Goal: Task Accomplishment & Management: Manage account settings

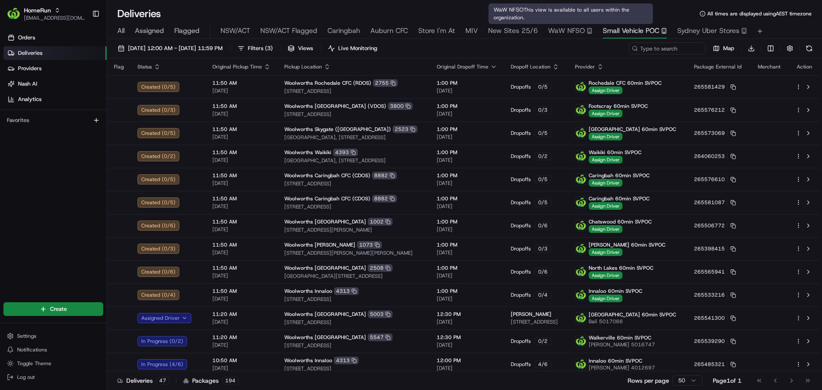
scroll to position [172, 0]
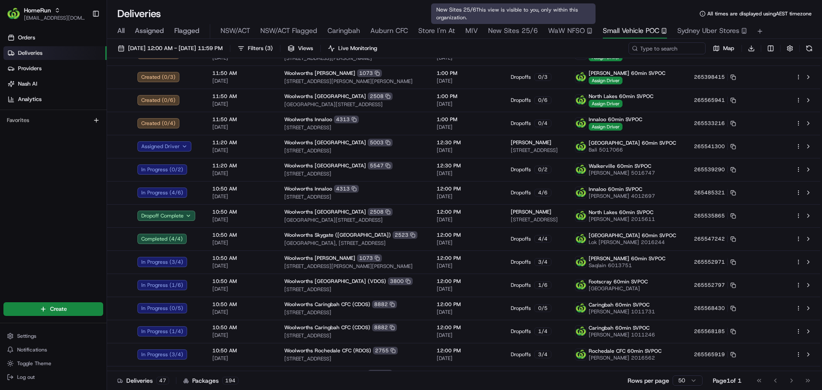
click at [517, 28] on span "New Sites 25/6" at bounding box center [513, 31] width 50 height 10
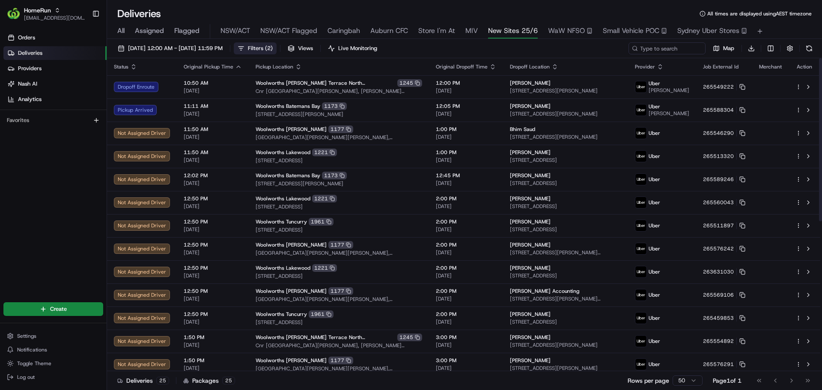
click at [273, 50] on span "( 2 )" at bounding box center [269, 49] width 8 height 8
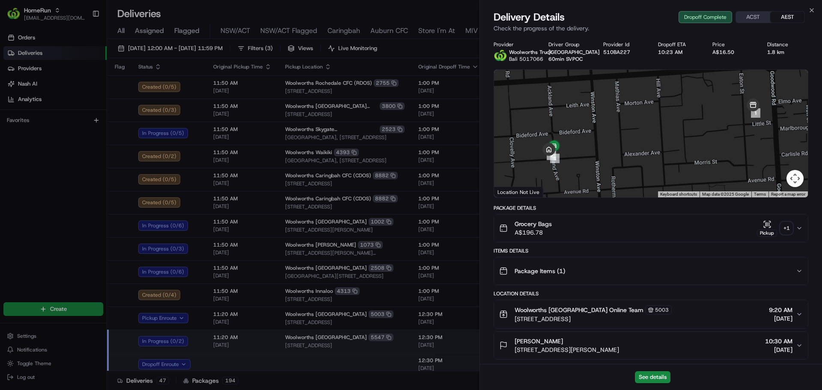
scroll to position [19, 0]
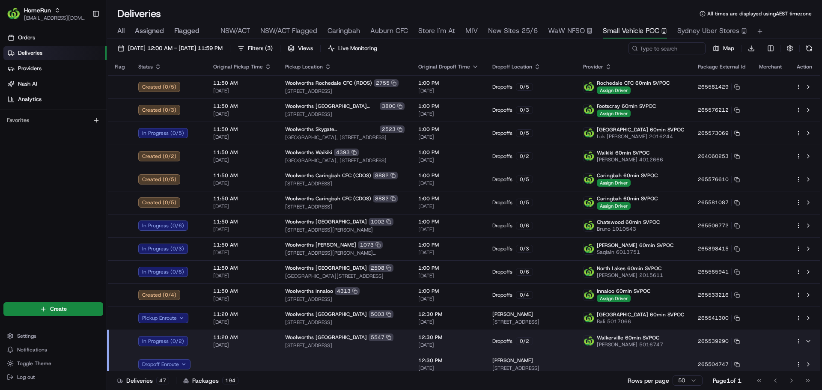
click at [126, 30] on div "All Assigned Flagged NSW/ACT NSW/ACT Flagged Caringbah Auburn CFC Store I'm At …" at bounding box center [464, 31] width 715 height 15
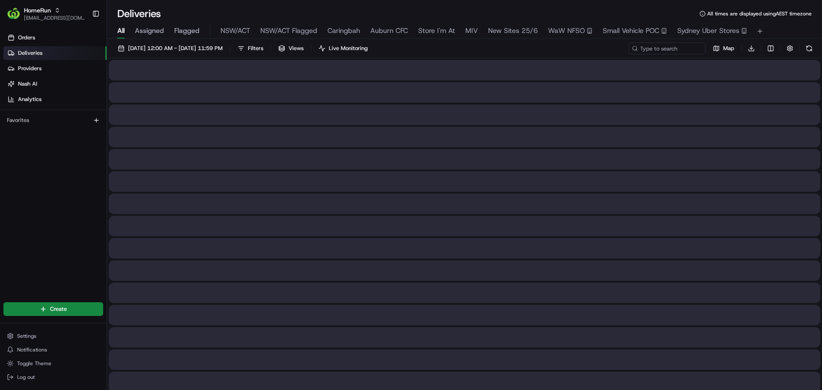
click at [121, 32] on span "All" at bounding box center [120, 31] width 7 height 10
click at [652, 47] on input at bounding box center [654, 48] width 103 height 12
paste input "265511489_copy"
type input "265511489_copy"
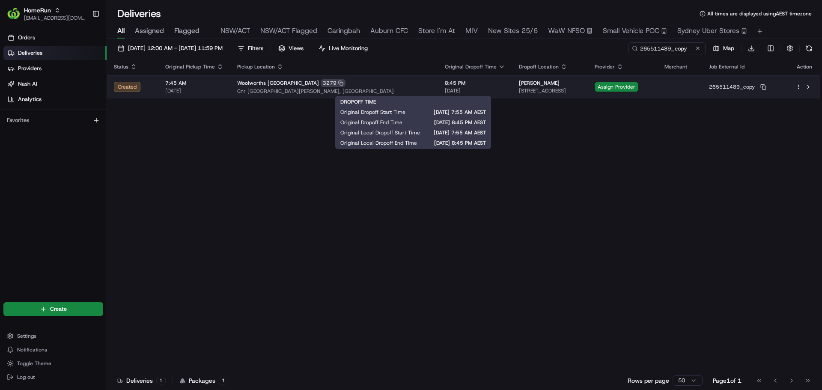
click at [445, 87] on div "8:45 PM 20/08/2025" at bounding box center [475, 87] width 60 height 15
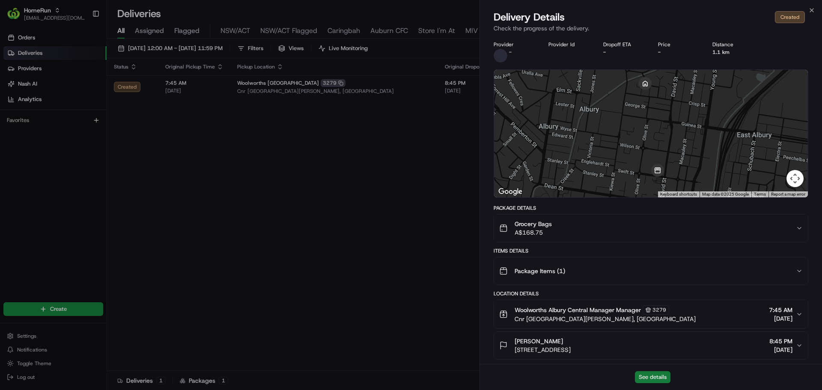
click at [654, 376] on button "See details" at bounding box center [653, 377] width 36 height 12
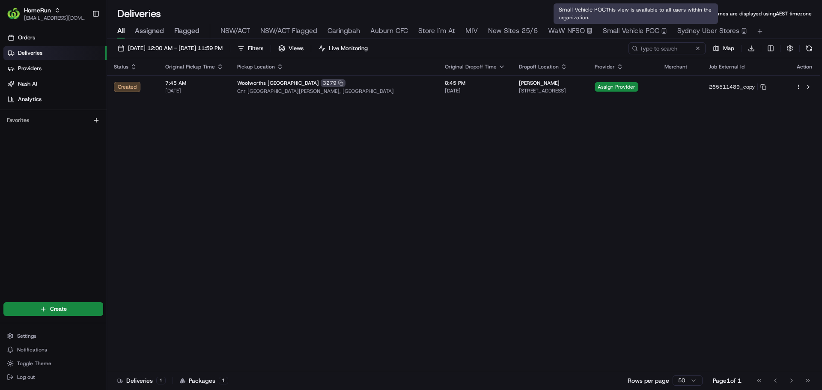
click at [636, 28] on span "Small Vehicle POC" at bounding box center [631, 31] width 57 height 10
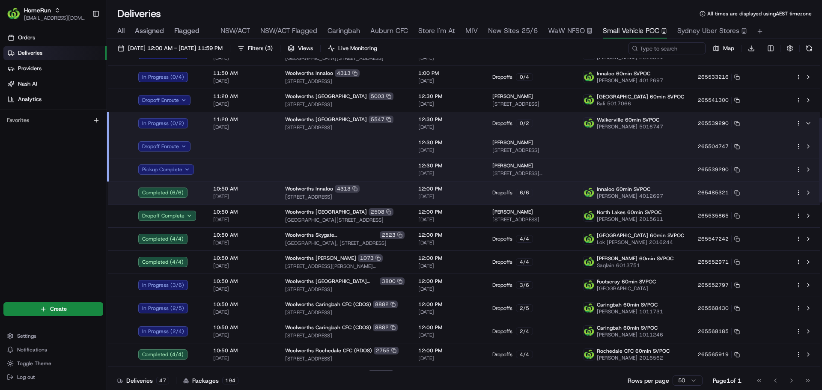
scroll to position [217, 0]
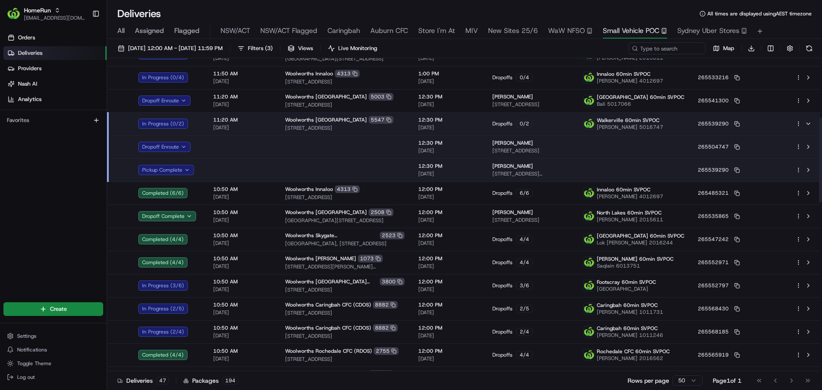
click at [391, 125] on span "[STREET_ADDRESS]" at bounding box center [344, 128] width 119 height 7
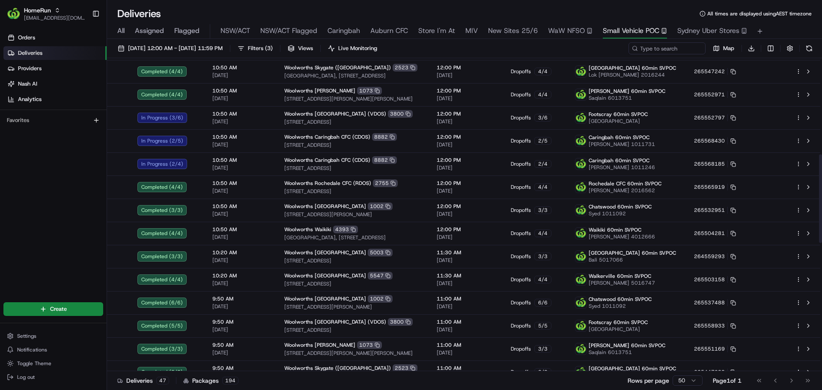
scroll to position [340, 0]
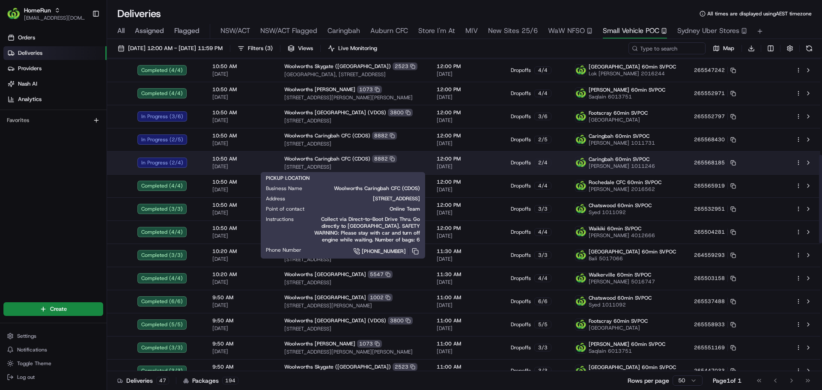
click at [407, 164] on td "Woolworths Caringbah CFC (CDOS) 8882 13 Endeavour Road, Caringbah, NSW 2229, AU" at bounding box center [353, 162] width 152 height 23
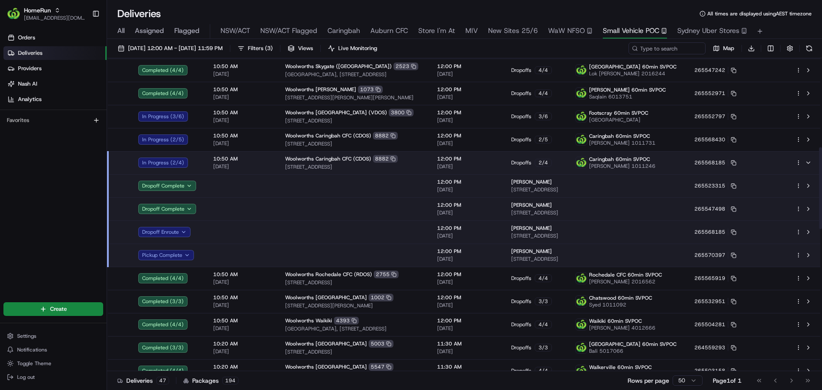
click at [407, 164] on td "Woolworths Caringbah CFC (CDOS) 8882 13 Endeavour Road, Caringbah, NSW 2229, AU" at bounding box center [354, 162] width 152 height 23
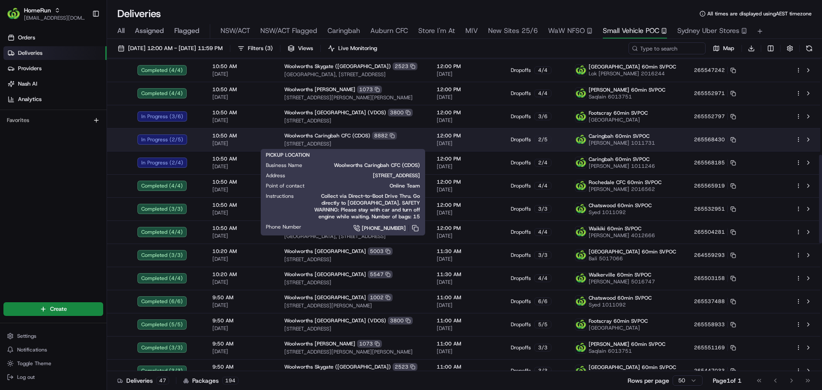
click at [400, 136] on div "Woolworths Caringbah CFC (CDOS) 8882" at bounding box center [353, 136] width 139 height 8
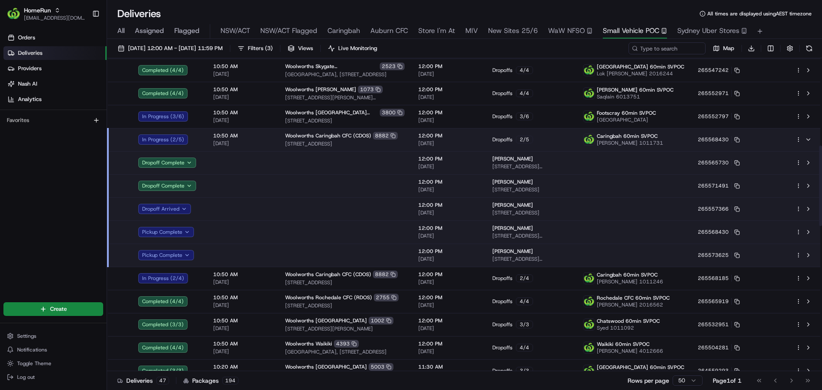
click at [301, 250] on td at bounding box center [344, 255] width 133 height 23
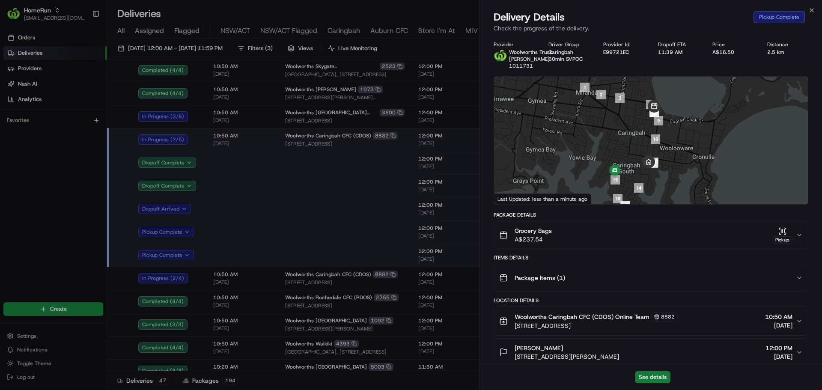
click at [643, 372] on button "See details" at bounding box center [653, 377] width 36 height 12
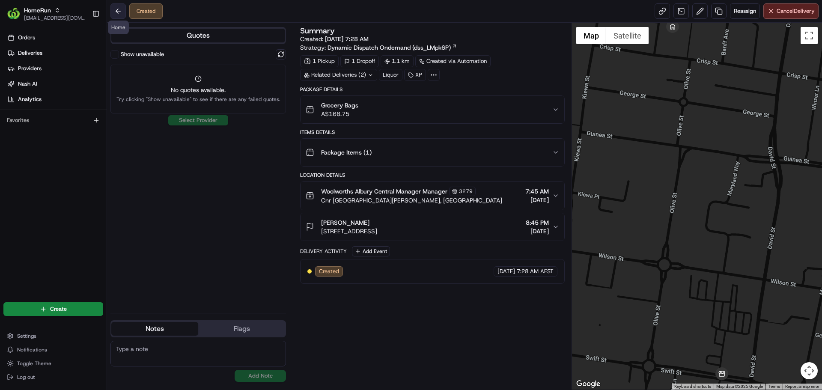
click at [119, 16] on button at bounding box center [117, 10] width 15 height 15
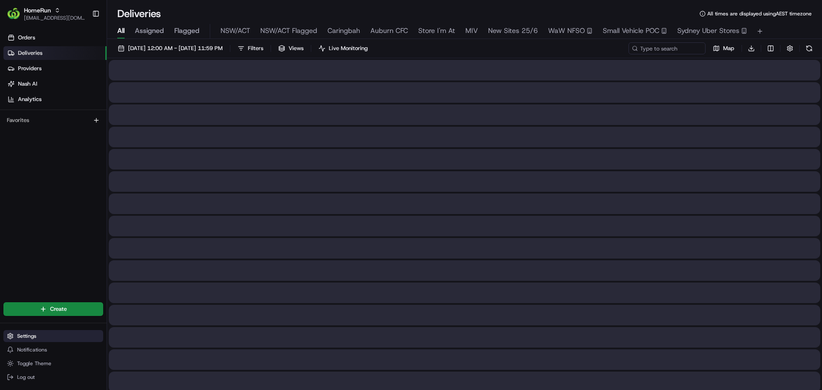
click at [29, 337] on span "Settings" at bounding box center [26, 336] width 19 height 7
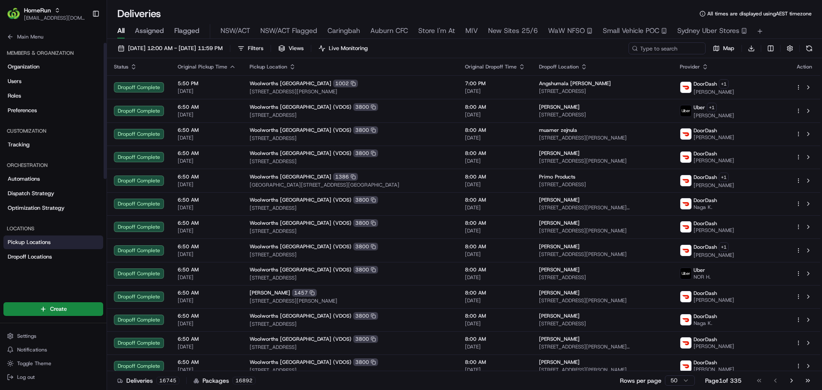
click at [25, 240] on span "Pickup Locations" at bounding box center [29, 242] width 43 height 8
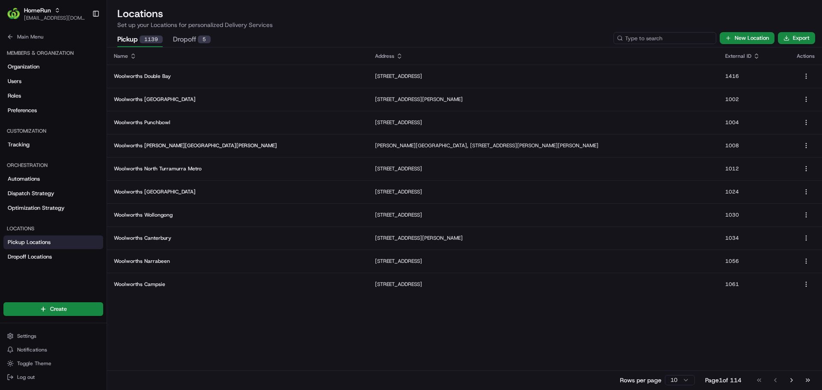
click at [670, 35] on input at bounding box center [665, 38] width 103 height 12
type input "hornsby"
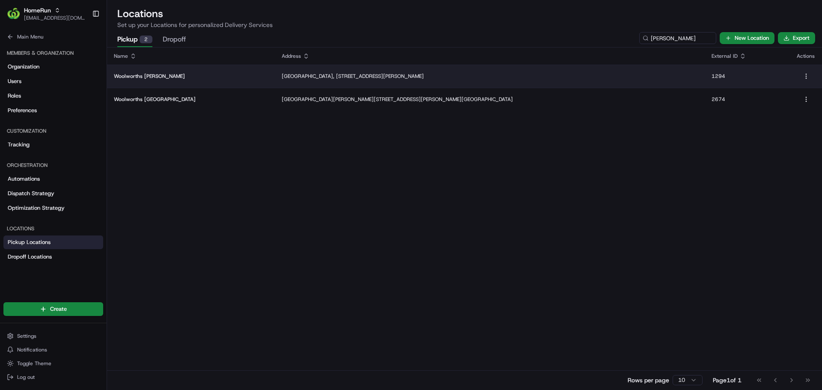
click at [224, 79] on p "Woolworths Hornsby" at bounding box center [191, 76] width 154 height 7
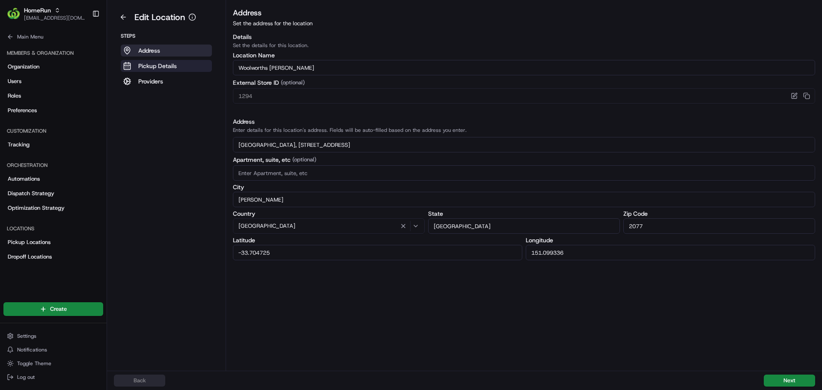
click at [180, 66] on button "Pickup Details" at bounding box center [166, 66] width 91 height 12
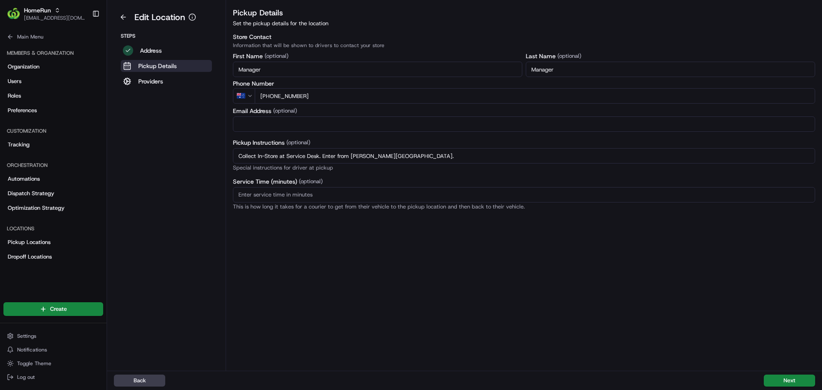
click at [434, 155] on input "Collect In-Store at Service Desk. Enter from Edgeworth David Ave." at bounding box center [524, 155] width 582 height 15
click at [435, 154] on input "Collect In-Store at Service Desk. Enter from Edgeworth David Ave. Do not use Di…" at bounding box center [524, 155] width 582 height 15
type input "Collect In-Store at Service Desk. Enter from Edgeworth David Ave. Do not use cu…"
click at [771, 381] on button "Next" at bounding box center [789, 381] width 51 height 12
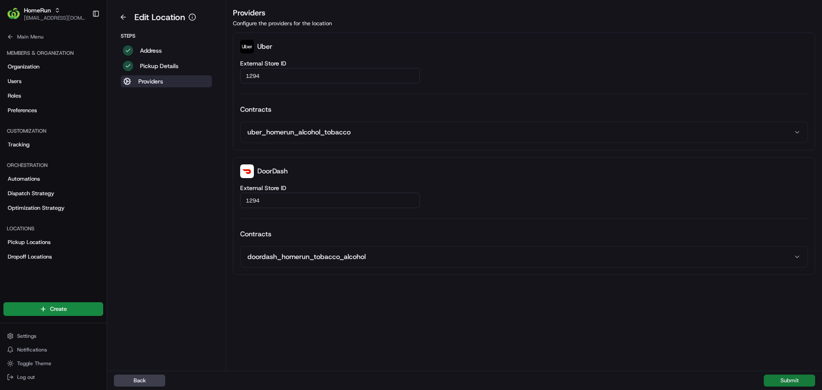
click at [771, 381] on button "Submit" at bounding box center [789, 381] width 51 height 12
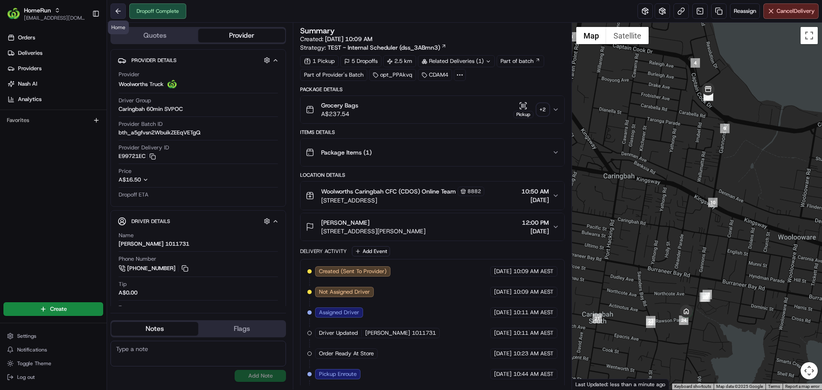
click at [118, 11] on button at bounding box center [117, 10] width 15 height 15
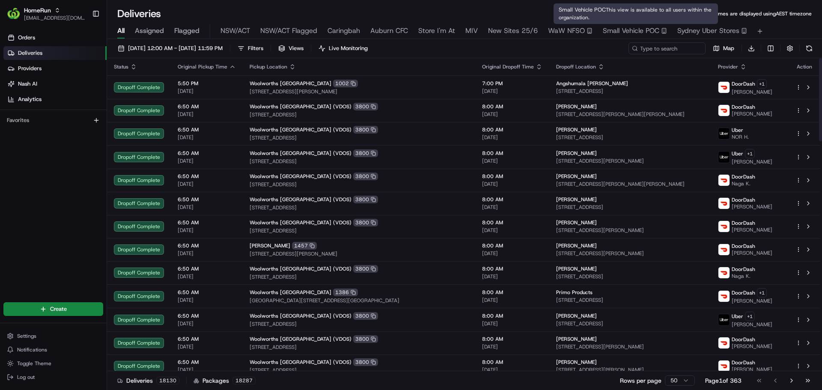
click at [640, 28] on span "Small Vehicle POC" at bounding box center [631, 31] width 57 height 10
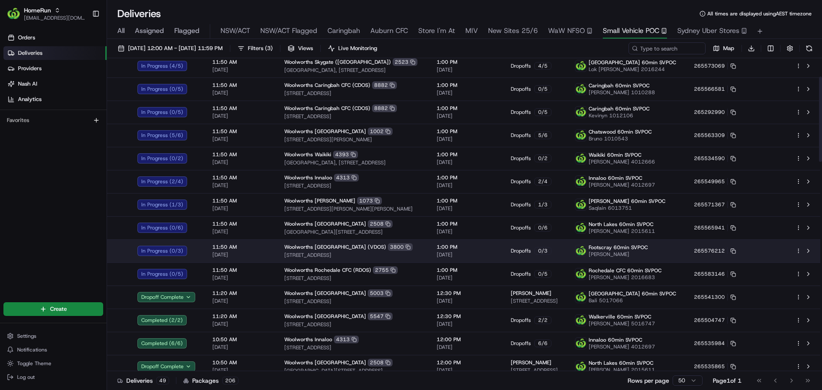
scroll to position [68, 0]
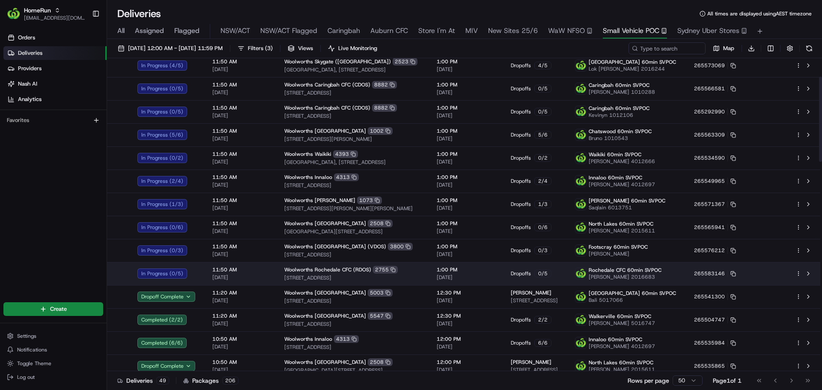
click at [268, 278] on span "[DATE]" at bounding box center [241, 277] width 58 height 7
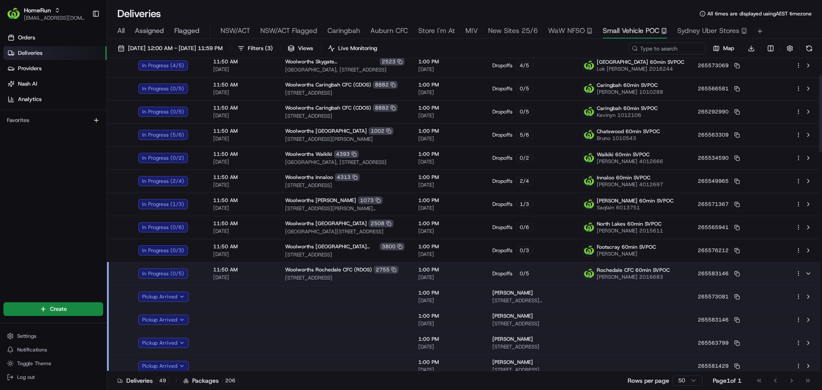
click at [268, 278] on span "[DATE]" at bounding box center [242, 277] width 58 height 7
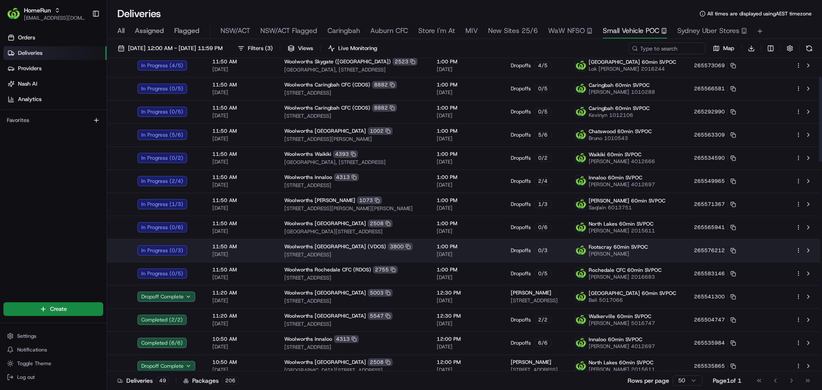
click at [264, 250] on div "11:50 AM 20/08/2025" at bounding box center [241, 250] width 58 height 15
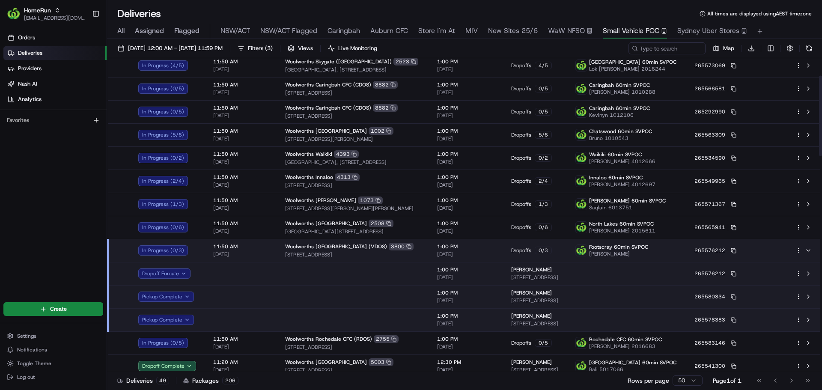
click at [264, 250] on div "11:50 AM [DATE]" at bounding box center [242, 250] width 58 height 15
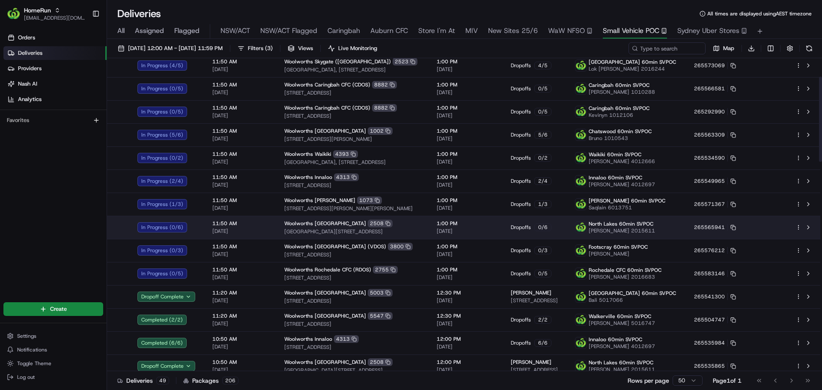
click at [264, 229] on span "[DATE]" at bounding box center [241, 231] width 58 height 7
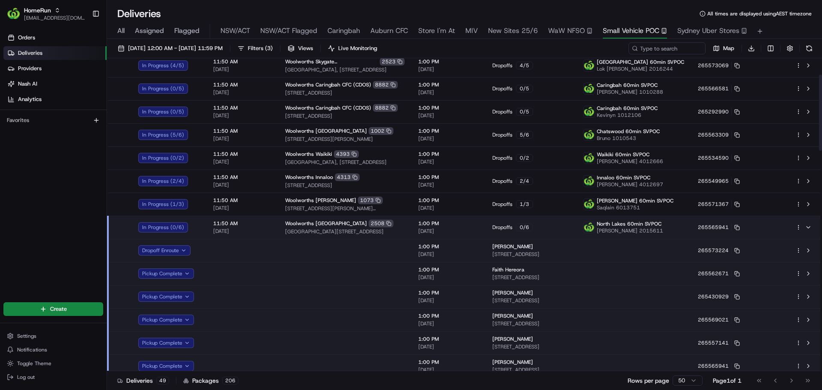
click at [264, 229] on span "[DATE]" at bounding box center [242, 231] width 58 height 7
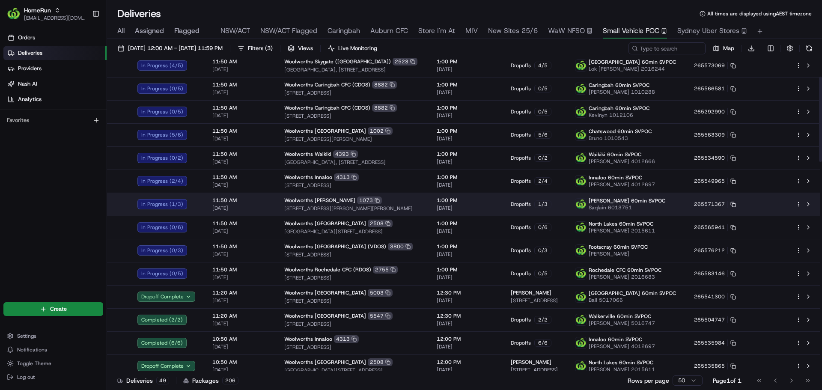
click at [265, 201] on span "11:50 AM" at bounding box center [241, 200] width 58 height 7
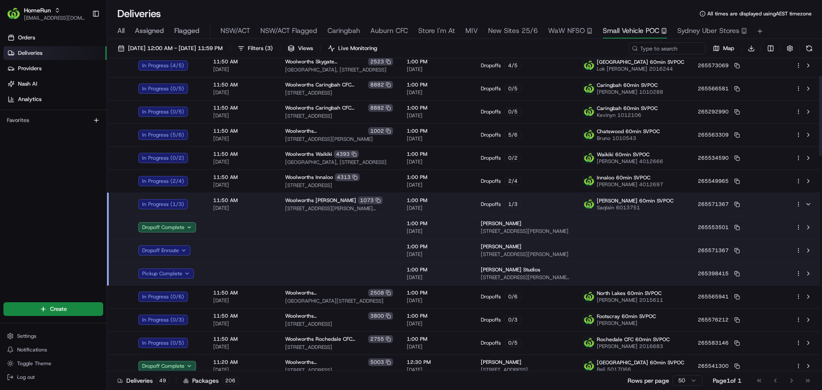
click at [265, 201] on span "11:50 AM" at bounding box center [242, 200] width 58 height 7
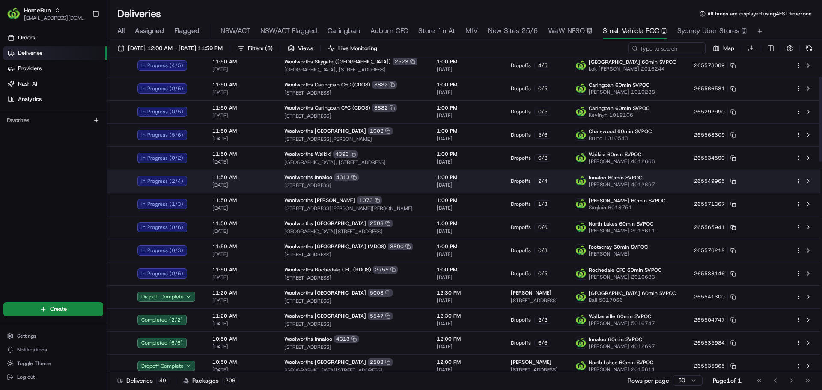
click at [268, 186] on span "[DATE]" at bounding box center [241, 185] width 58 height 7
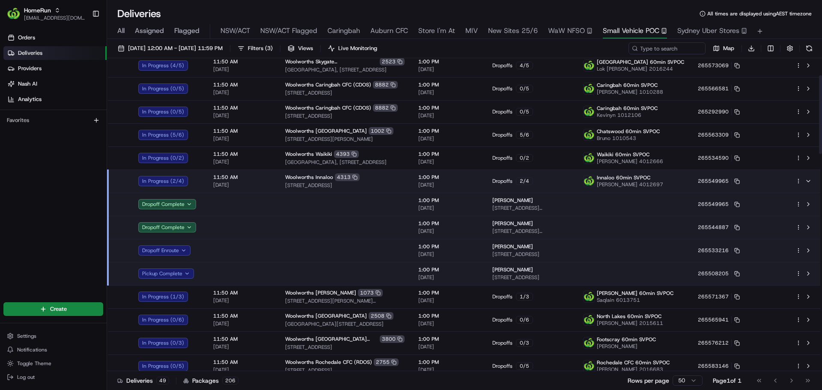
click at [268, 186] on span "[DATE]" at bounding box center [242, 185] width 58 height 7
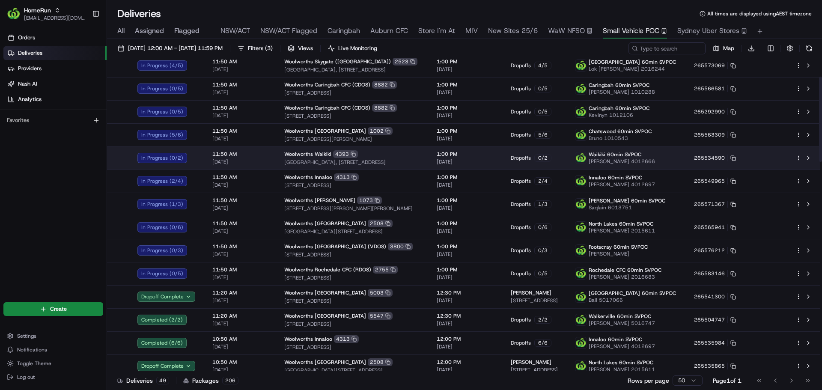
click at [271, 158] on td "11:50 AM [DATE]" at bounding box center [242, 157] width 72 height 23
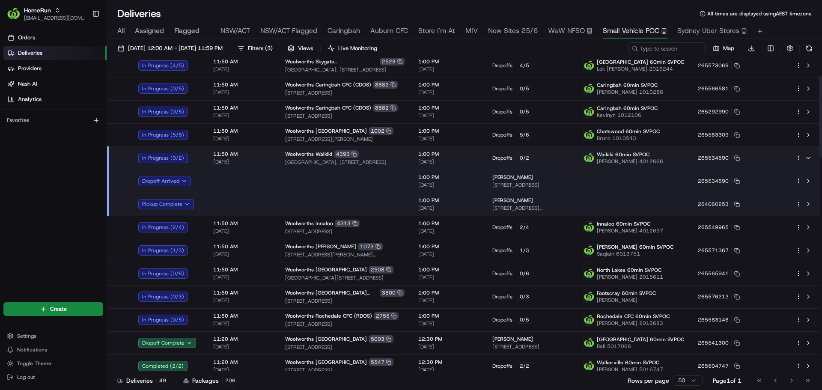
click at [271, 158] on td "11:50 AM [DATE]" at bounding box center [242, 157] width 72 height 23
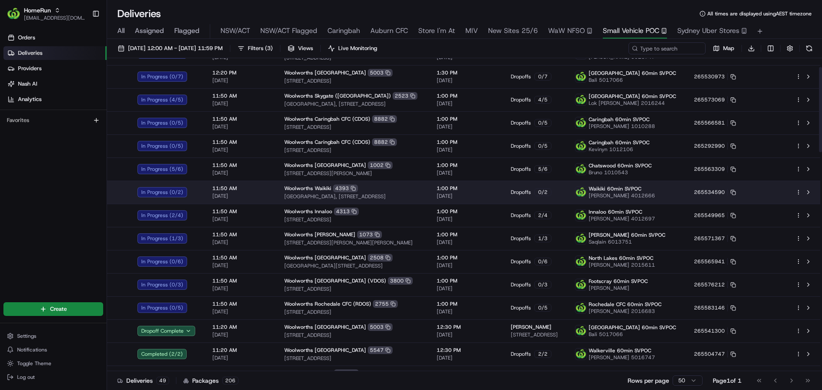
scroll to position [32, 0]
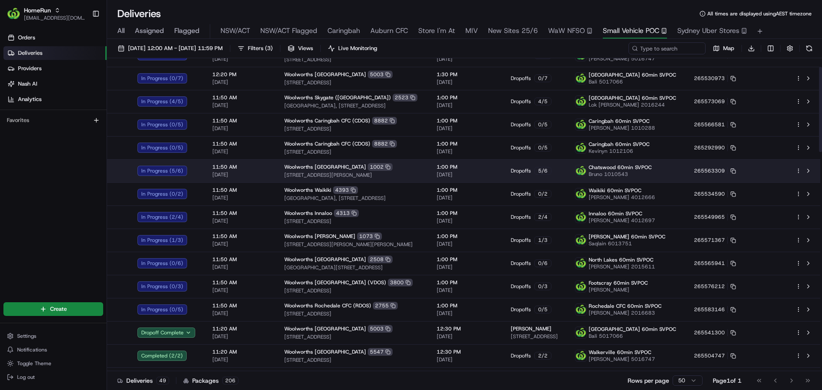
click at [268, 171] on span "[DATE]" at bounding box center [241, 174] width 58 height 7
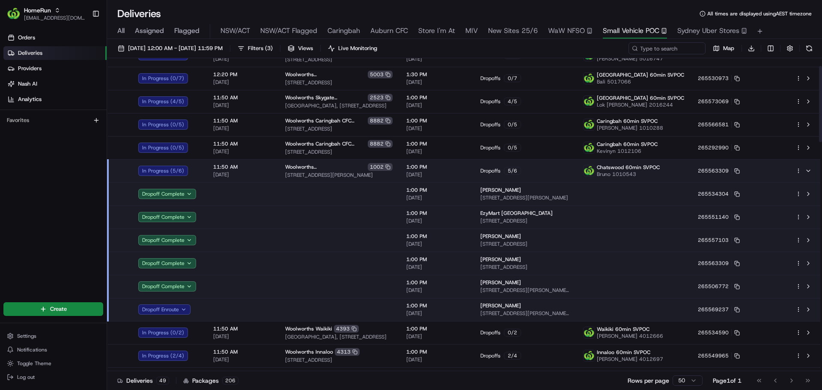
click at [268, 171] on span "[DATE]" at bounding box center [242, 174] width 58 height 7
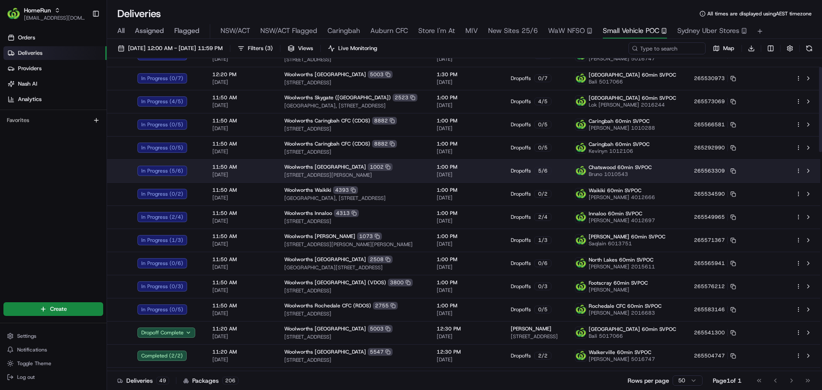
click at [257, 172] on span "[DATE]" at bounding box center [241, 174] width 58 height 7
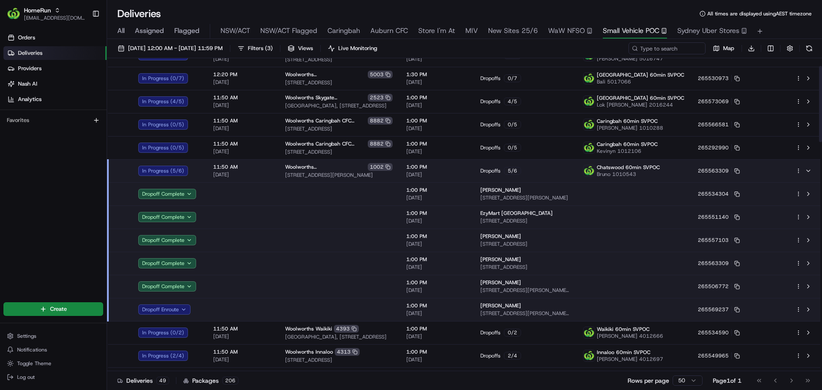
click at [257, 172] on span "[DATE]" at bounding box center [242, 174] width 58 height 7
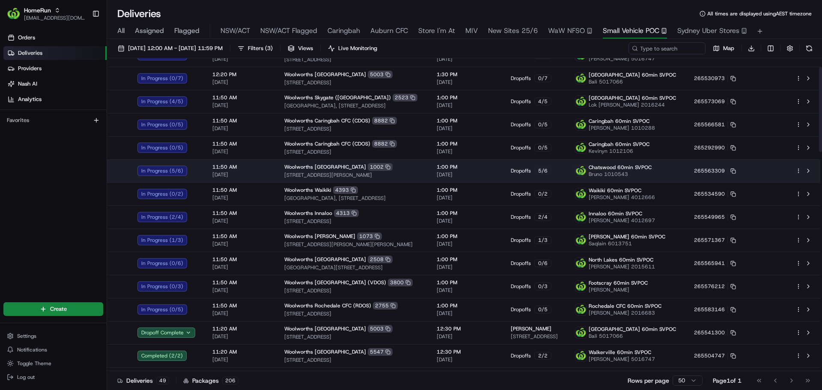
click at [402, 167] on div "Woolworths Chatswood East 1002" at bounding box center [353, 167] width 139 height 8
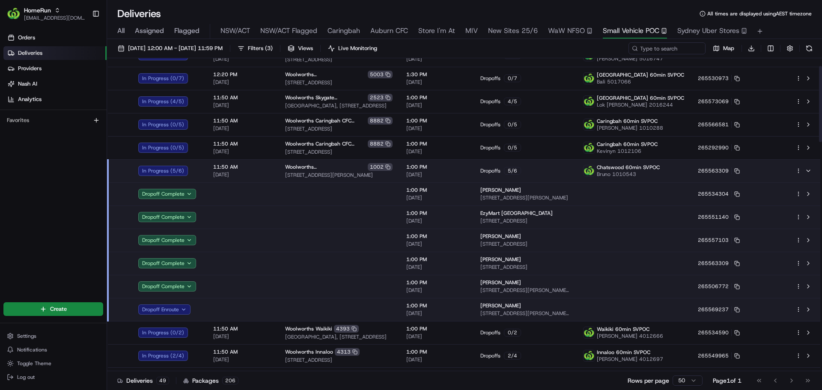
click at [358, 193] on td at bounding box center [338, 193] width 121 height 23
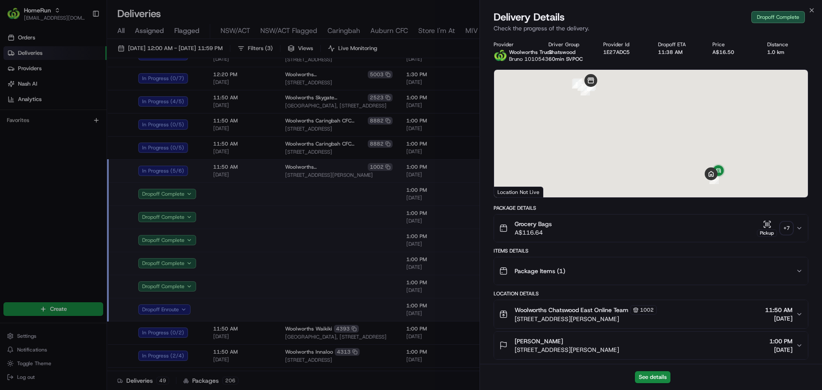
scroll to position [270, 0]
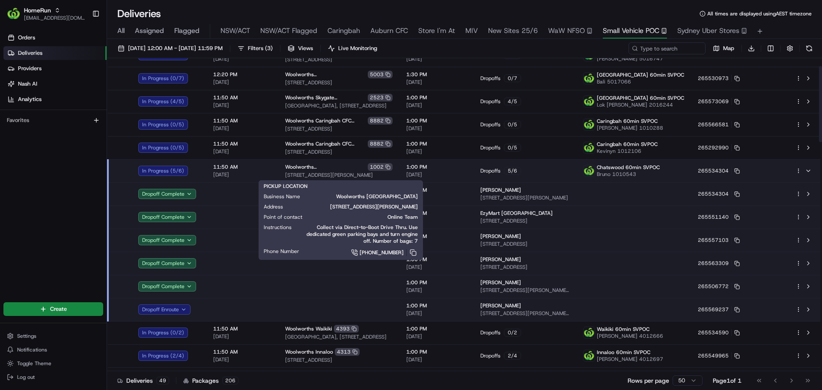
click at [393, 171] on div "Woolworths Chatswood East 1002 17 Smith St, Chatswood, NSW 2067, AU" at bounding box center [338, 170] width 107 height 15
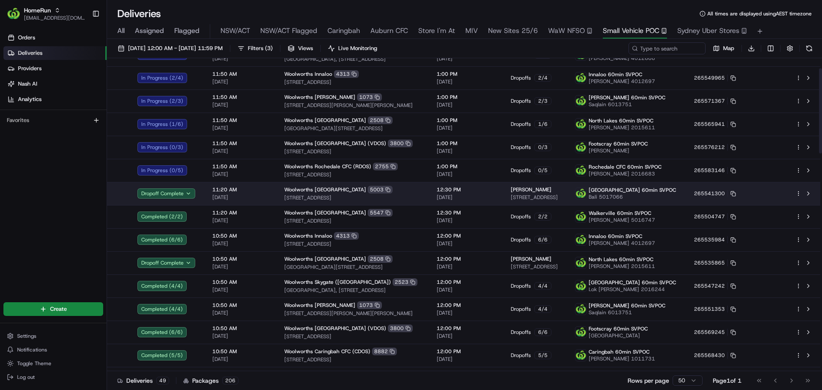
scroll to position [0, 0]
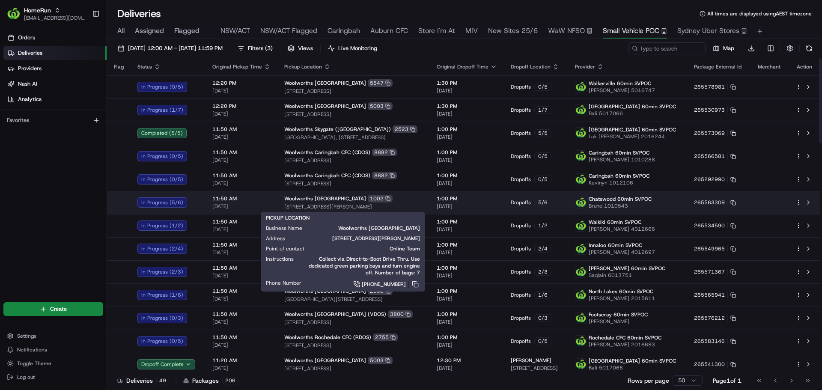
click at [277, 201] on td "Woolworths Chatswood East 1002 17 Smith St, Chatswood, NSW 2067, AU" at bounding box center [353, 202] width 152 height 23
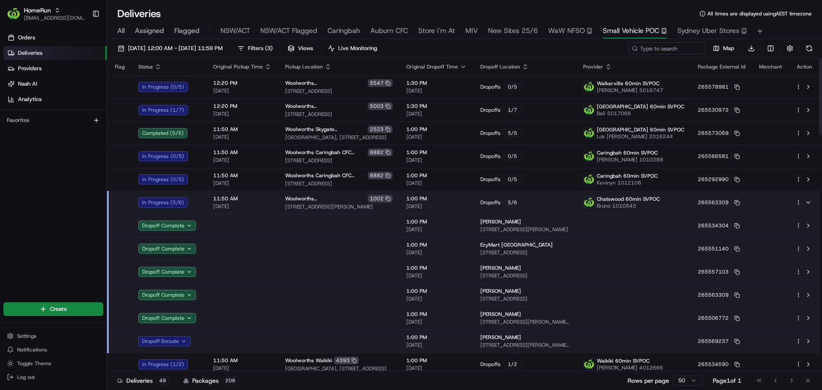
click at [278, 201] on td "Woolworths Chatswood East 1002 17 Smith St, Chatswood, NSW 2067, AU" at bounding box center [338, 202] width 121 height 23
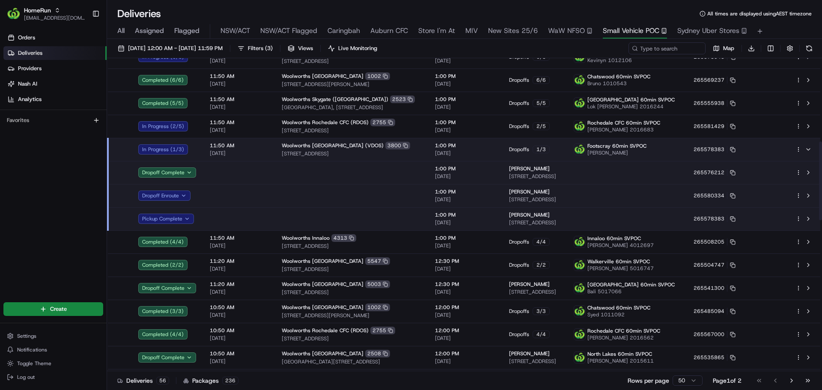
scroll to position [331, 0]
click at [428, 151] on td "1:00 PM [DATE]" at bounding box center [465, 148] width 74 height 23
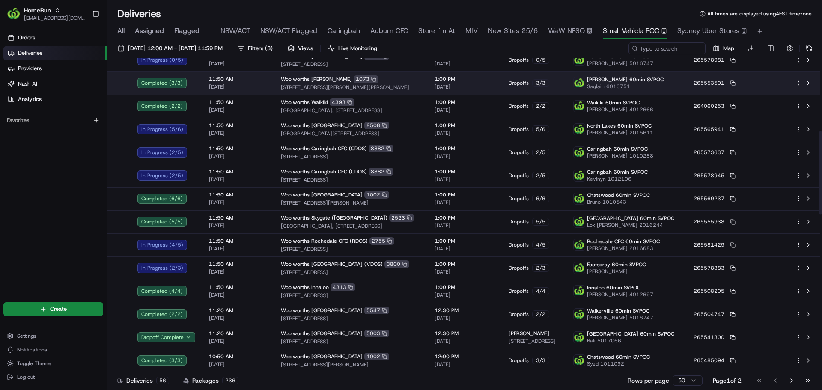
scroll to position [196, 0]
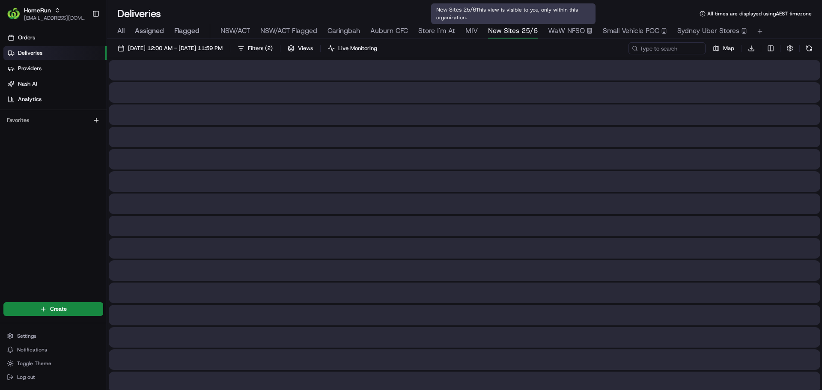
click at [513, 31] on span "New Sites 25/6" at bounding box center [513, 31] width 50 height 10
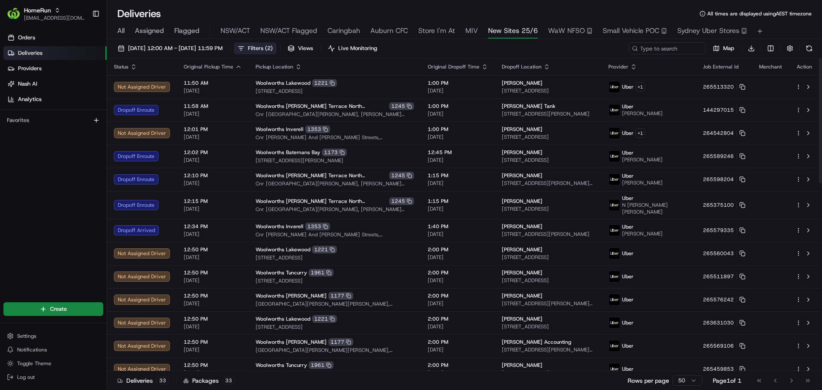
click at [273, 45] on span "Filters ( 2 )" at bounding box center [260, 49] width 25 height 8
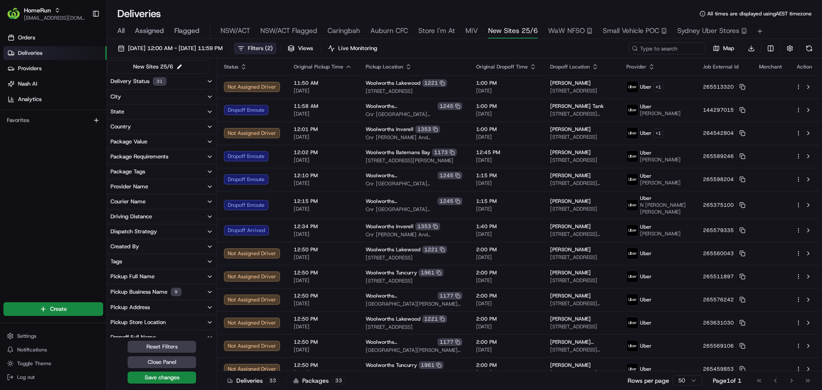
click at [205, 286] on button "Pickup Business Name 9" at bounding box center [162, 291] width 110 height 15
click at [155, 305] on input at bounding box center [167, 308] width 96 height 14
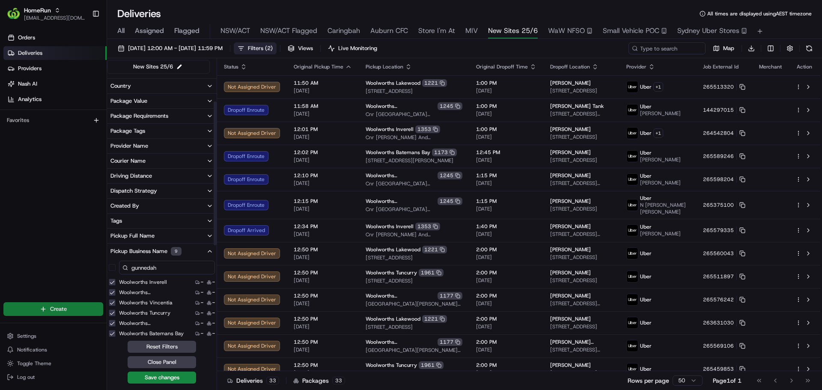
drag, startPoint x: 160, startPoint y: 307, endPoint x: 72, endPoint y: 307, distance: 88.2
click at [72, 307] on div "HomeRun [EMAIL_ADDRESS][DOMAIN_NAME] Toggle Sidebar Orders Deliveries Providers…" at bounding box center [411, 195] width 822 height 390
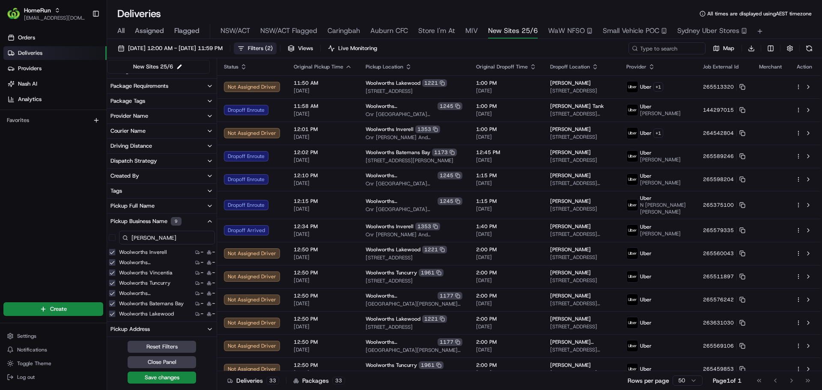
scroll to position [33, 0]
click at [128, 313] on label "Woolworths Singleton" at bounding box center [151, 312] width 64 height 7
click at [116, 313] on Singleton "Woolworths Singleton" at bounding box center [112, 312] width 7 height 7
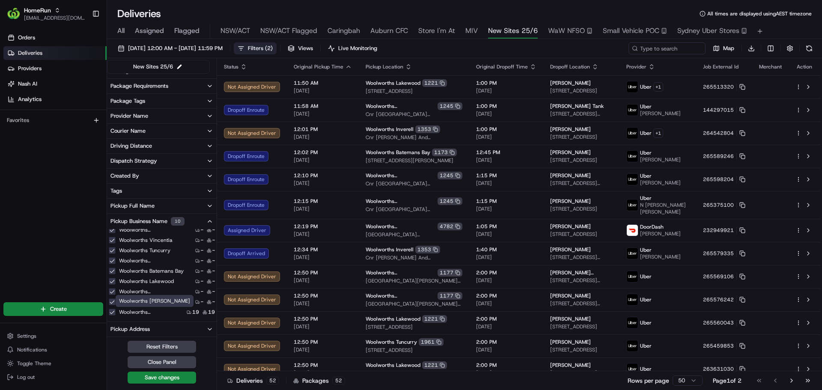
click at [143, 312] on label "Woolworths Singleton" at bounding box center [151, 312] width 64 height 7
click at [116, 312] on Singleton "Woolworths Singleton" at bounding box center [112, 312] width 7 height 7
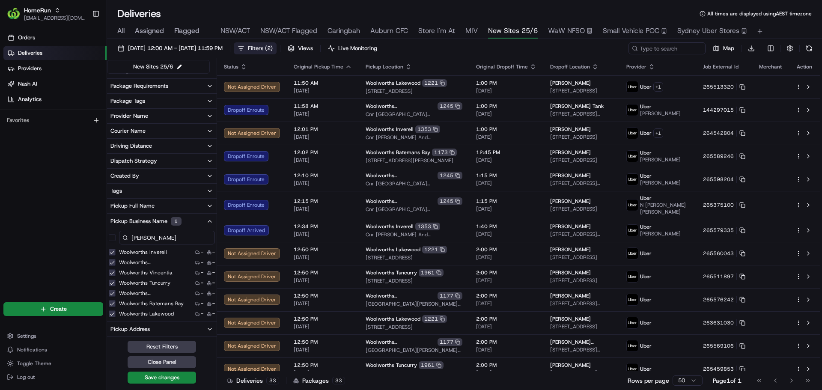
drag, startPoint x: 160, startPoint y: 239, endPoint x: 60, endPoint y: 232, distance: 100.4
click at [60, 232] on div "HomeRun kjones6@woolworths.com.au Toggle Sidebar Orders Deliveries Providers Na…" at bounding box center [411, 195] width 822 height 390
click at [134, 312] on label "Woolworths Gunnedah" at bounding box center [146, 312] width 55 height 7
click at [116, 312] on Gunnedah "Woolworths Gunnedah" at bounding box center [112, 312] width 7 height 7
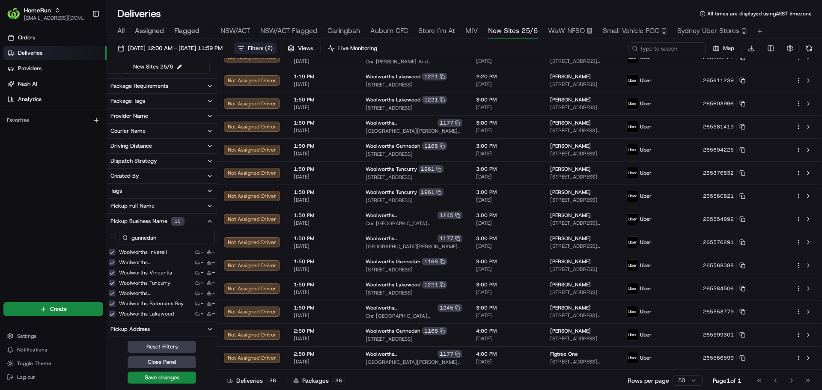
drag, startPoint x: 160, startPoint y: 233, endPoint x: 115, endPoint y: 234, distance: 45.4
click at [115, 234] on div "gunnedah" at bounding box center [162, 237] width 110 height 17
type input "ulladulla"
click at [129, 313] on label "Woolworths Ulladulla" at bounding box center [144, 312] width 51 height 7
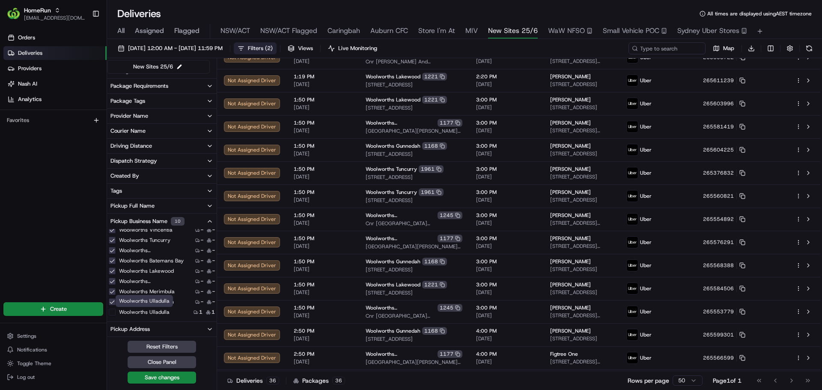
click at [116, 313] on Ulladulla "Woolworths Ulladulla" at bounding box center [112, 312] width 7 height 7
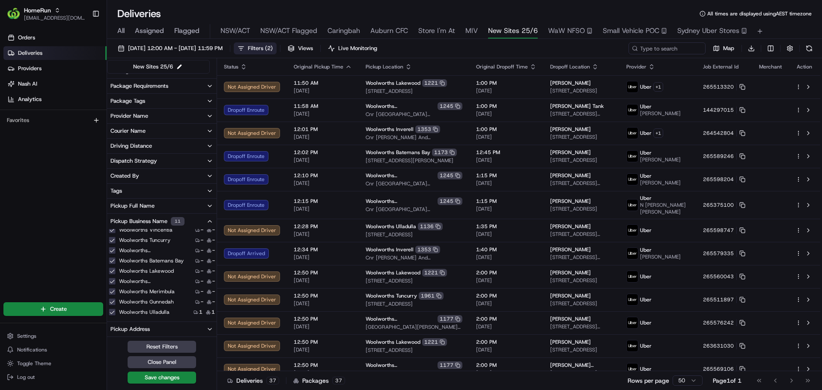
click at [147, 220] on div "Pickup Business Name 11" at bounding box center [147, 221] width 74 height 9
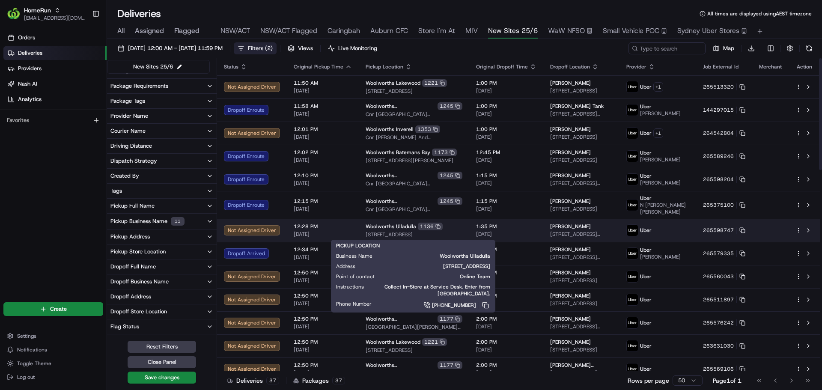
click at [462, 231] on div "Woolworths Ulladulla [STREET_ADDRESS]" at bounding box center [414, 230] width 97 height 15
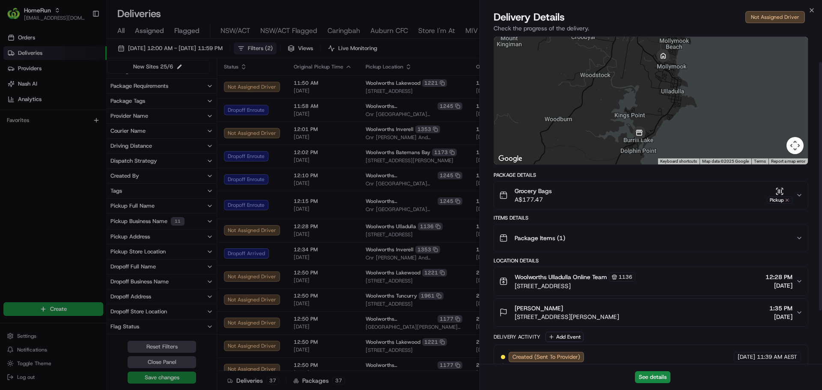
scroll to position [105, 0]
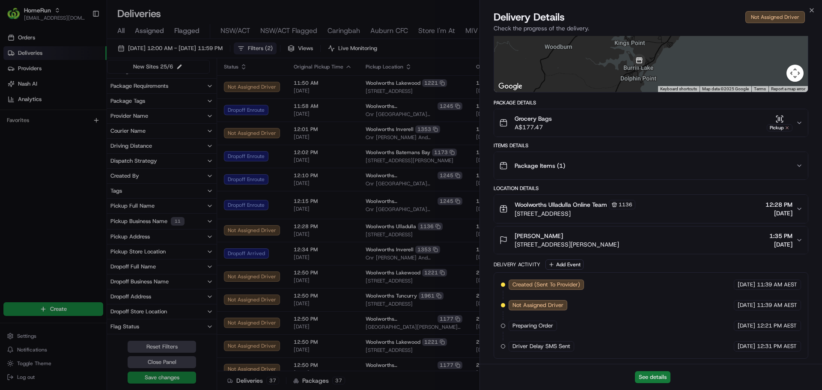
click at [652, 375] on button "See details" at bounding box center [653, 377] width 36 height 12
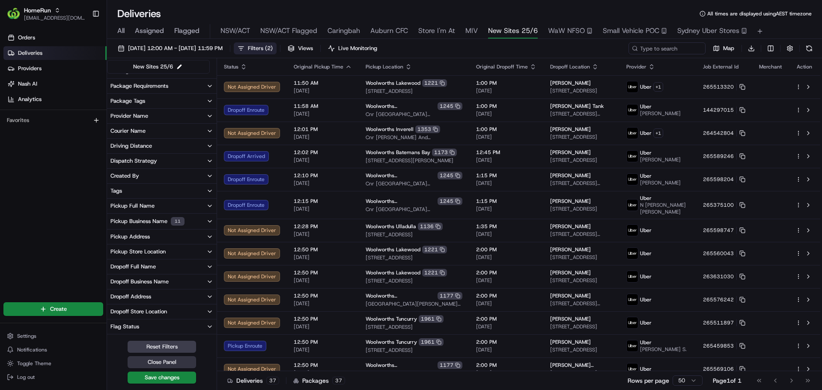
click at [172, 360] on button "Close Panel" at bounding box center [162, 362] width 69 height 12
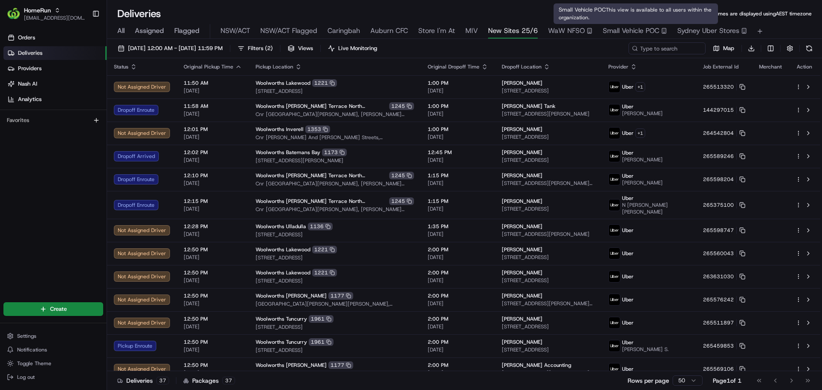
click at [653, 31] on span "Small Vehicle POC" at bounding box center [631, 31] width 57 height 10
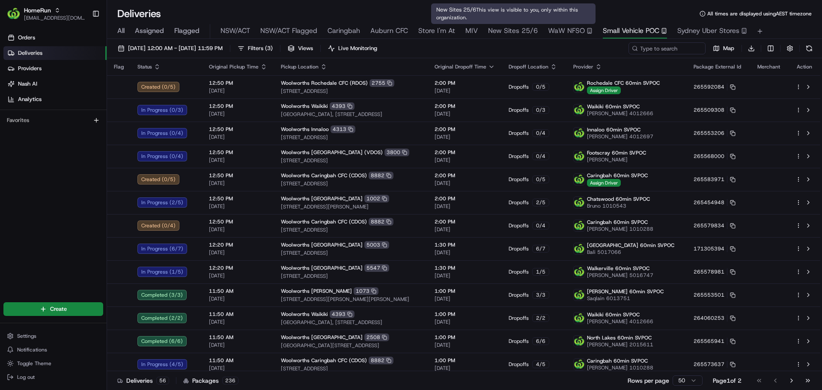
click at [501, 31] on span "New Sites 25/6" at bounding box center [513, 31] width 50 height 10
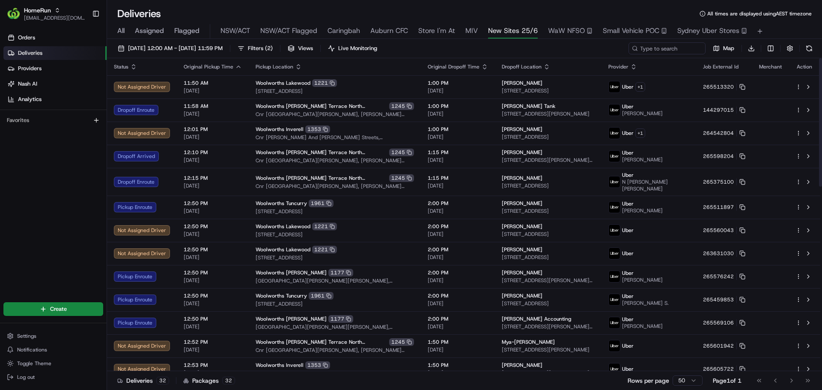
click at [293, 42] on div "20/08/2025 12:00 AM - 20/08/2025 11:59 PM Filters ( 2 ) Views Live Monitoring M…" at bounding box center [464, 215] width 715 height 353
click at [277, 44] on button "Filters ( 2 )" at bounding box center [255, 48] width 43 height 12
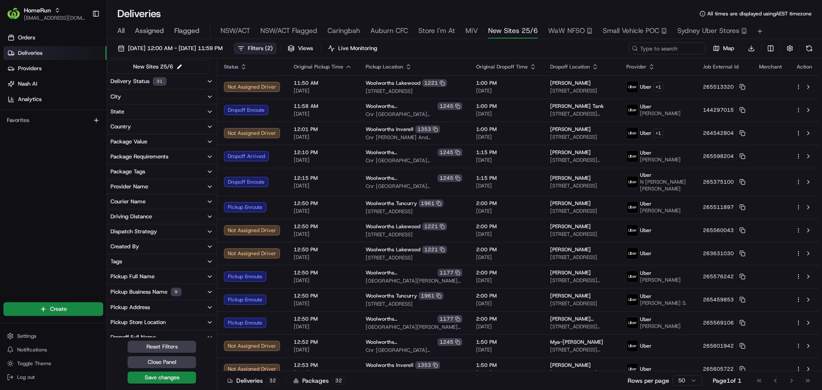
click at [186, 290] on button "Pickup Business Name 9" at bounding box center [162, 291] width 110 height 15
click at [171, 306] on input at bounding box center [167, 308] width 96 height 14
type input "s"
type input "gunnedah"
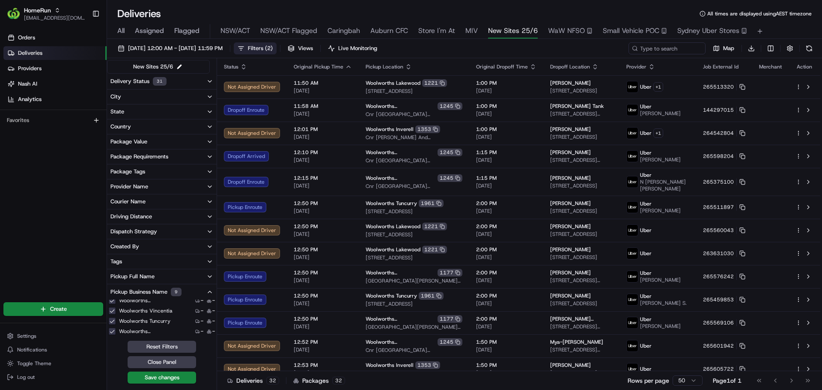
click at [210, 290] on icon "button" at bounding box center [209, 292] width 7 height 7
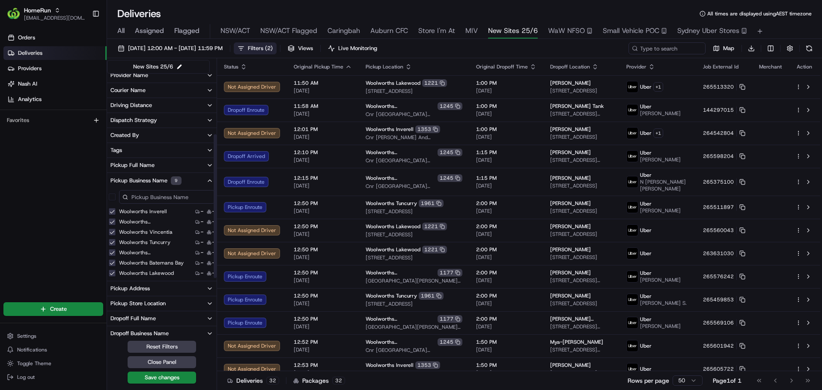
scroll to position [111, 0]
click at [148, 197] on input at bounding box center [167, 198] width 96 height 14
click at [128, 272] on label "Woolworths Gunnedah" at bounding box center [146, 271] width 55 height 7
click at [116, 272] on Gunnedah "Woolworths Gunnedah" at bounding box center [112, 271] width 7 height 7
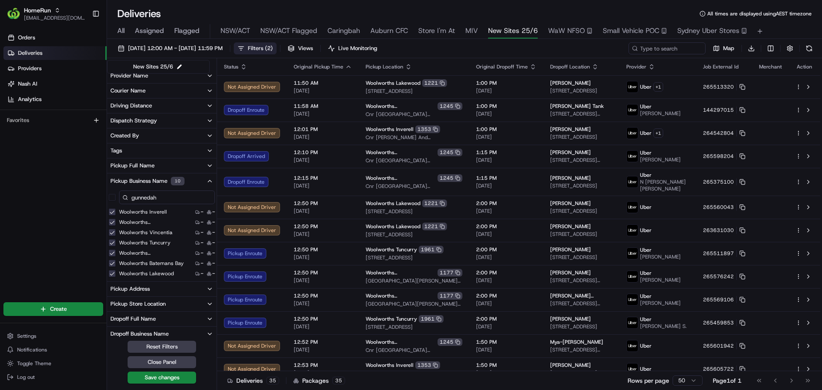
drag, startPoint x: 165, startPoint y: 197, endPoint x: 118, endPoint y: 191, distance: 47.0
click at [118, 191] on div "gunnedah" at bounding box center [162, 197] width 110 height 17
type input "ulladulla"
click at [140, 269] on label "Woolworths Ulladulla" at bounding box center [144, 271] width 51 height 7
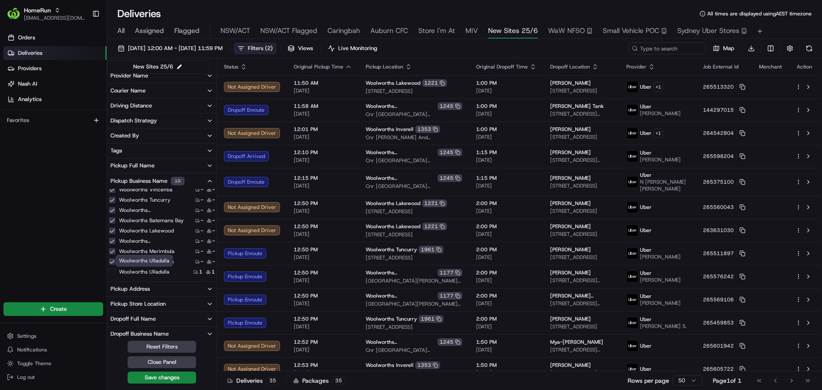
click at [116, 269] on Ulladulla "Woolworths Ulladulla" at bounding box center [112, 271] width 7 height 7
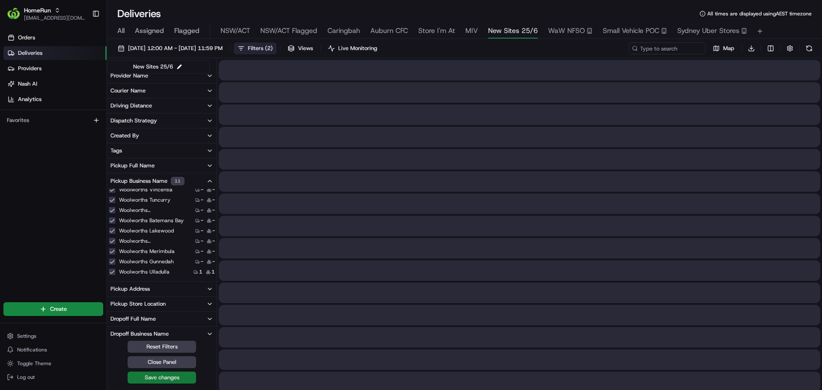
click at [152, 378] on button "Save changes" at bounding box center [162, 378] width 69 height 12
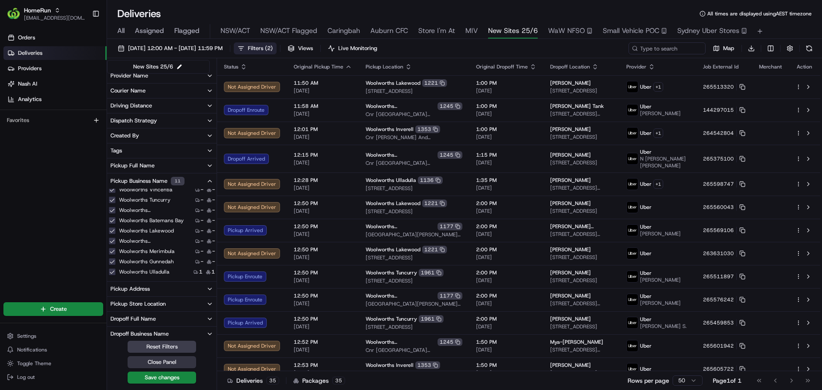
click at [176, 363] on button "Close Panel" at bounding box center [162, 362] width 69 height 12
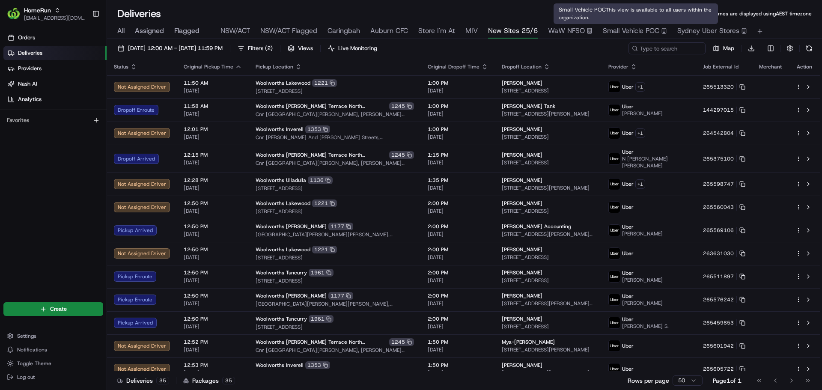
click at [643, 31] on span "Small Vehicle POC" at bounding box center [631, 31] width 57 height 10
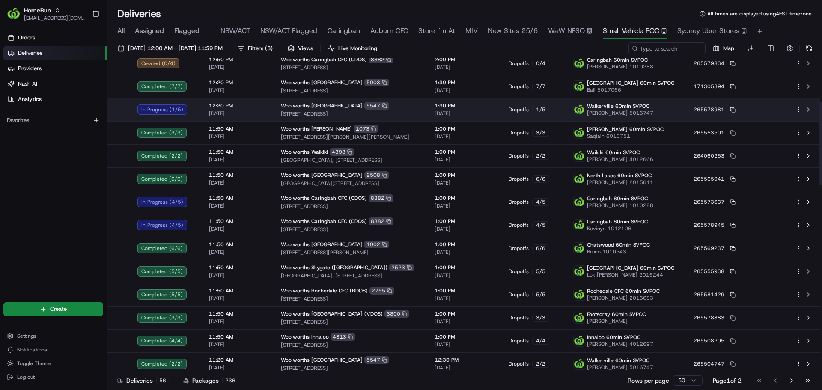
scroll to position [163, 0]
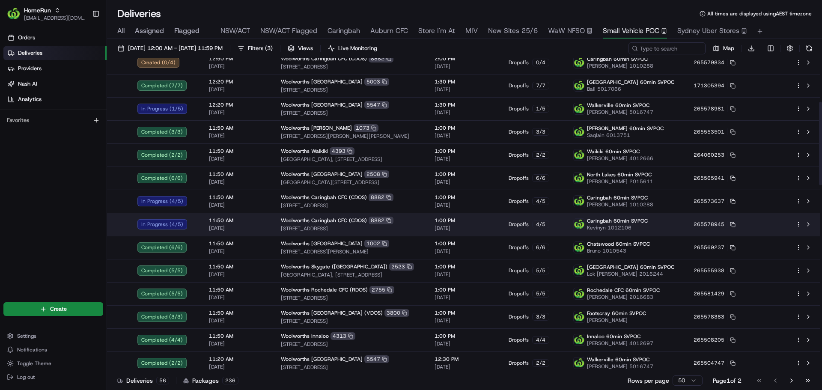
click at [250, 224] on div "11:50 AM 20/08/2025" at bounding box center [238, 224] width 58 height 15
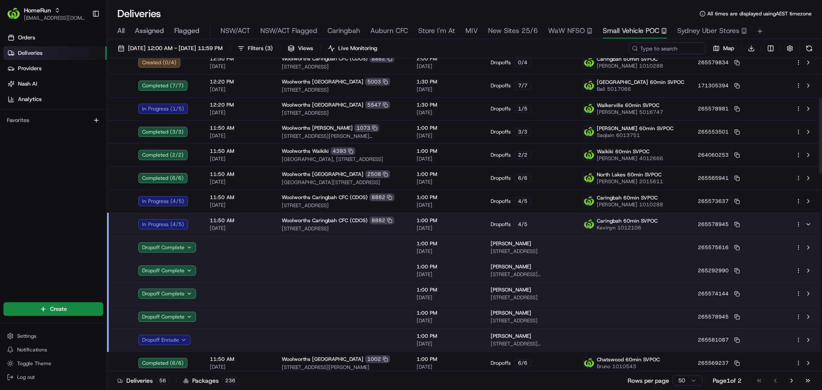
click at [217, 335] on td at bounding box center [239, 339] width 72 height 23
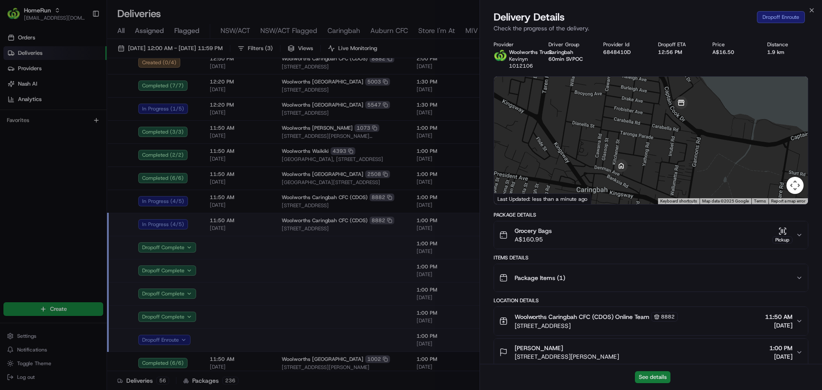
click at [651, 379] on button "See details" at bounding box center [653, 377] width 36 height 12
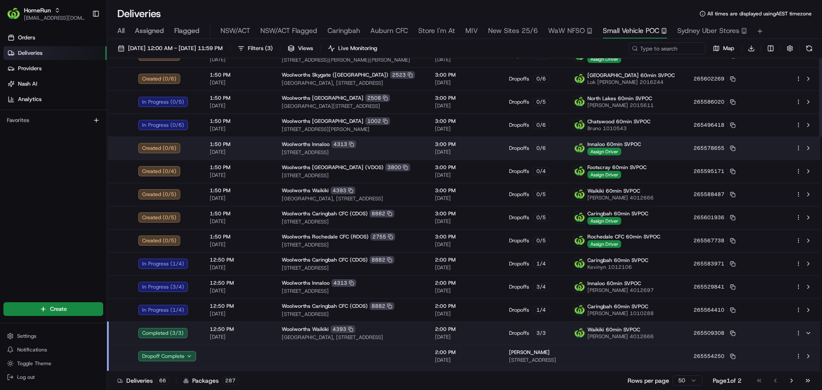
scroll to position [0, 0]
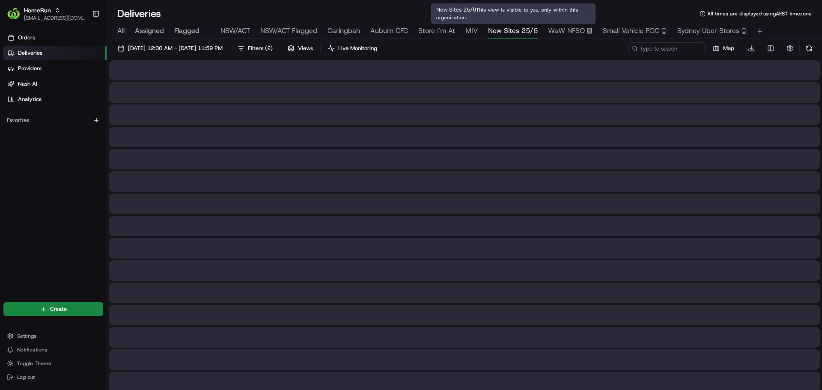
click at [492, 28] on span "New Sites 25/6" at bounding box center [513, 31] width 50 height 10
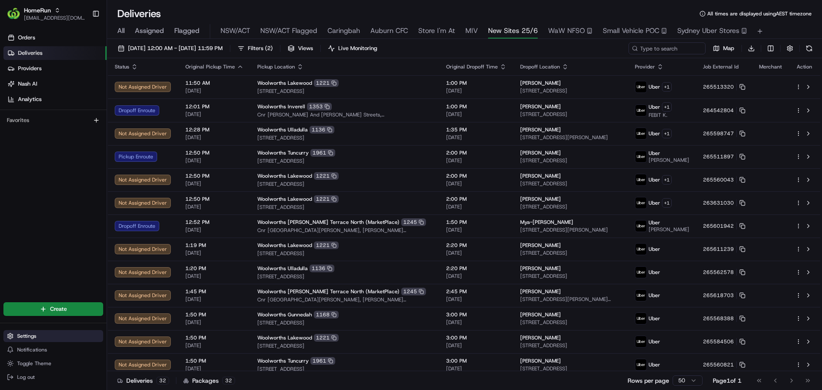
click at [36, 338] on span "Settings" at bounding box center [26, 336] width 19 height 7
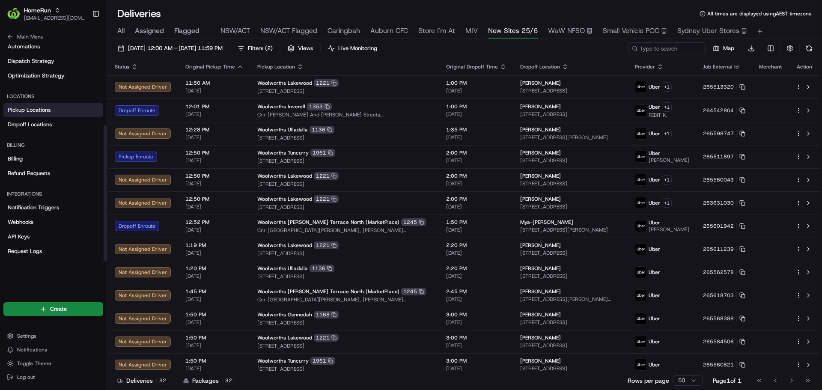
click at [31, 105] on link "Pickup Locations" at bounding box center [53, 110] width 100 height 14
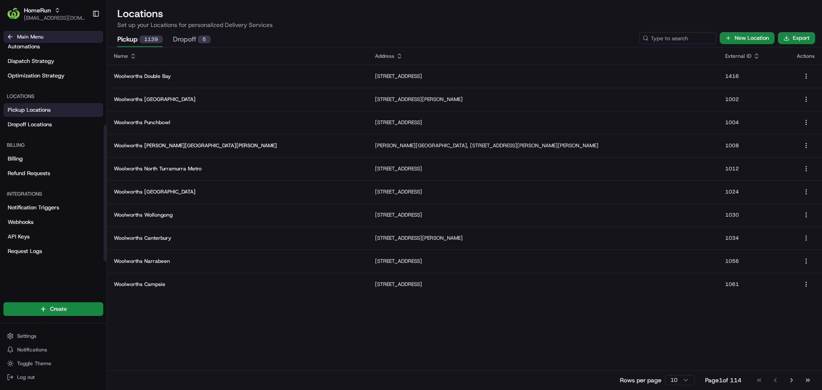
click at [12, 39] on icon at bounding box center [10, 36] width 7 height 7
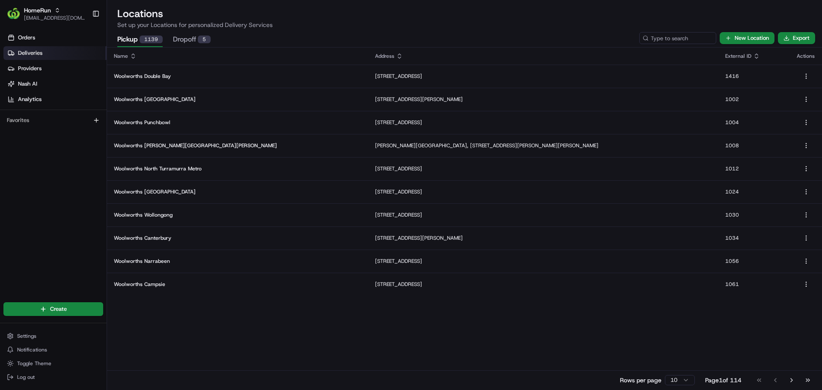
click at [24, 48] on link "Deliveries" at bounding box center [54, 53] width 103 height 14
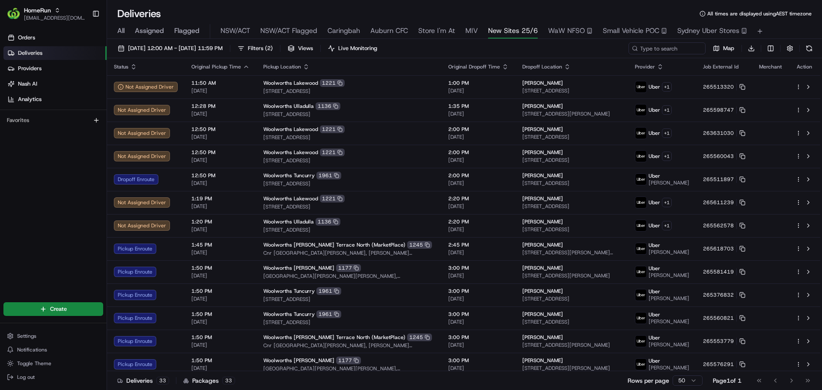
click at [117, 31] on div "All Assigned Flagged NSW/ACT NSW/ACT Flagged Caringbah Auburn CFC Store I'm At …" at bounding box center [464, 31] width 715 height 15
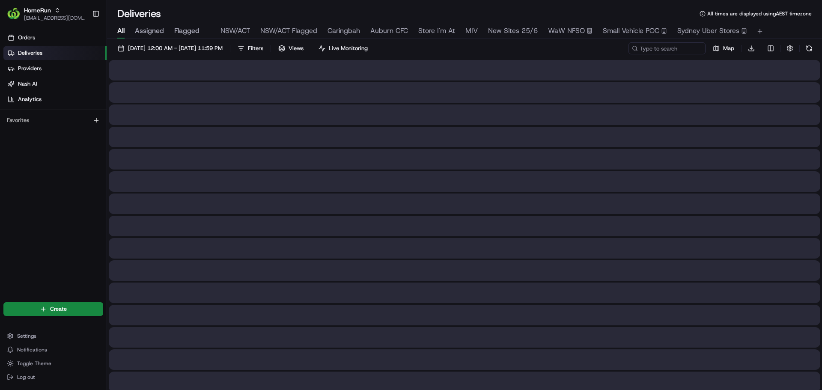
click at [121, 31] on span "All" at bounding box center [120, 31] width 7 height 10
click at [649, 51] on input at bounding box center [654, 48] width 103 height 12
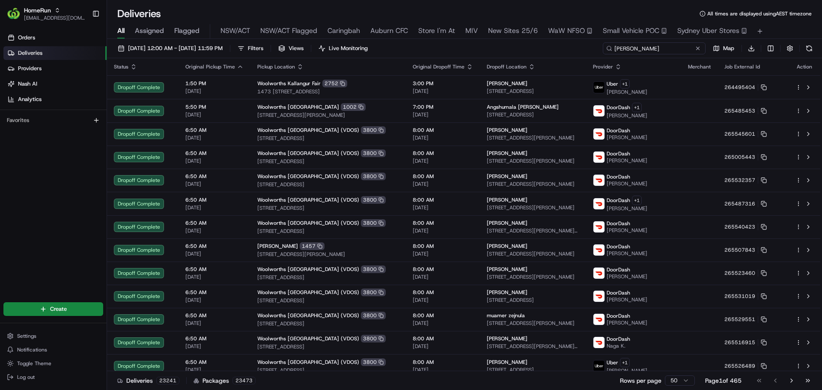
type input "singleton"
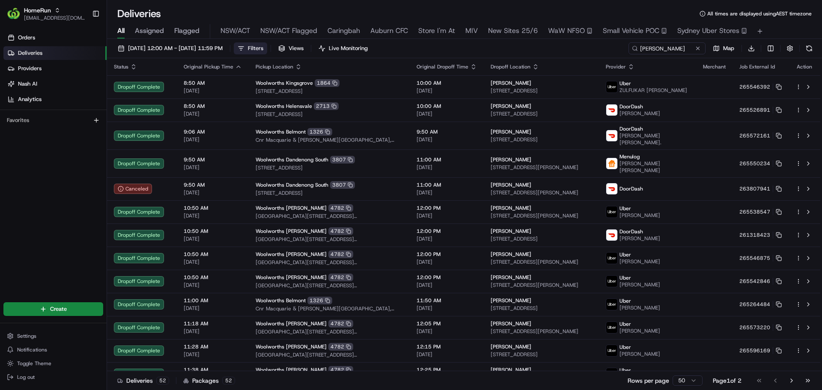
click at [267, 49] on button "Filters" at bounding box center [250, 48] width 33 height 12
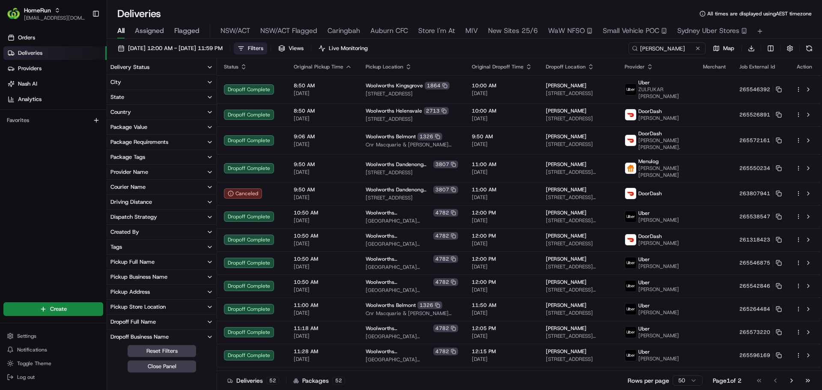
click at [173, 277] on button "Pickup Business Name" at bounding box center [162, 277] width 110 height 15
click at [156, 291] on input at bounding box center [167, 293] width 96 height 14
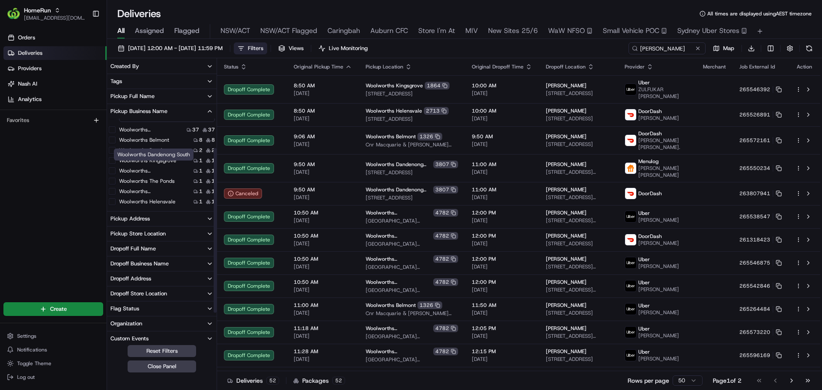
scroll to position [168, 0]
drag, startPoint x: 161, startPoint y: 318, endPoint x: 186, endPoint y: 249, distance: 72.7
click at [186, 249] on div "Delivery Status City State Country Package Value Package Requirements Package T…" at bounding box center [162, 132] width 110 height 481
click at [138, 126] on label "Woolworths Singleton" at bounding box center [151, 127] width 64 height 7
click at [116, 126] on Singleton "Woolworths Singleton" at bounding box center [112, 127] width 7 height 7
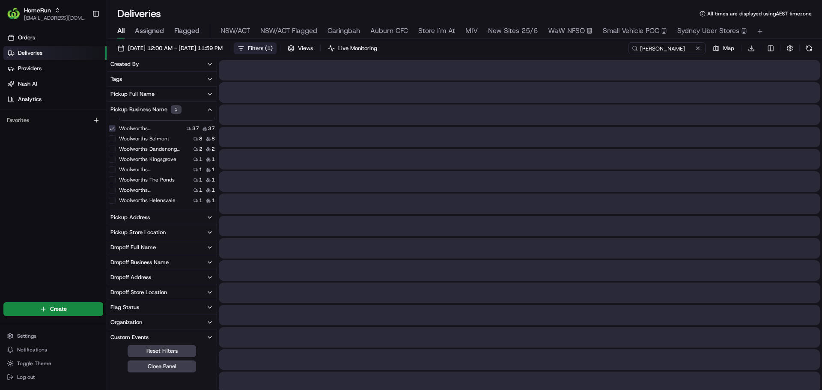
click at [190, 110] on button "Pickup Business Name 1" at bounding box center [162, 109] width 110 height 15
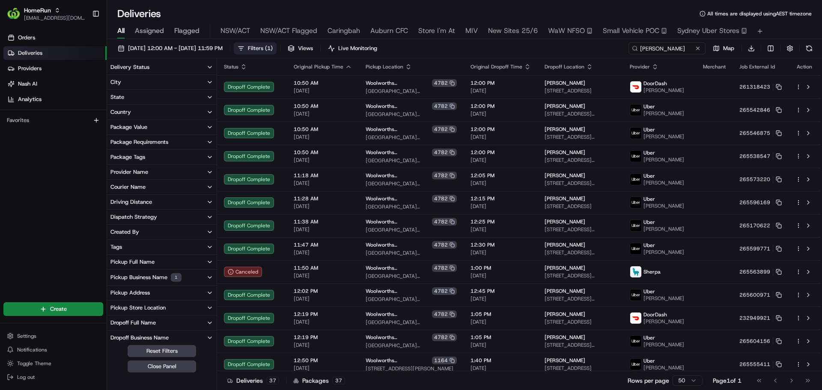
click at [158, 96] on button "State" at bounding box center [162, 97] width 110 height 15
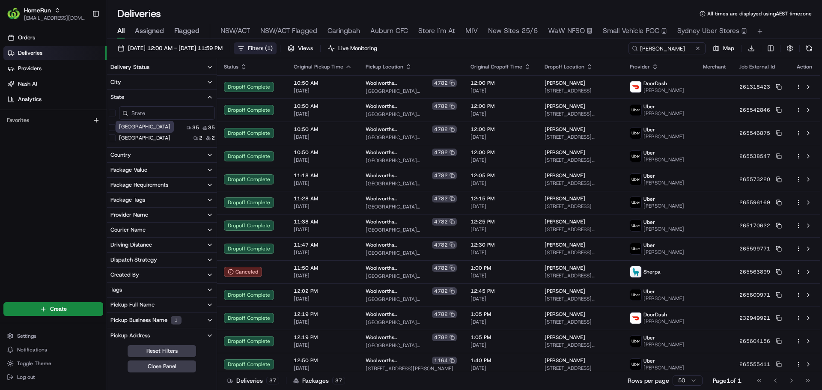
click at [126, 138] on label "NSW" at bounding box center [144, 137] width 51 height 7
click at [116, 138] on button "NSW" at bounding box center [112, 137] width 7 height 7
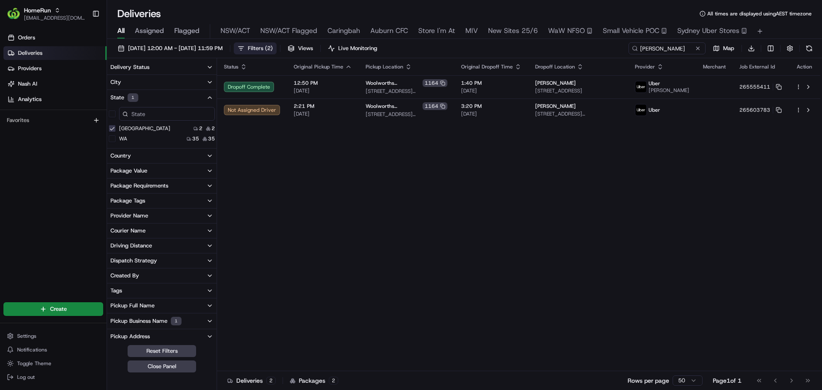
click at [173, 97] on button "State 1" at bounding box center [162, 97] width 110 height 15
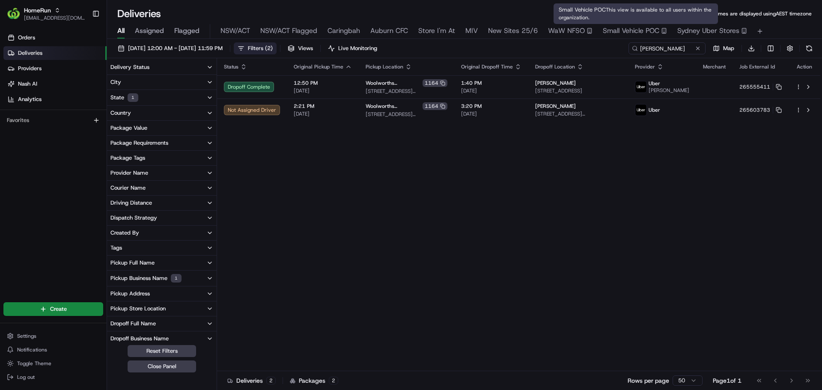
click at [616, 36] on span "Small Vehicle POC" at bounding box center [631, 31] width 57 height 10
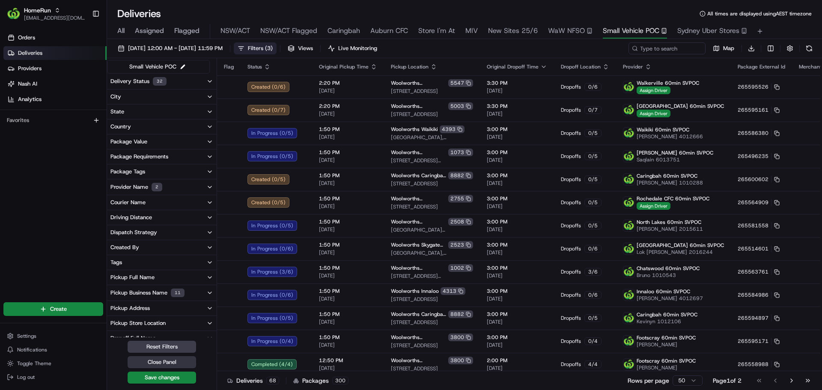
click at [157, 361] on button "Close Panel" at bounding box center [162, 362] width 69 height 12
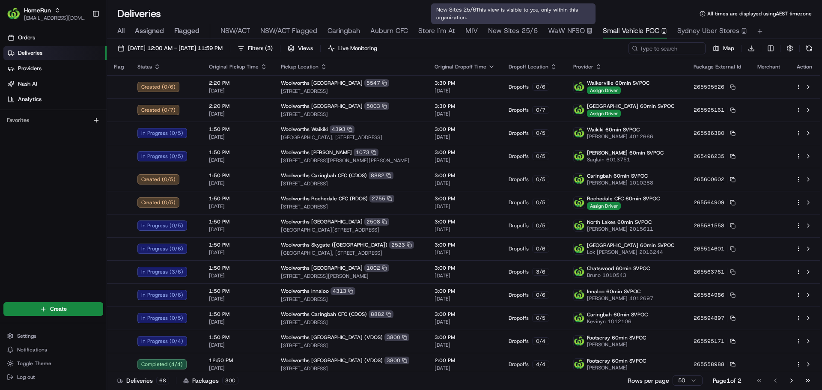
click at [503, 34] on span "New Sites 25/6" at bounding box center [513, 31] width 50 height 10
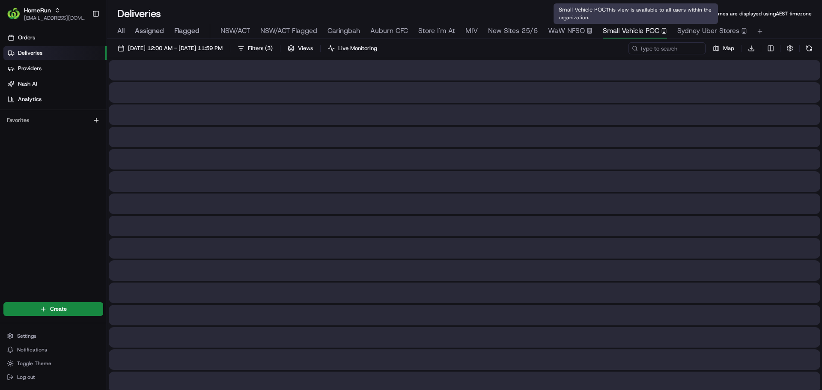
click at [620, 33] on span "Small Vehicle POC" at bounding box center [631, 31] width 57 height 10
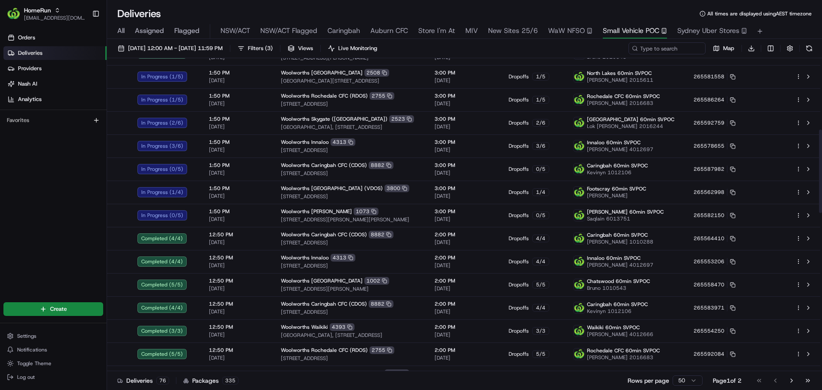
scroll to position [260, 0]
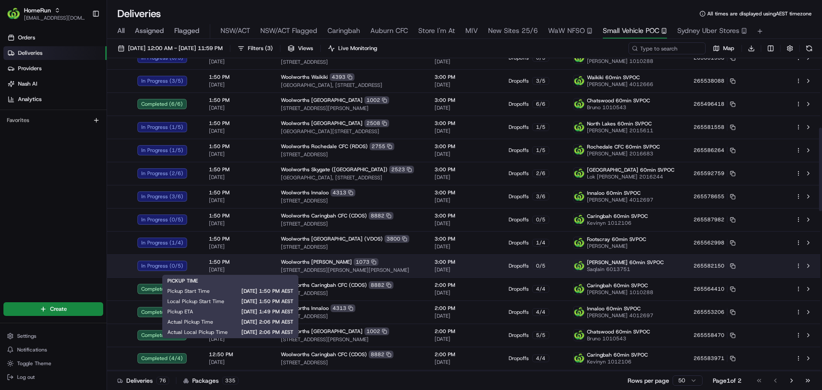
click at [250, 259] on span "1:50 PM" at bounding box center [238, 262] width 58 height 7
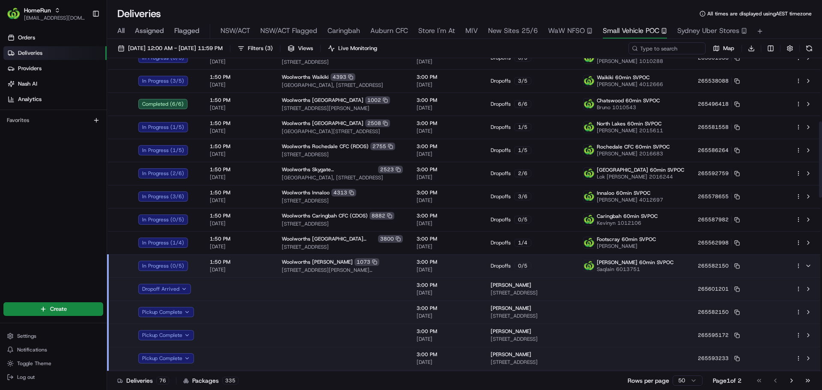
click at [250, 284] on td at bounding box center [239, 288] width 72 height 23
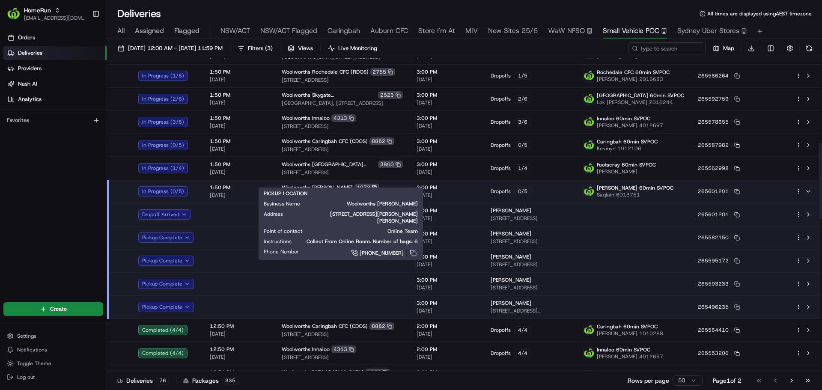
scroll to position [348, 0]
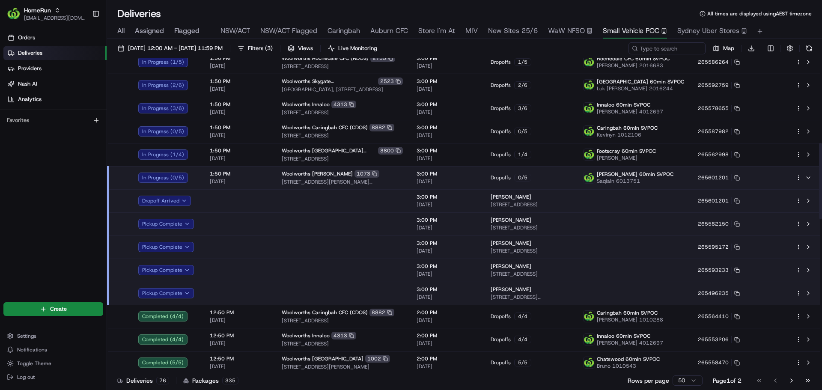
click at [312, 289] on td at bounding box center [342, 293] width 135 height 23
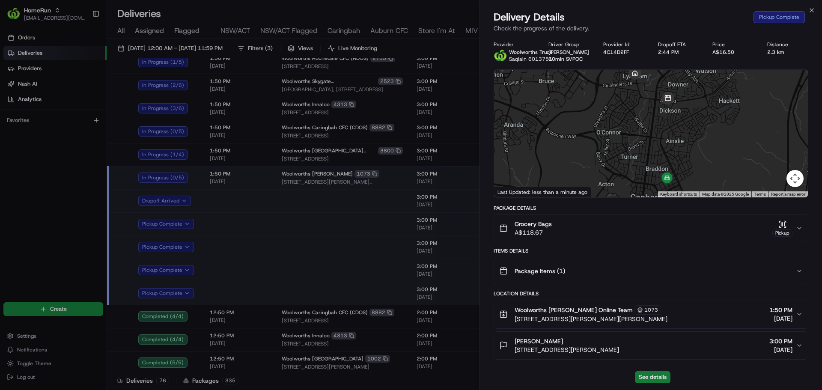
click at [640, 381] on button "See details" at bounding box center [653, 377] width 36 height 12
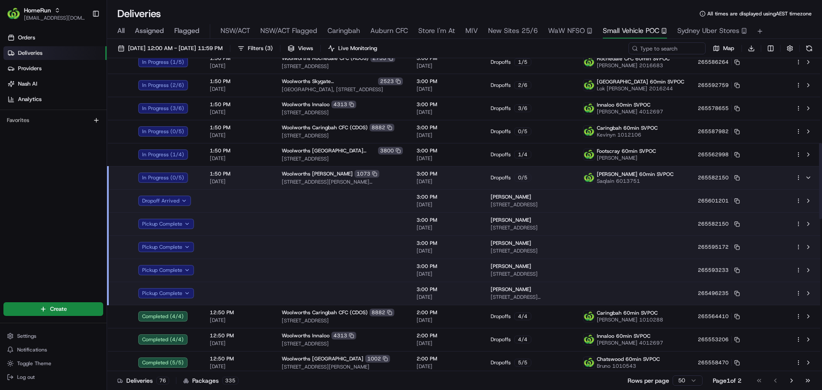
click at [796, 178] on html "HomeRun kjones6@woolworths.com.au Toggle Sidebar Orders Deliveries Providers Na…" at bounding box center [411, 195] width 822 height 390
click at [762, 208] on div "Delivery Details Ctrl+⏎" at bounding box center [774, 204] width 93 height 15
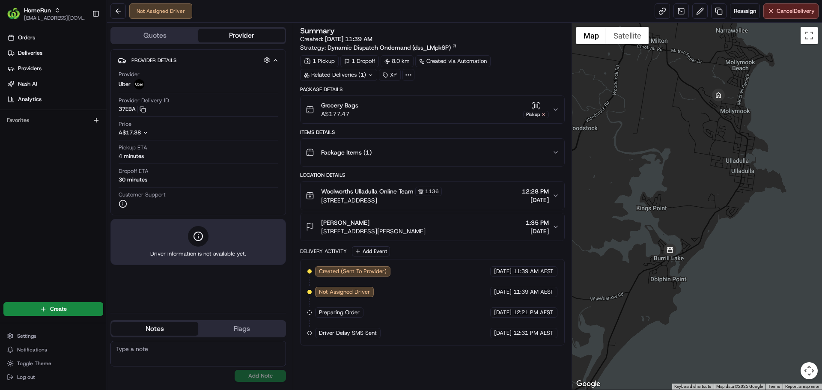
drag, startPoint x: 781, startPoint y: 159, endPoint x: 748, endPoint y: 226, distance: 74.3
click at [748, 226] on div at bounding box center [697, 206] width 250 height 367
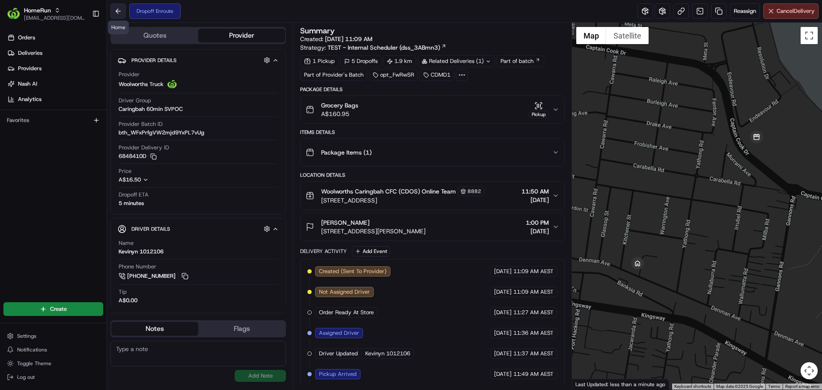
click at [120, 15] on button at bounding box center [117, 10] width 15 height 15
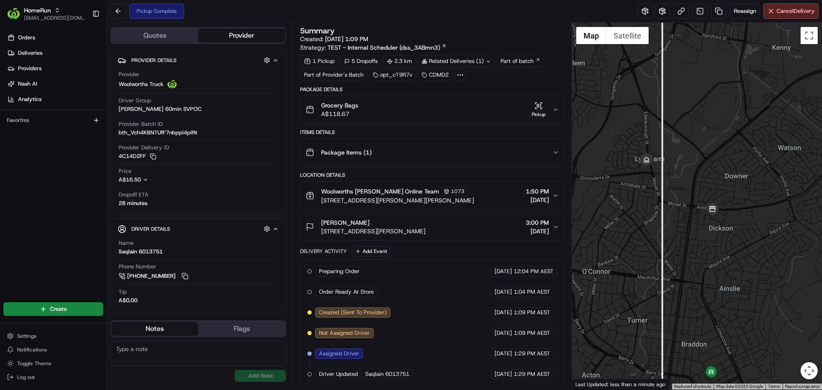
drag, startPoint x: 807, startPoint y: 230, endPoint x: 732, endPoint y: 202, distance: 80.3
click at [732, 202] on div at bounding box center [697, 206] width 250 height 367
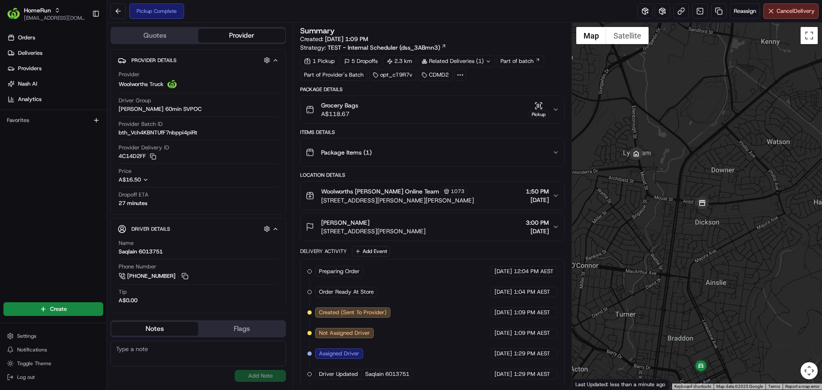
scroll to position [42, 0]
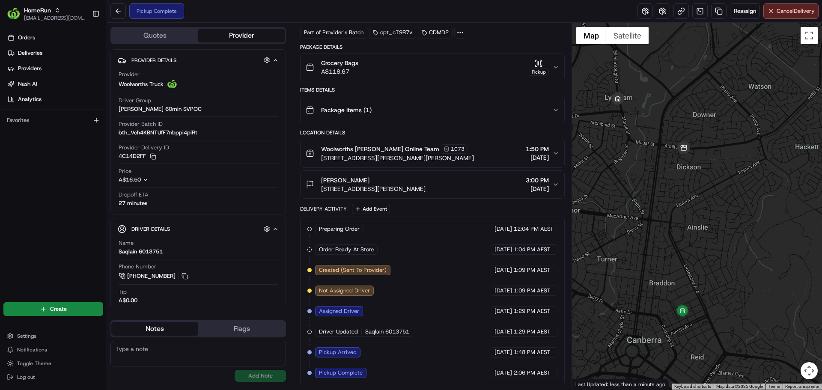
drag, startPoint x: 672, startPoint y: 241, endPoint x: 652, endPoint y: 181, distance: 63.2
click at [652, 181] on div at bounding box center [697, 206] width 250 height 367
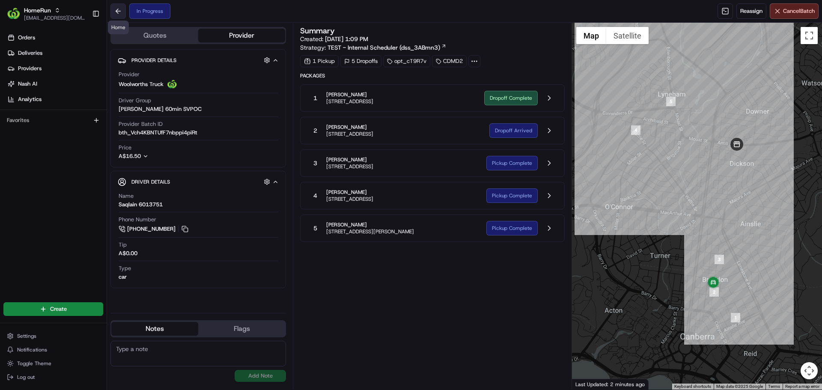
click at [120, 6] on button at bounding box center [117, 10] width 15 height 15
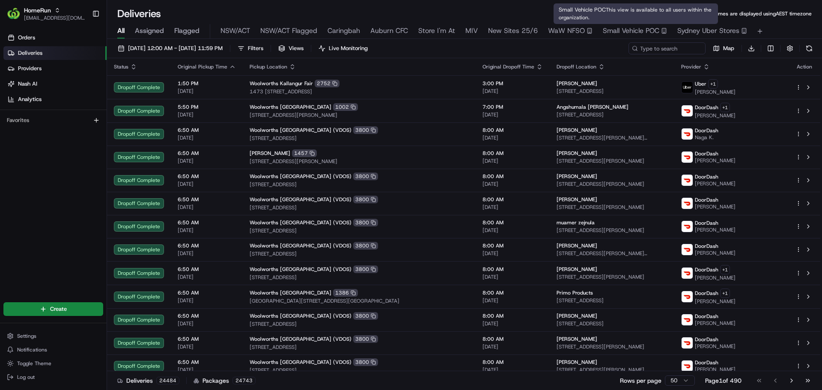
click at [644, 27] on span "Small Vehicle POC" at bounding box center [631, 31] width 57 height 10
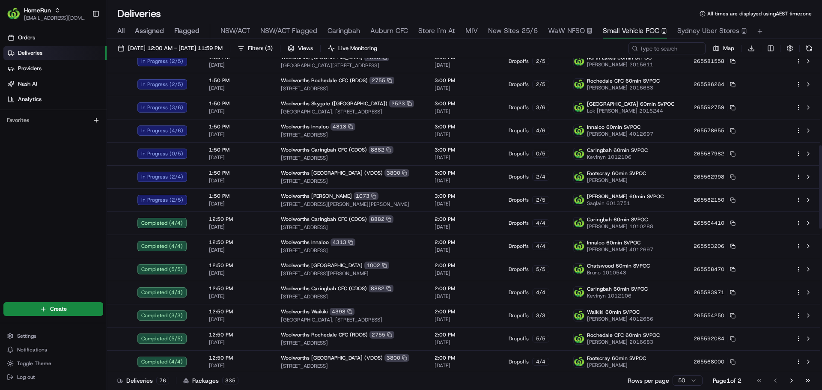
scroll to position [319, 0]
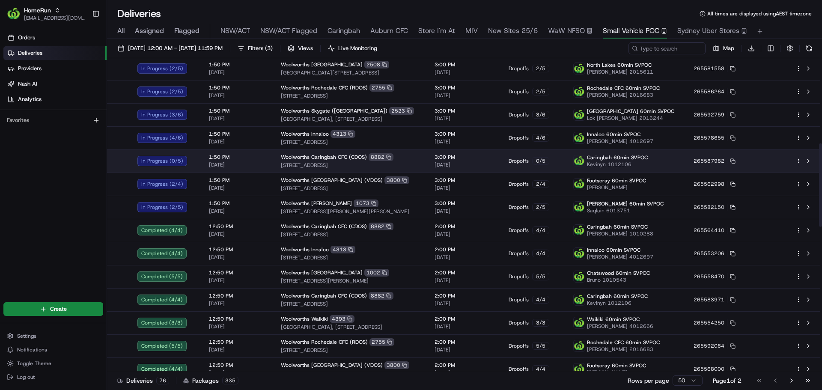
click at [253, 165] on span "[DATE]" at bounding box center [238, 164] width 58 height 7
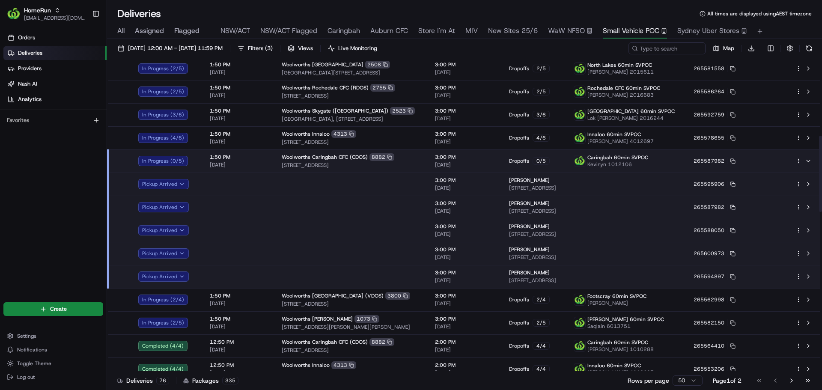
click at [250, 182] on td at bounding box center [239, 184] width 72 height 23
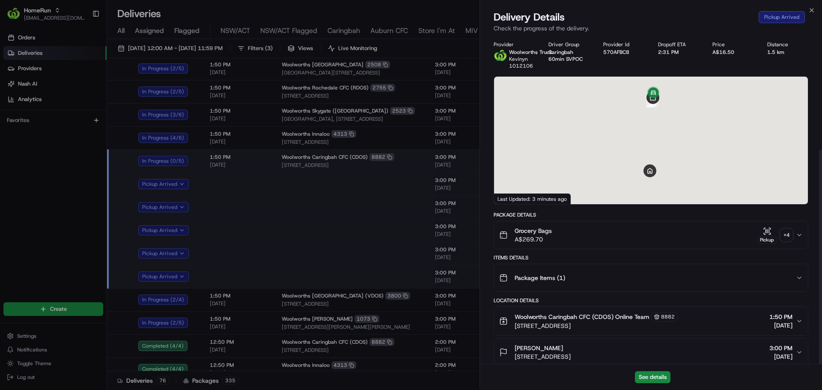
scroll to position [174, 0]
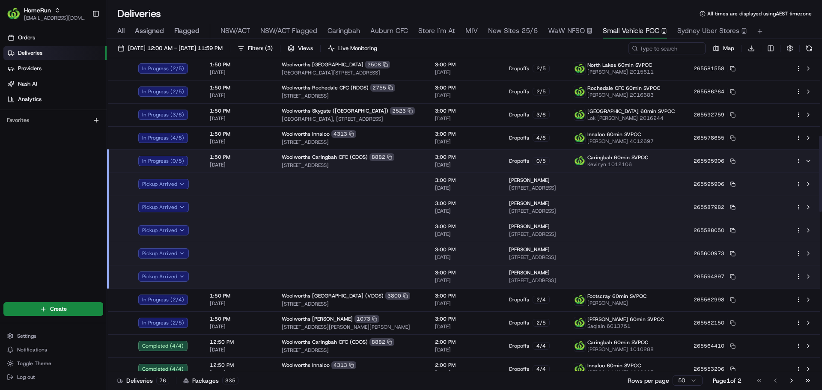
click at [404, 164] on td "Woolworths Caringbah CFC (CDOS) 8882 13 Endeavour Road, Caringbah, NSW 2229, AU" at bounding box center [351, 160] width 153 height 23
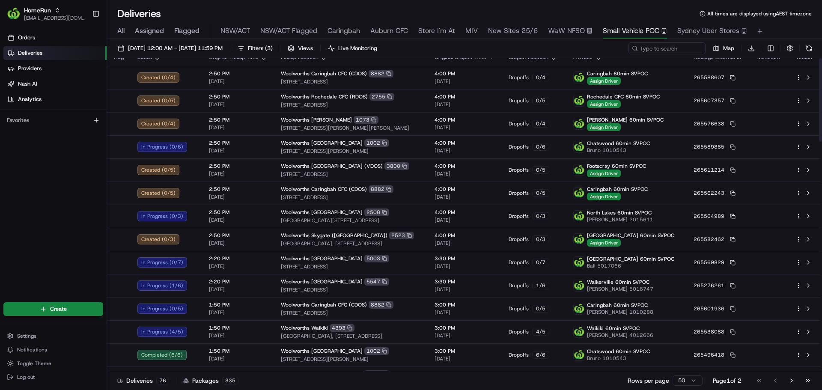
scroll to position [0, 0]
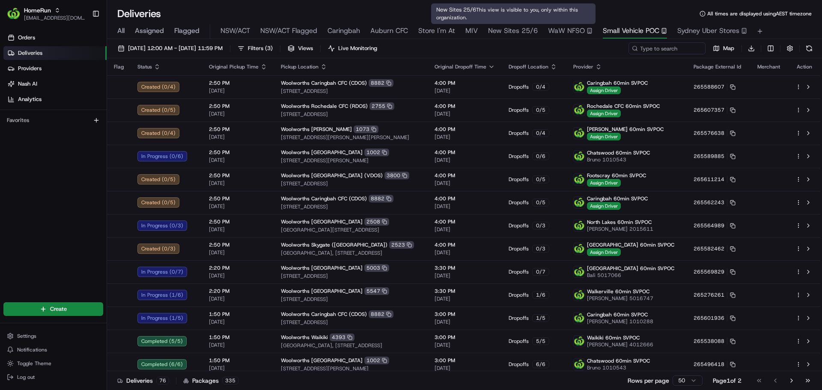
click at [494, 33] on span "New Sites 25/6" at bounding box center [513, 31] width 50 height 10
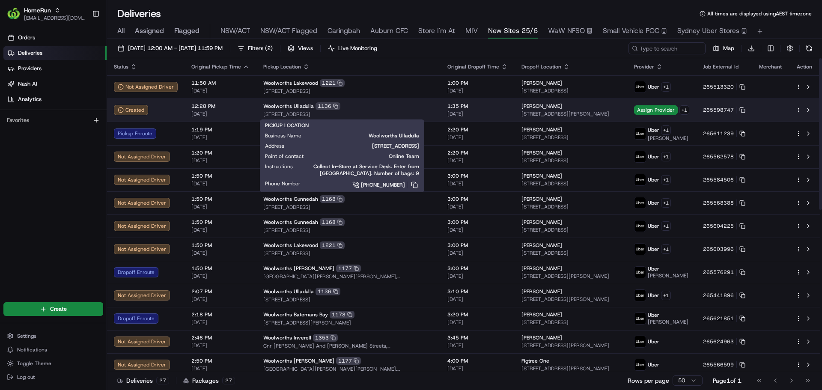
drag, startPoint x: 314, startPoint y: 111, endPoint x: 368, endPoint y: 106, distance: 54.2
click at [368, 106] on div "Woolworths Ulladulla [STREET_ADDRESS]" at bounding box center [348, 109] width 170 height 15
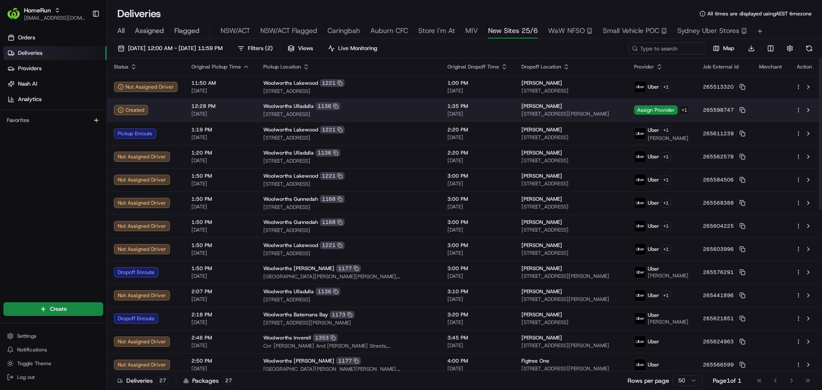
click at [368, 106] on div "Woolworths Ulladulla 1136" at bounding box center [348, 106] width 170 height 8
click at [383, 101] on td "Woolworths Ulladulla [STREET_ADDRESS]" at bounding box center [348, 109] width 184 height 23
click at [414, 105] on div "Woolworths Ulladulla 1136" at bounding box center [348, 106] width 170 height 8
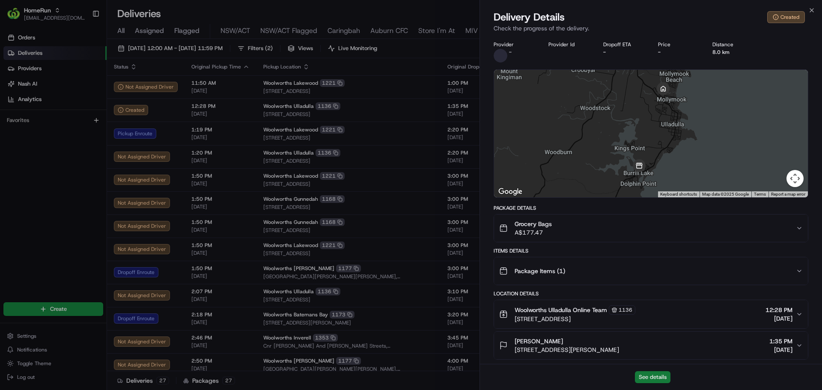
click at [659, 380] on button "See details" at bounding box center [653, 377] width 36 height 12
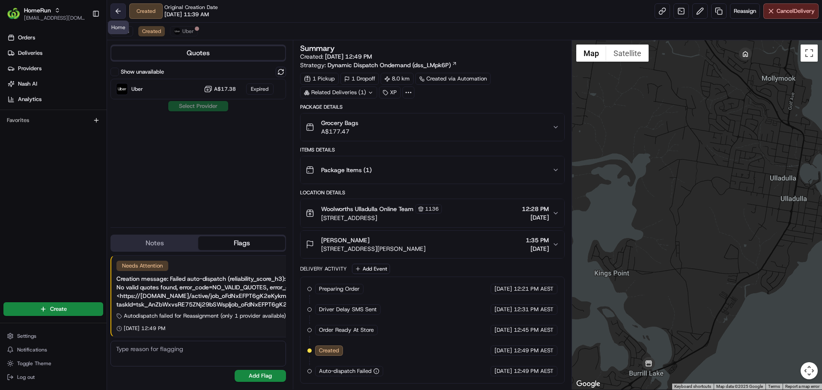
click at [124, 11] on button at bounding box center [117, 10] width 15 height 15
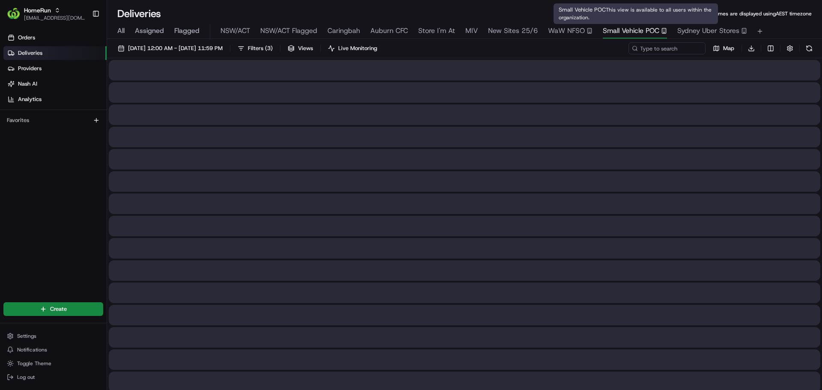
click at [662, 32] on icon "button" at bounding box center [664, 31] width 6 height 6
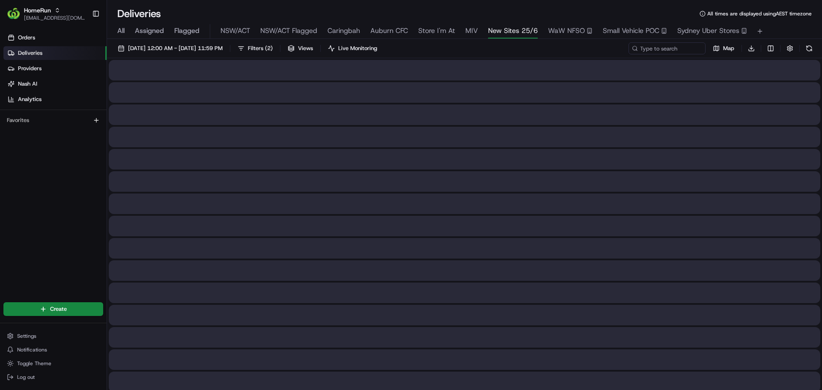
click at [518, 25] on button "New Sites 25/6" at bounding box center [513, 31] width 50 height 15
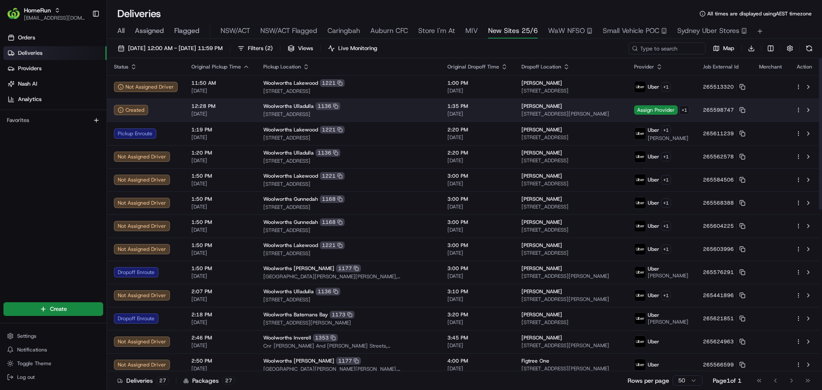
click at [397, 112] on span "[STREET_ADDRESS]" at bounding box center [348, 114] width 170 height 7
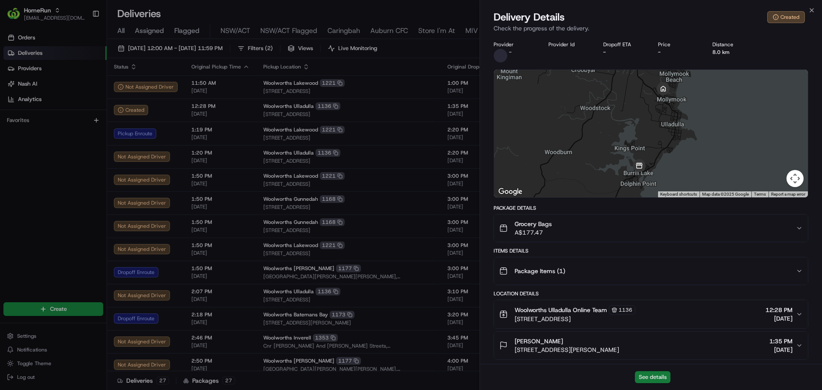
click at [643, 376] on button "See details" at bounding box center [653, 377] width 36 height 12
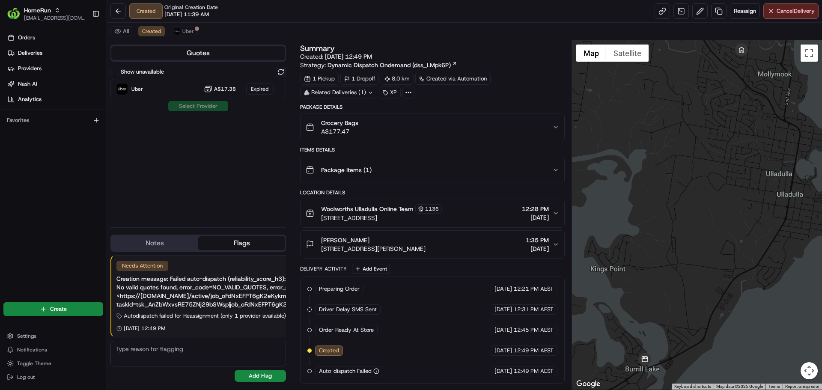
drag, startPoint x: 670, startPoint y: 191, endPoint x: 659, endPoint y: 179, distance: 17.0
click at [659, 179] on div at bounding box center [697, 214] width 250 height 349
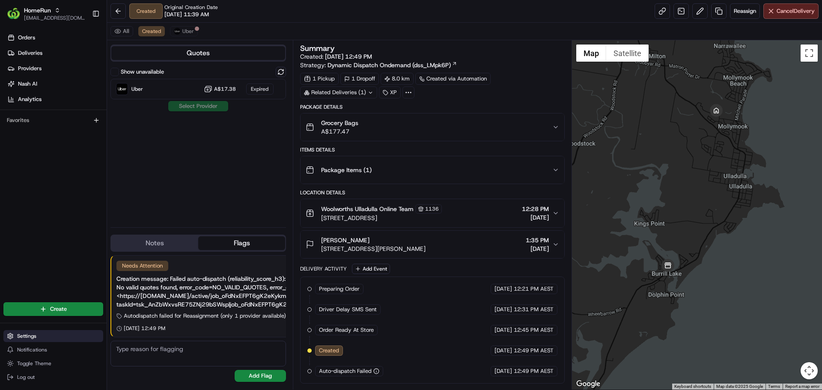
click at [24, 331] on button "Settings" at bounding box center [53, 336] width 100 height 12
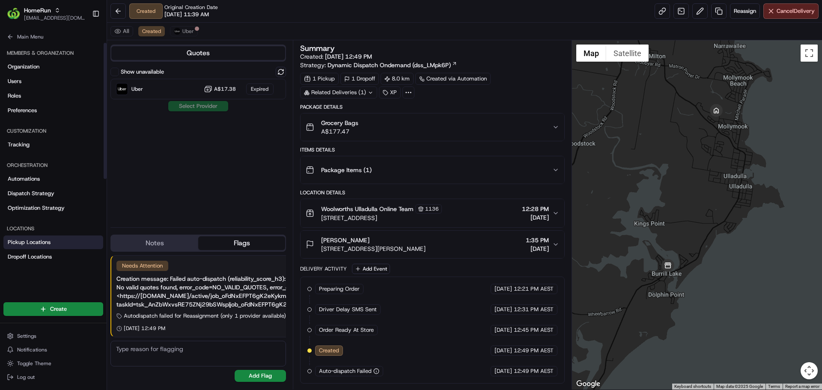
click at [21, 239] on span "Pickup Locations" at bounding box center [29, 242] width 43 height 8
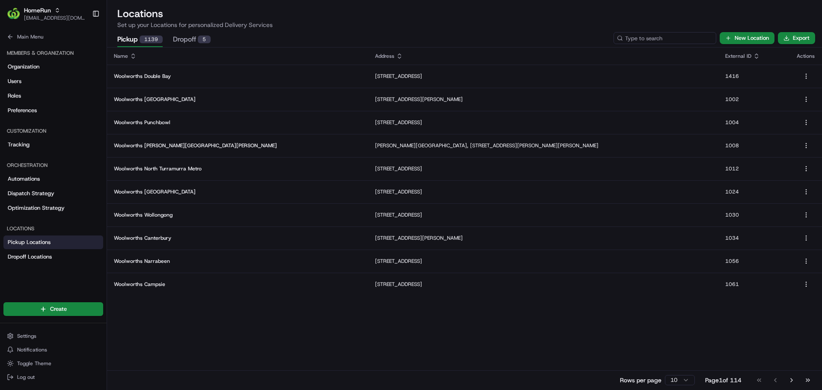
click at [677, 35] on input at bounding box center [665, 38] width 103 height 12
type input "ulladulla"
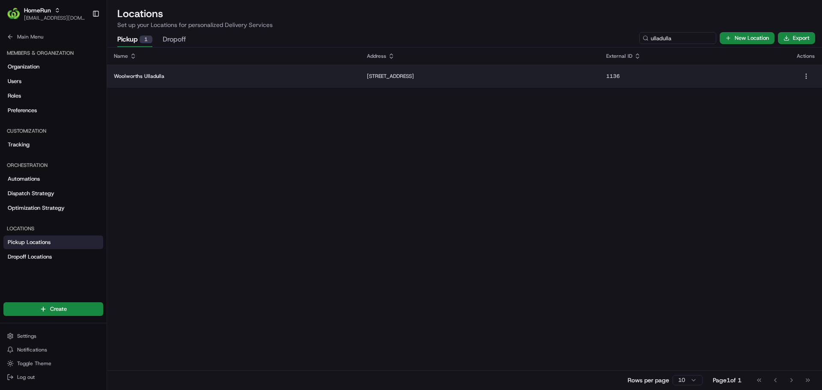
click at [245, 73] on p "Woolworths Ulladulla" at bounding box center [233, 76] width 239 height 7
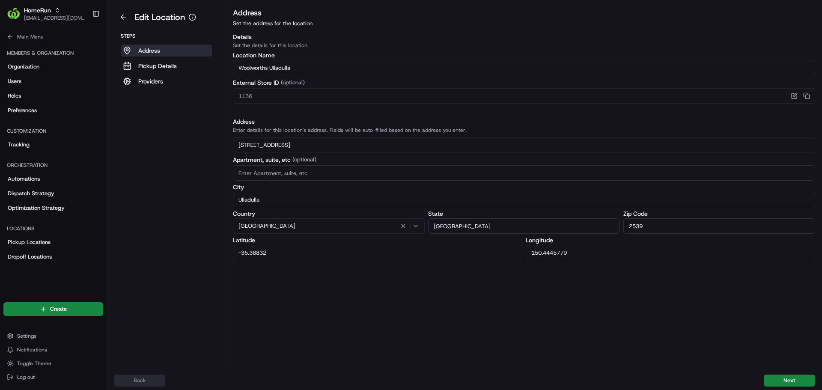
drag, startPoint x: 285, startPoint y: 255, endPoint x: 202, endPoint y: 252, distance: 83.5
click at [202, 252] on div "Edit Location Steps Address Pickup Details Providers Address Set the address fo…" at bounding box center [464, 185] width 715 height 371
drag, startPoint x: 590, startPoint y: 251, endPoint x: 385, endPoint y: 216, distance: 207.2
click at [385, 216] on div "116 Princes Highway Apartment, suite, etc (optional) City Ulladulla Country Aus…" at bounding box center [524, 198] width 582 height 123
drag, startPoint x: 286, startPoint y: 256, endPoint x: 148, endPoint y: 239, distance: 139.3
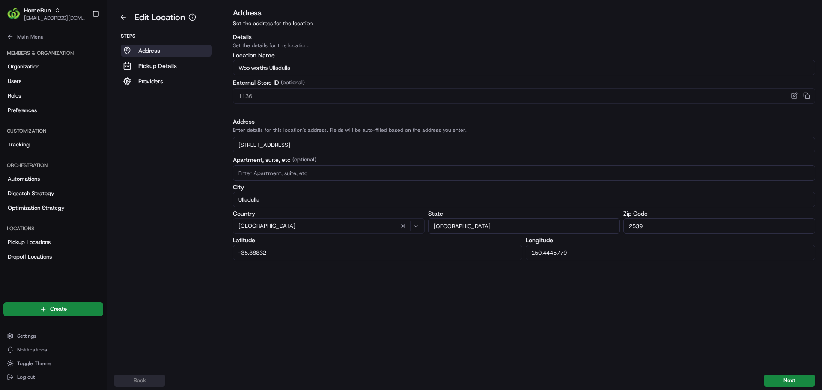
click at [148, 239] on div "Edit Location Steps Address Pickup Details Providers Address Set the address fo…" at bounding box center [464, 185] width 715 height 371
paste input "59370"
type input "-35.3593702"
drag, startPoint x: 589, startPoint y: 257, endPoint x: 457, endPoint y: 258, distance: 131.9
click at [457, 258] on div "Latitude -35.3593702 Longitude 150.4445779" at bounding box center [524, 248] width 582 height 23
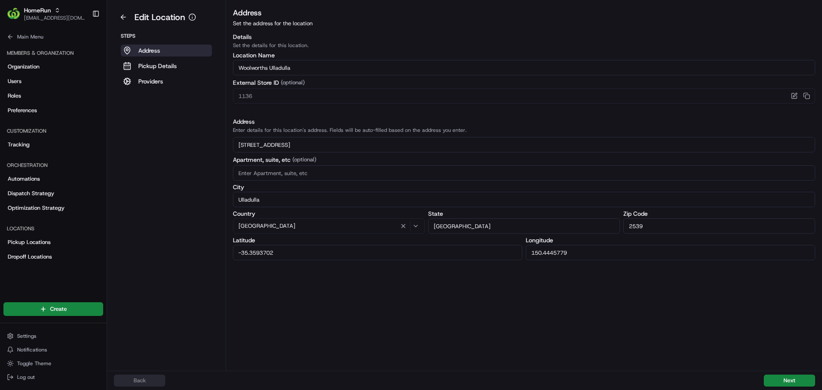
paste input "731135"
type input "150.4731135"
click at [763, 376] on div "Back Next" at bounding box center [464, 381] width 701 height 12
click at [772, 382] on button "Next" at bounding box center [789, 381] width 51 height 12
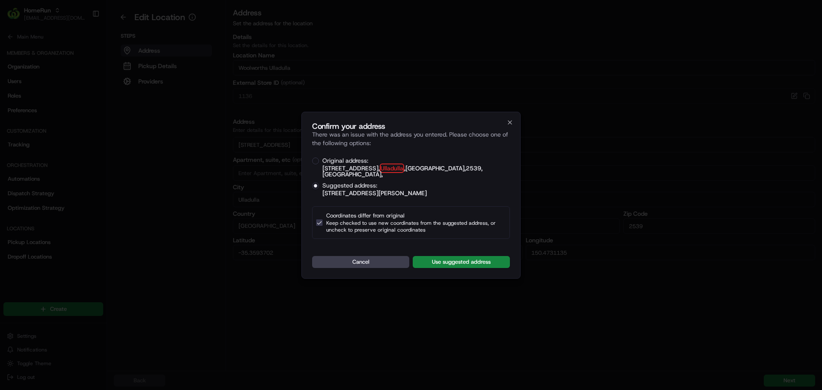
click at [315, 162] on button "Original address: 116 Princes Highway , Ulladulla , NSW , 2539 , Australia ," at bounding box center [315, 161] width 7 height 7
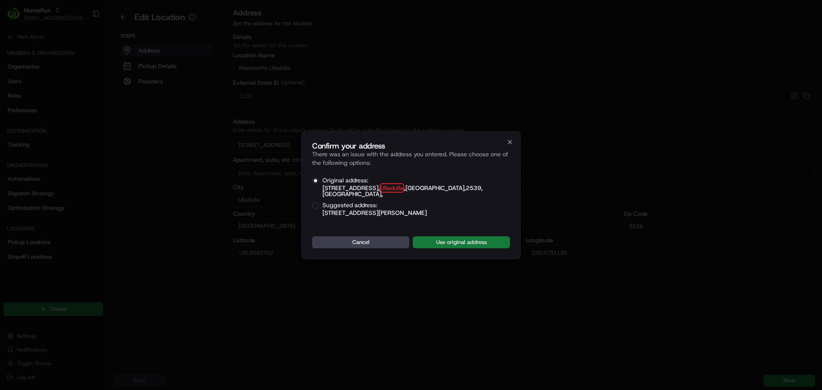
click at [432, 236] on button "Use original address" at bounding box center [461, 242] width 97 height 12
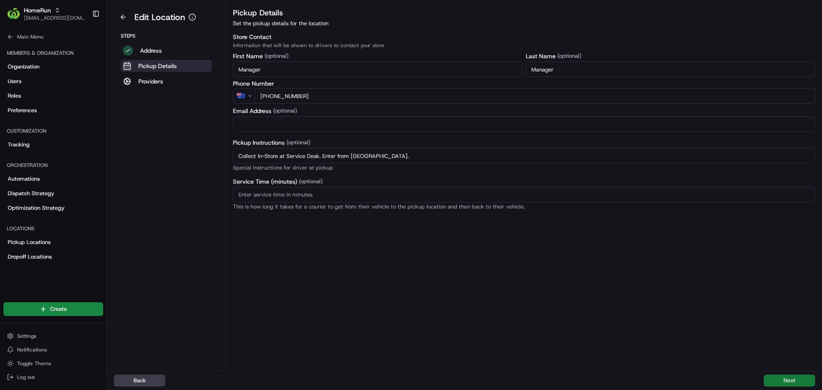
click at [774, 383] on button "Next" at bounding box center [789, 381] width 51 height 12
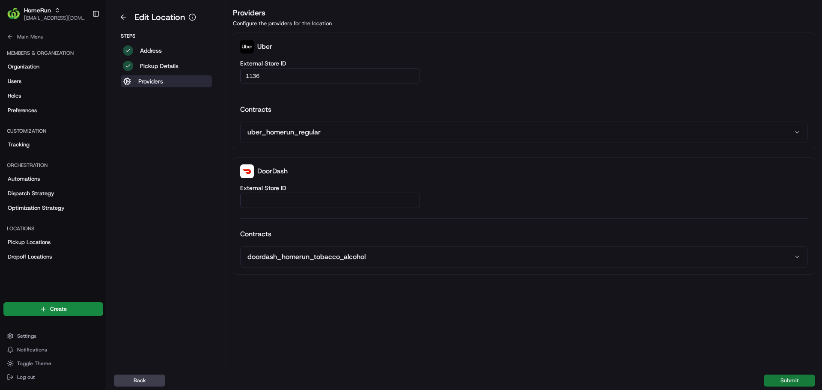
click at [774, 383] on button "Submit" at bounding box center [789, 381] width 51 height 12
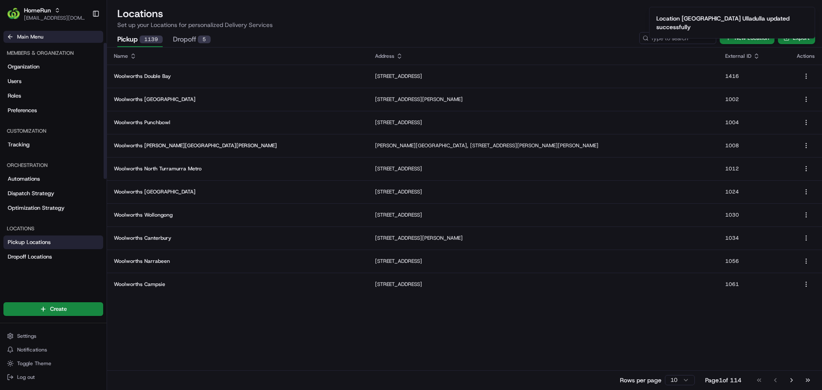
click at [18, 37] on span "Main Menu" at bounding box center [30, 36] width 26 height 7
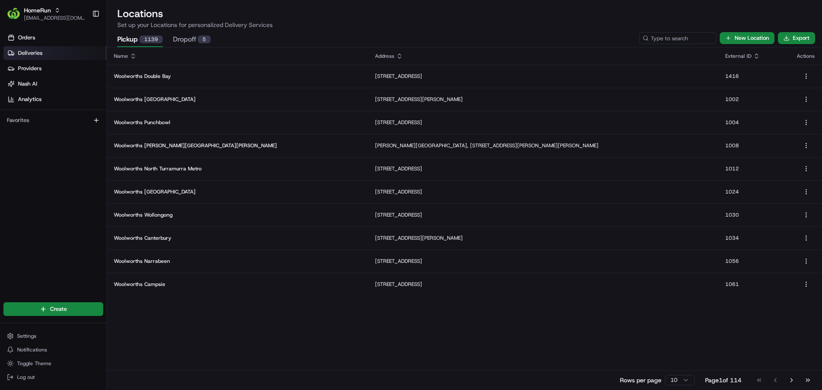
click at [19, 55] on span "Deliveries" at bounding box center [30, 53] width 24 height 8
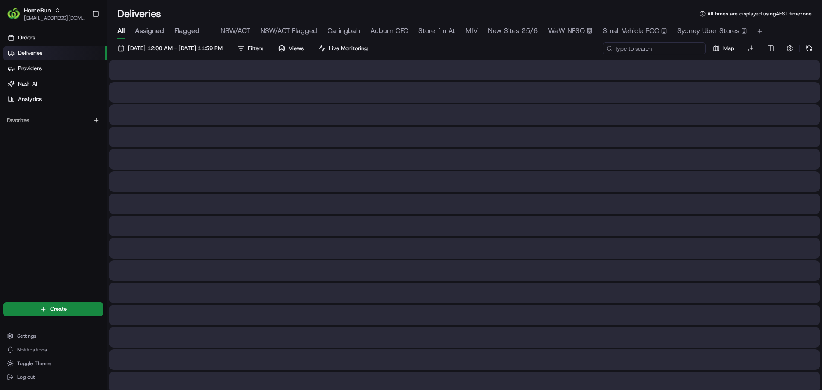
click at [660, 48] on input at bounding box center [654, 48] width 103 height 12
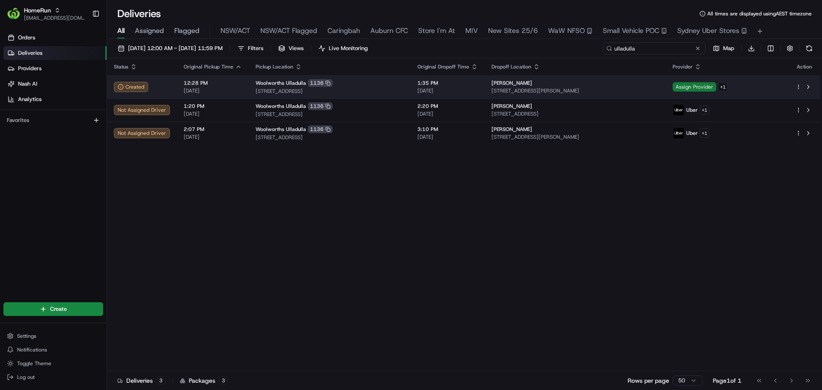
type input "ulladulla"
click at [712, 86] on span "Assign Provider" at bounding box center [695, 86] width 44 height 9
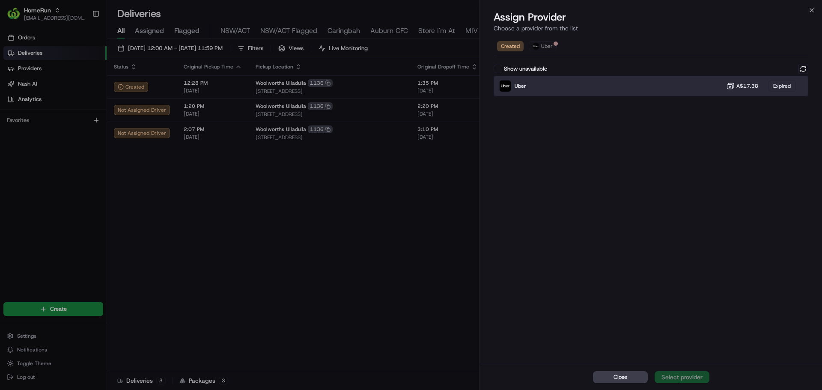
click at [533, 86] on div "Uber A$17.38 Expired" at bounding box center [651, 86] width 315 height 21
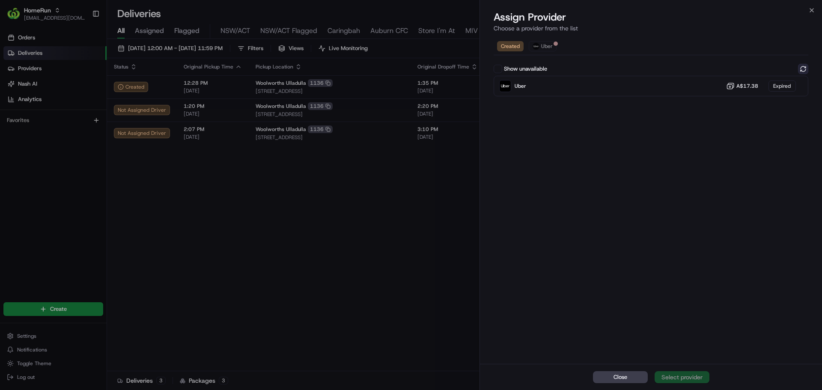
click at [807, 71] on button at bounding box center [803, 69] width 10 height 10
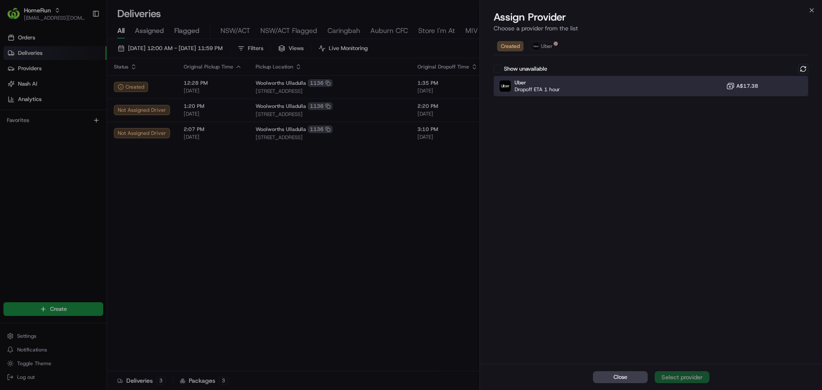
click at [620, 91] on div "Uber Dropoff ETA 1 hour A$17.38" at bounding box center [651, 86] width 315 height 21
click at [683, 376] on div "Assign Provider" at bounding box center [682, 377] width 42 height 9
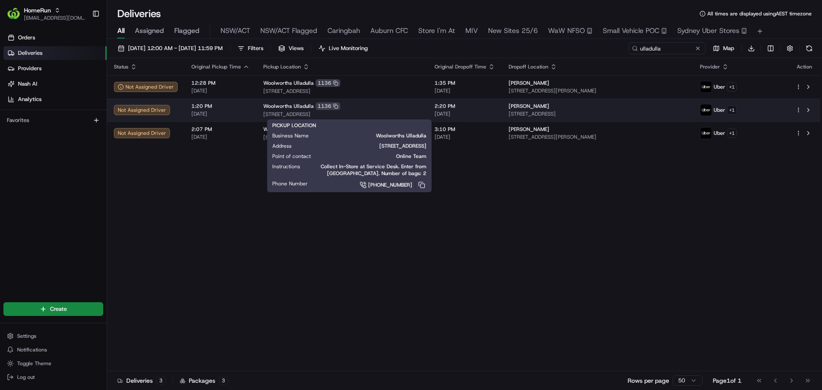
click at [410, 112] on span "[STREET_ADDRESS]" at bounding box center [342, 114] width 158 height 7
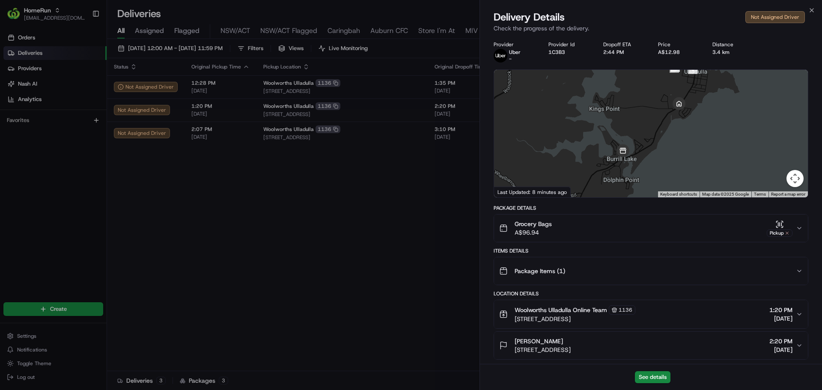
scroll to position [229, 0]
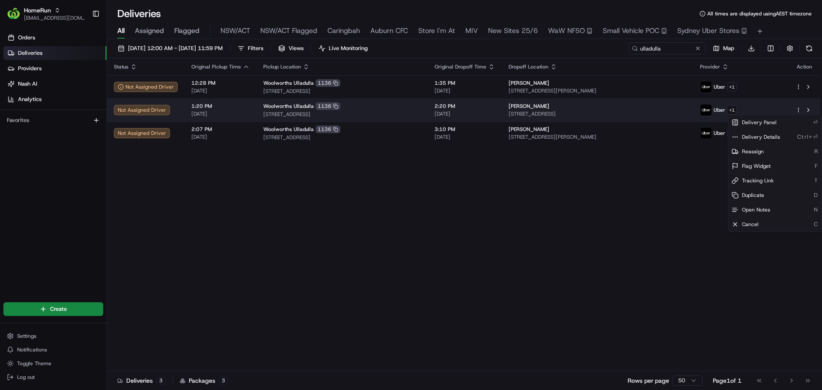
click at [799, 107] on html "HomeRun kjones6@woolworths.com.au Toggle Sidebar Orders Deliveries Providers Na…" at bounding box center [411, 195] width 822 height 390
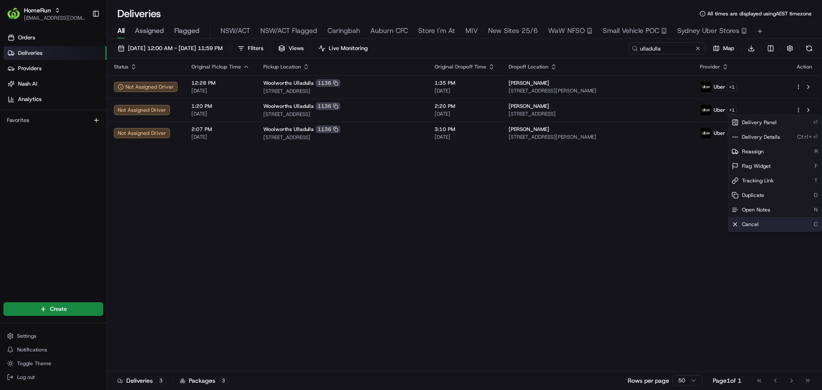
click at [742, 223] on div "Cancel C" at bounding box center [774, 224] width 93 height 15
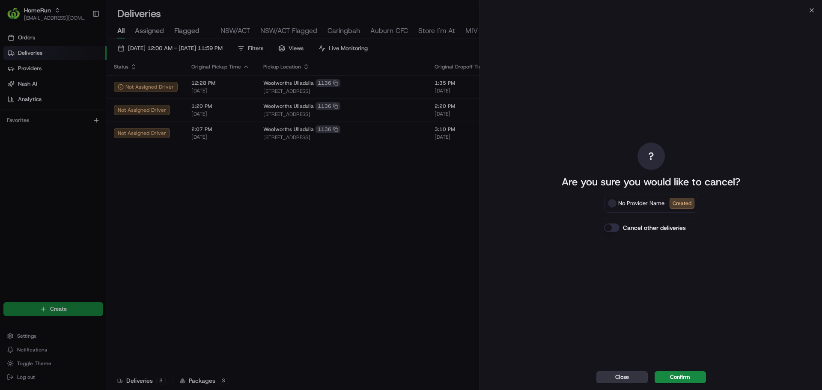
click at [634, 376] on button "Close" at bounding box center [621, 377] width 51 height 12
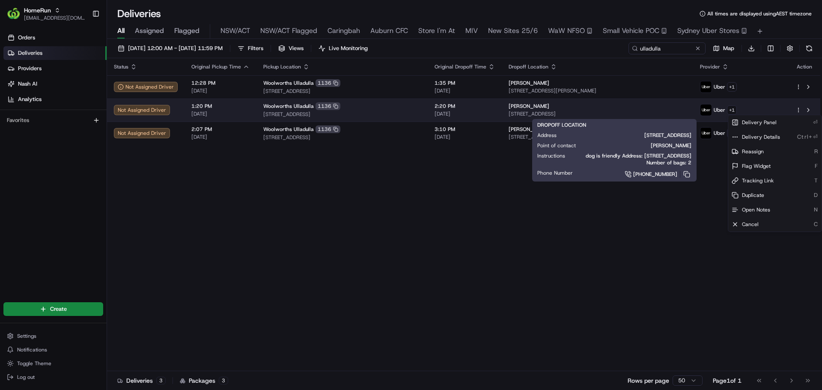
click at [664, 108] on div "Amber Crook" at bounding box center [598, 106] width 178 height 7
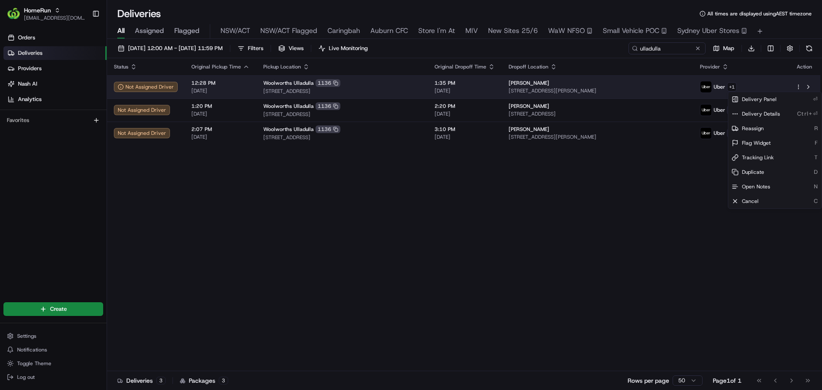
click at [799, 87] on html "HomeRun kjones6@woolworths.com.au Toggle Sidebar Orders Deliveries Providers Na…" at bounding box center [411, 195] width 822 height 390
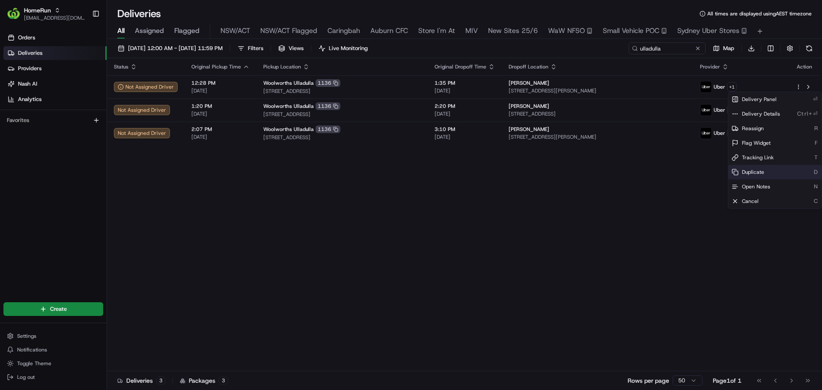
click at [755, 168] on div "Duplicate D" at bounding box center [774, 172] width 93 height 15
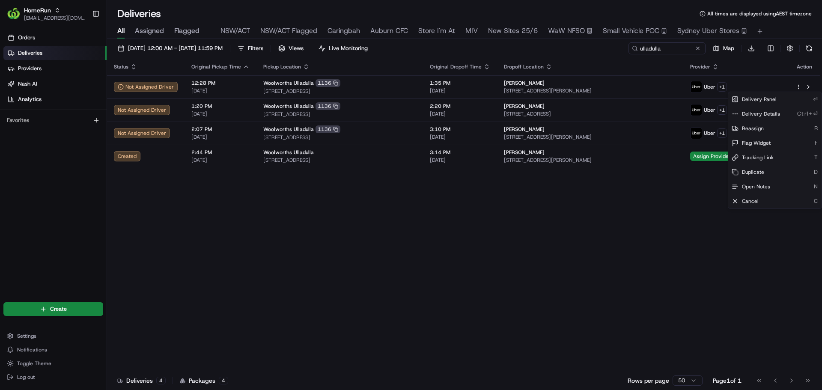
click at [596, 211] on html "HomeRun kjones6@woolworths.com.au Toggle Sidebar Orders Deliveries Providers Na…" at bounding box center [411, 195] width 822 height 390
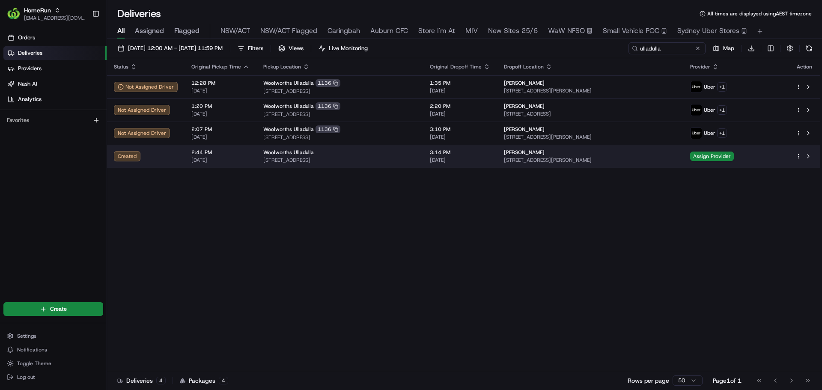
click at [801, 156] on html "HomeRun kjones6@woolworths.com.au Toggle Sidebar Orders Deliveries Providers Na…" at bounding box center [411, 195] width 822 height 390
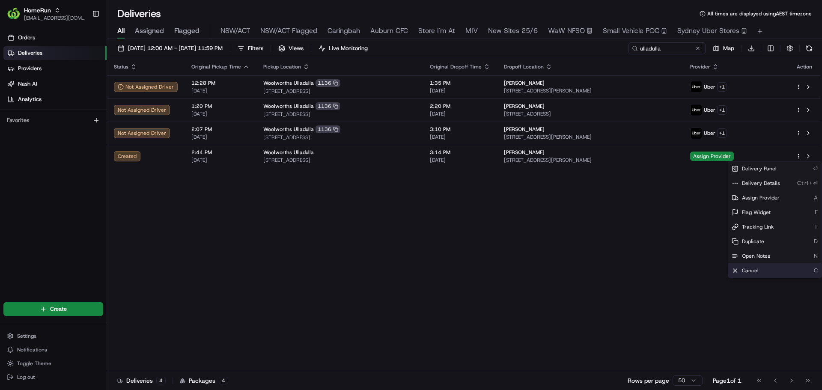
click at [755, 268] on span "Cancel" at bounding box center [750, 270] width 17 height 7
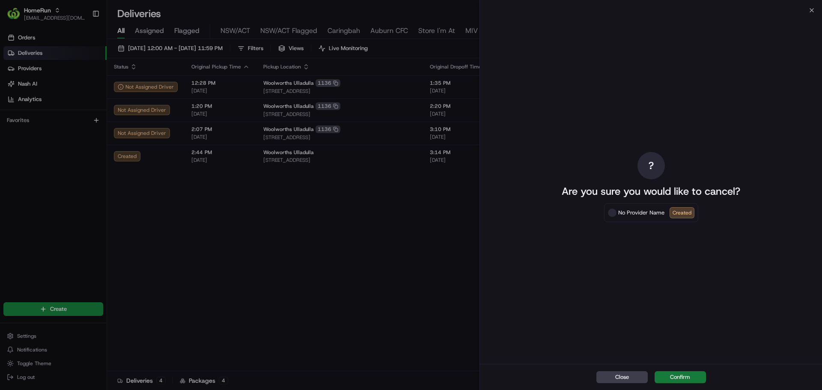
click at [680, 381] on button "Confirm" at bounding box center [680, 377] width 51 height 12
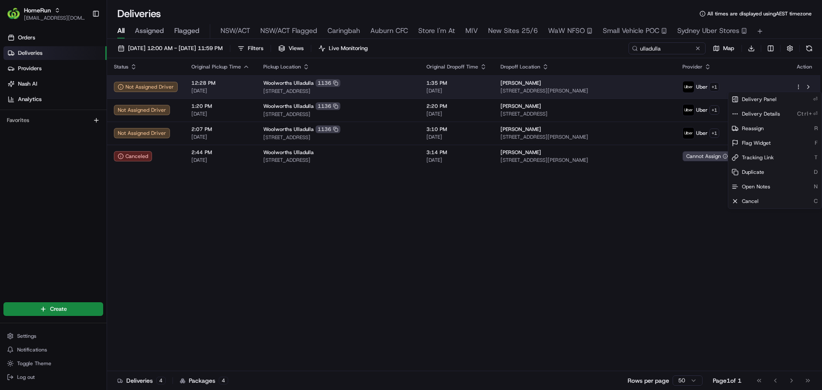
click at [796, 85] on html "HomeRun kjones6@woolworths.com.au Toggle Sidebar Orders Deliveries Providers Na…" at bounding box center [411, 195] width 822 height 390
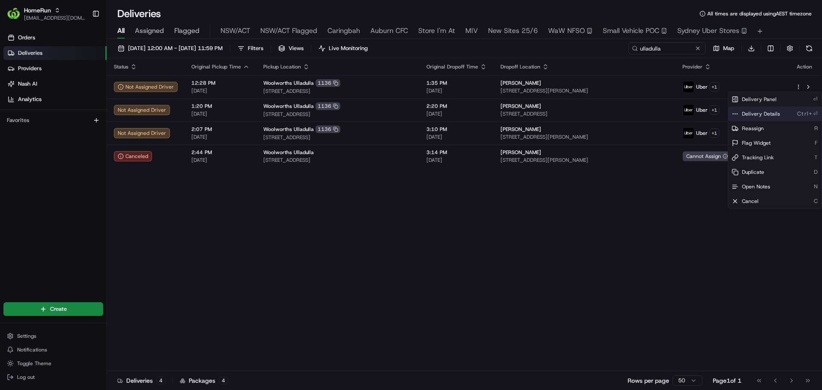
click at [756, 114] on span "Delivery Details" at bounding box center [761, 113] width 38 height 7
click at [361, 189] on html "HomeRun kjones6@woolworths.com.au Toggle Sidebar Orders Deliveries Providers Na…" at bounding box center [411, 195] width 822 height 390
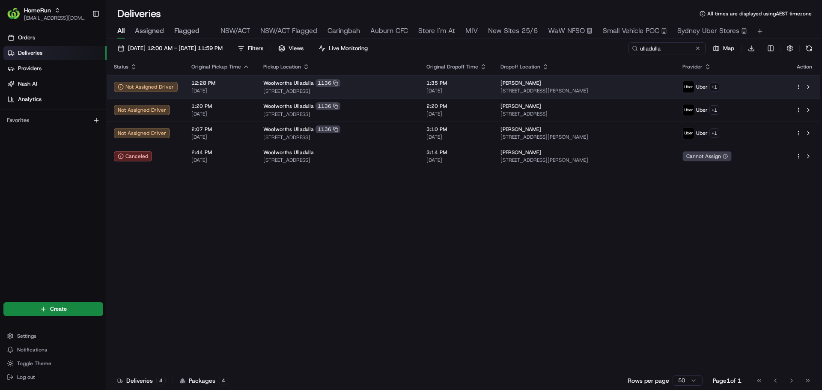
click at [411, 85] on div "Woolworths Ulladulla 1136" at bounding box center [337, 83] width 149 height 8
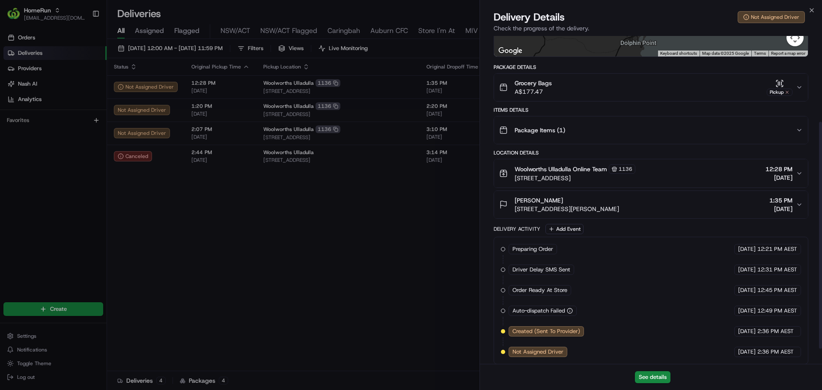
scroll to position [146, 0]
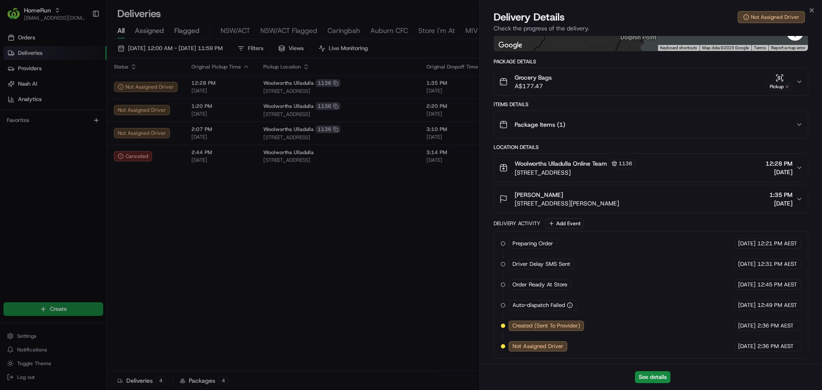
click at [728, 188] on button "Michele Haigh 5 Molloy St, Mollymook, NSW 2539, AU 1:35 PM 20/08/2025" at bounding box center [651, 198] width 314 height 27
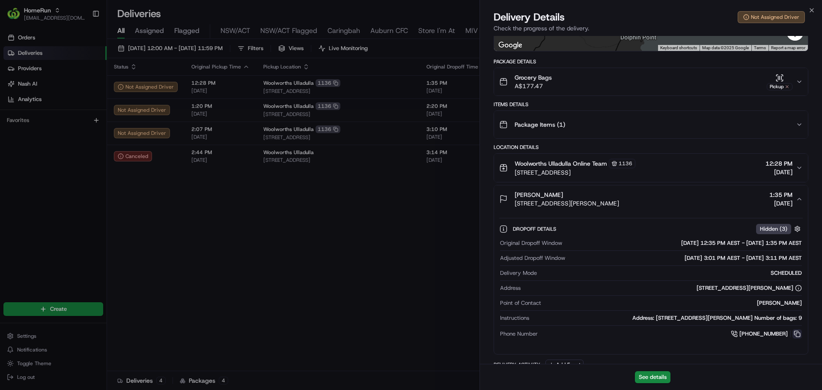
click at [794, 334] on button at bounding box center [796, 333] width 9 height 9
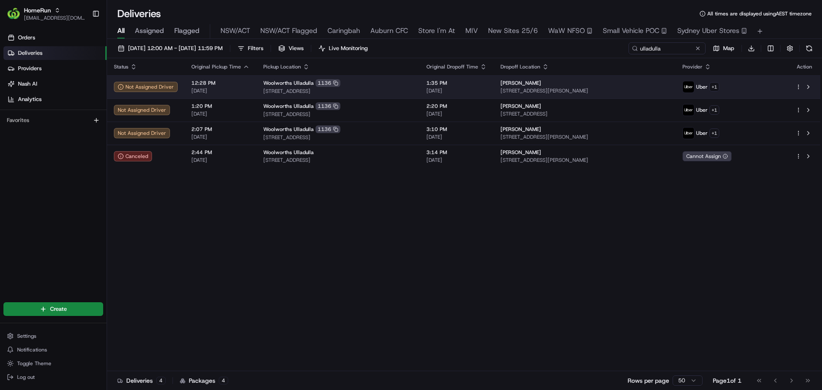
click at [467, 78] on td "1:35 PM 20/08/2025" at bounding box center [457, 86] width 74 height 23
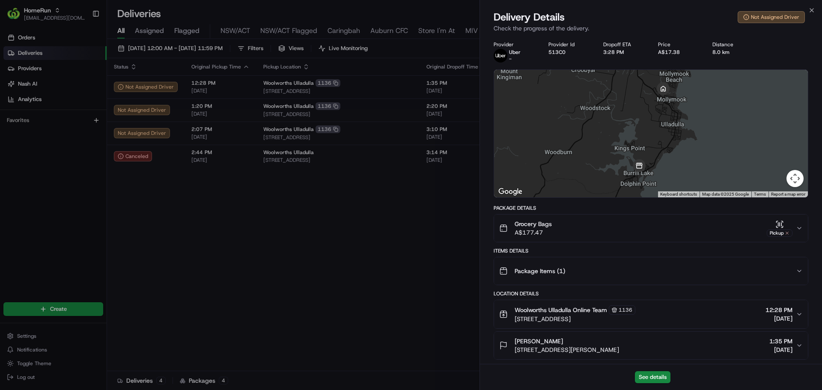
scroll to position [110, 0]
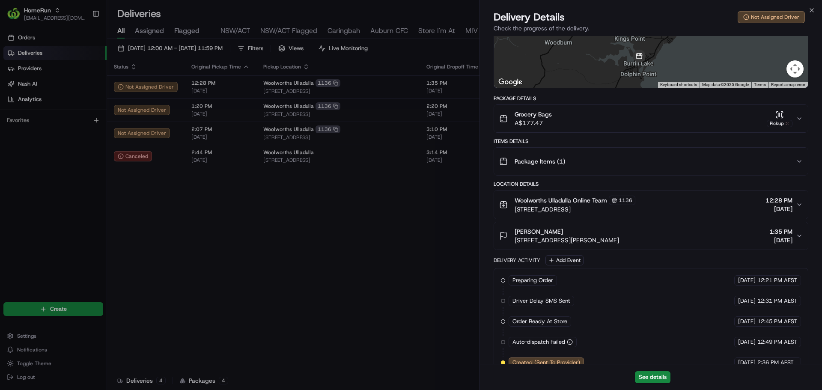
click at [515, 241] on div "Michele Haigh 5 Molloy St, Mollymook, NSW 2539, AU 1:35 PM 20/08/2025" at bounding box center [647, 235] width 297 height 17
copy span "[STREET_ADDRESS][PERSON_NAME]"
drag, startPoint x: 587, startPoint y: 226, endPoint x: 642, endPoint y: 239, distance: 56.4
click at [642, 239] on div "Michele Haigh 5 Molloy St, Mollymook, NSW 2539, AU 1:35 PM 20/08/2025" at bounding box center [647, 235] width 297 height 17
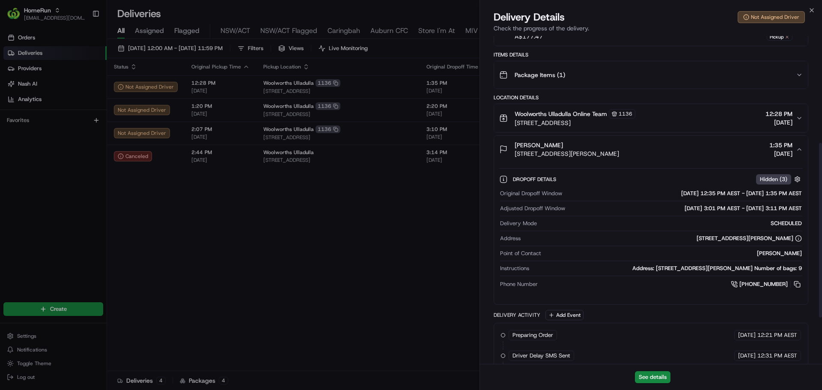
scroll to position [203, 0]
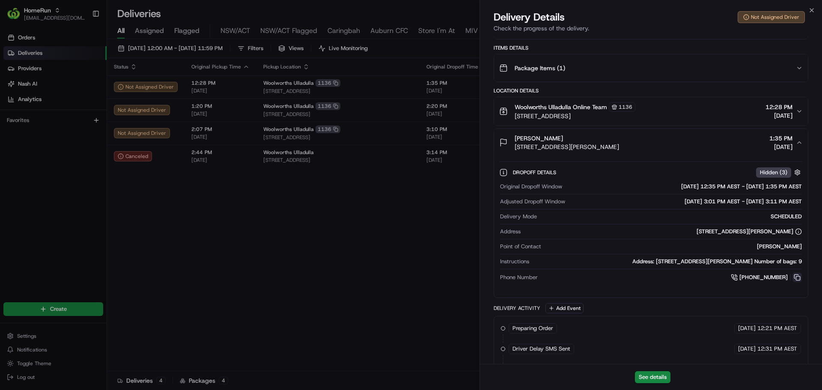
click at [798, 277] on button at bounding box center [796, 277] width 9 height 9
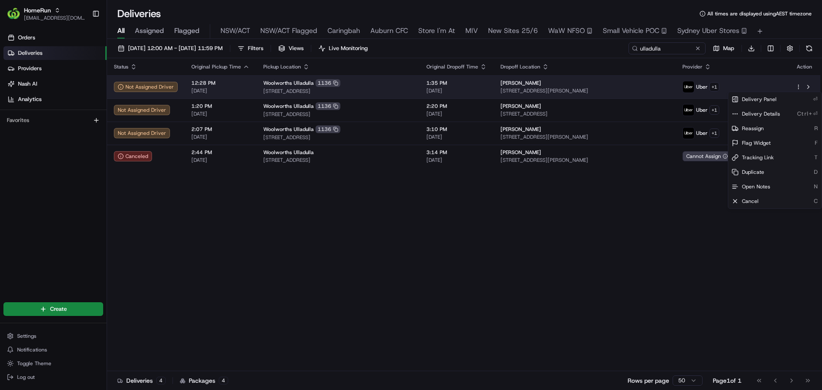
click at [799, 87] on html "HomeRun kjones6@woolworths.com.au Toggle Sidebar Orders Deliveries Providers Na…" at bounding box center [411, 195] width 822 height 390
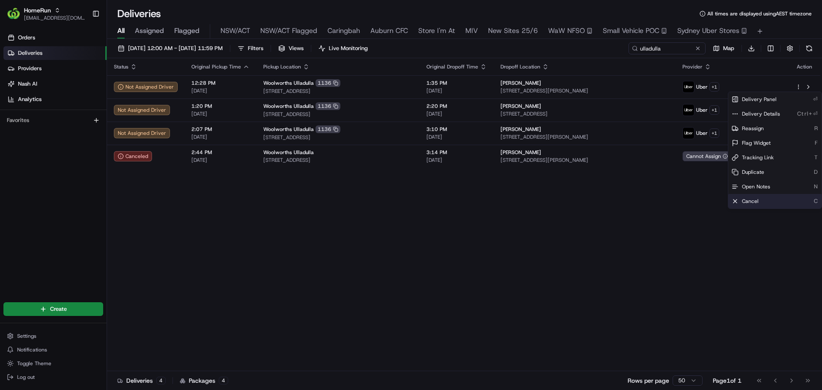
click at [748, 202] on span "Cancel" at bounding box center [750, 201] width 17 height 7
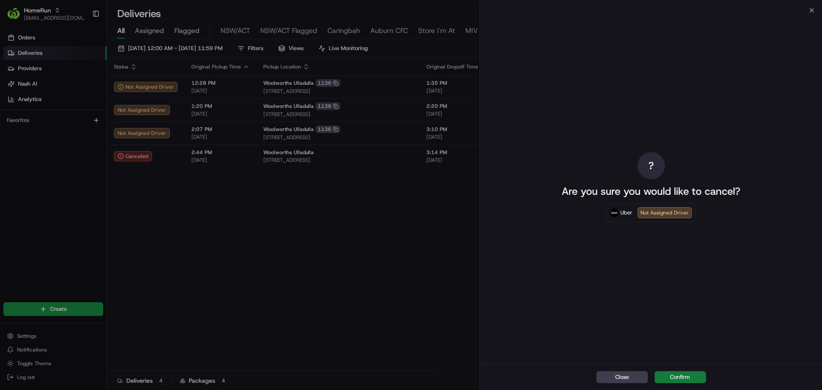
click at [679, 377] on button "Confirm" at bounding box center [680, 377] width 51 height 12
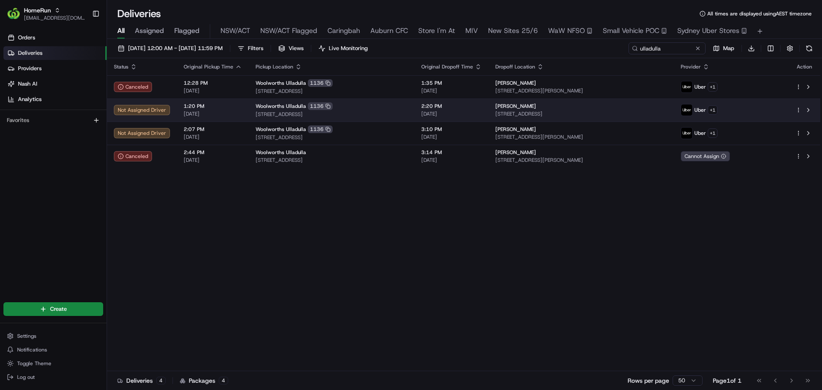
click at [376, 102] on td "Woolworths Ulladulla 1136 116 Princes Highway, Ulladulla, NSW 2539, AU" at bounding box center [332, 109] width 166 height 23
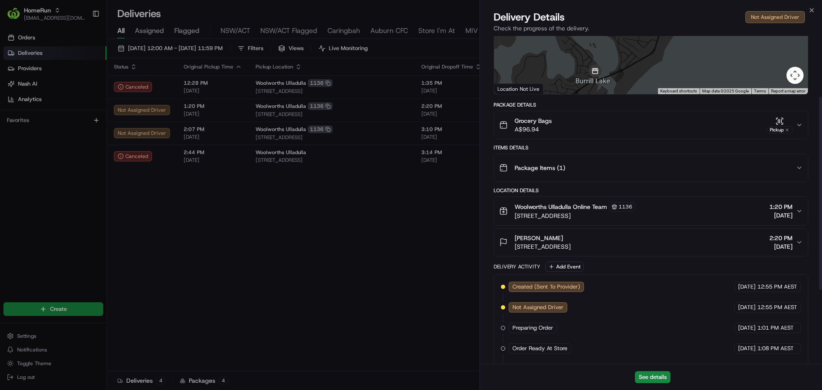
scroll to position [104, 0]
click at [552, 235] on div "Amber Crook" at bounding box center [543, 237] width 56 height 9
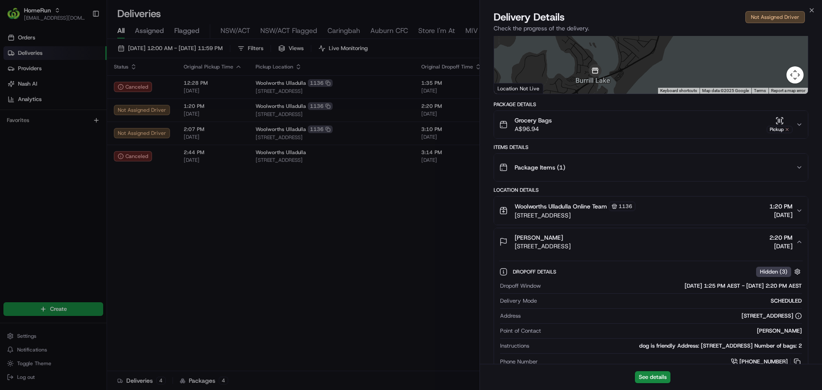
click at [552, 235] on div "Amber Crook" at bounding box center [543, 237] width 56 height 9
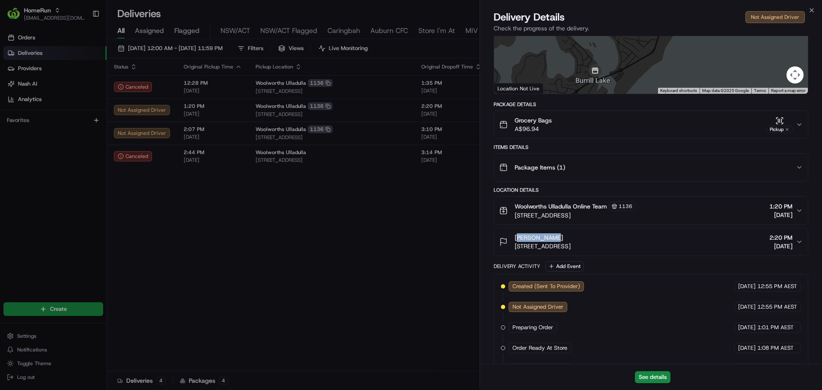
drag, startPoint x: 552, startPoint y: 235, endPoint x: 515, endPoint y: 238, distance: 37.3
click at [515, 238] on div "Amber Crook" at bounding box center [543, 237] width 56 height 9
copy span "Amber Crook"
click at [571, 240] on div "Amber Crook" at bounding box center [543, 237] width 56 height 9
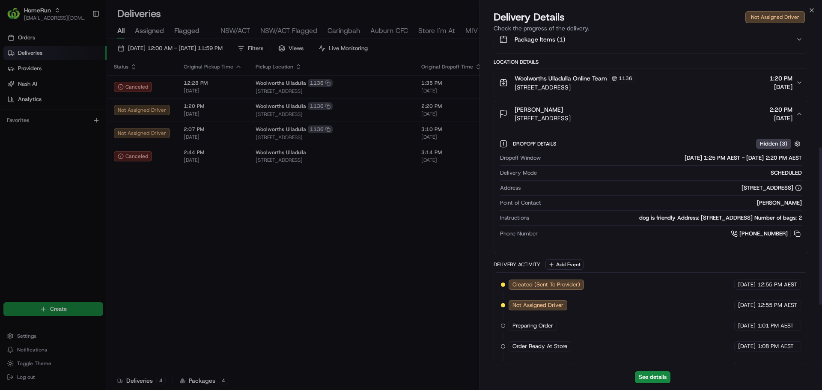
scroll to position [232, 0]
drag, startPoint x: 670, startPoint y: 188, endPoint x: 794, endPoint y: 187, distance: 124.2
click at [794, 187] on div "13 South Pacific Cres, Ulladulla, NSW 2539, AU" at bounding box center [663, 188] width 278 height 8
copy div "13 South Pacific Cres, Ulladulla, NSW 2539, AU"
click at [799, 233] on button at bounding box center [796, 233] width 9 height 9
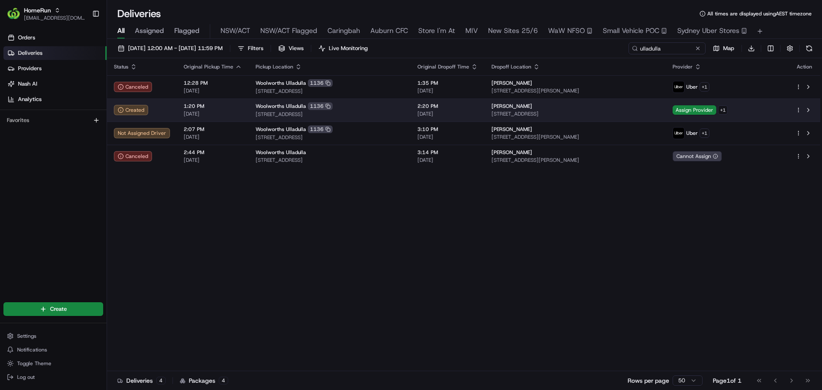
click at [798, 110] on html "HomeRun kjones6@woolworths.com.au Toggle Sidebar Orders Deliveries Providers Na…" at bounding box center [411, 195] width 822 height 390
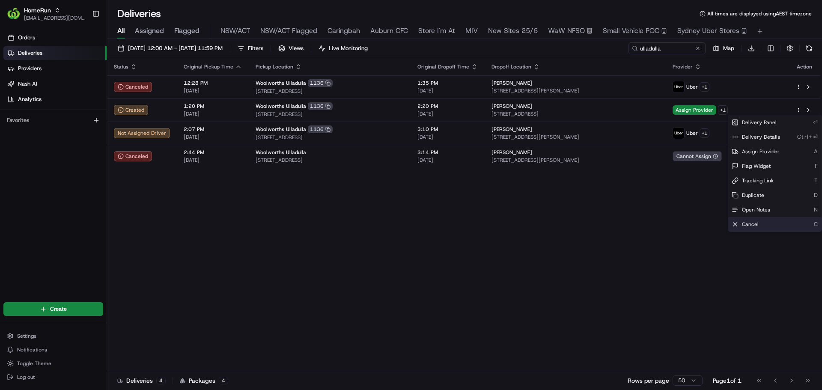
click at [742, 221] on span "Cancel" at bounding box center [750, 224] width 17 height 7
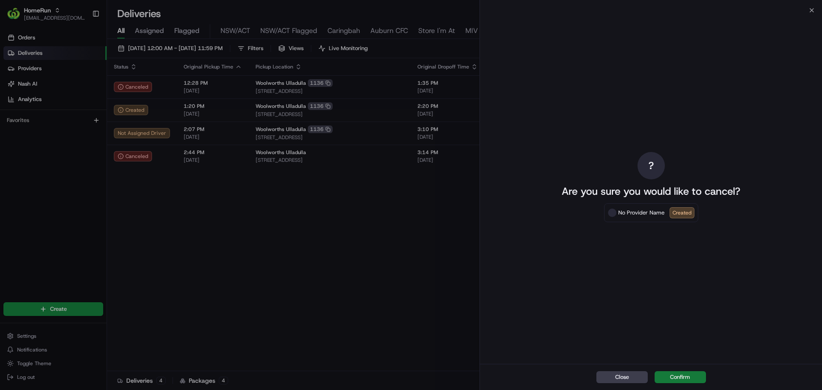
click at [699, 378] on button "Confirm" at bounding box center [680, 377] width 51 height 12
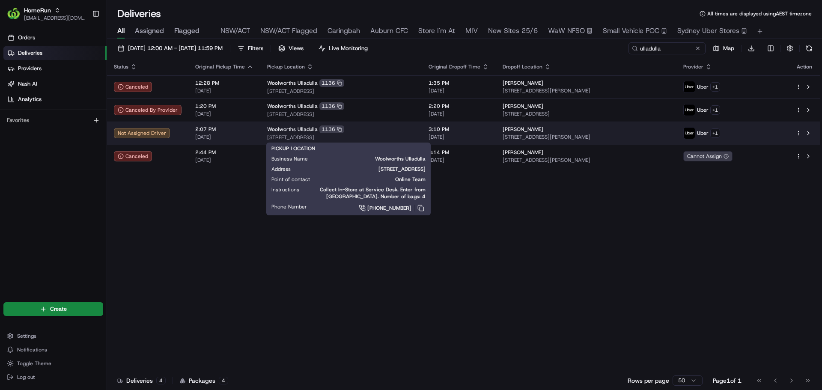
click at [397, 135] on span "[STREET_ADDRESS]" at bounding box center [341, 137] width 148 height 7
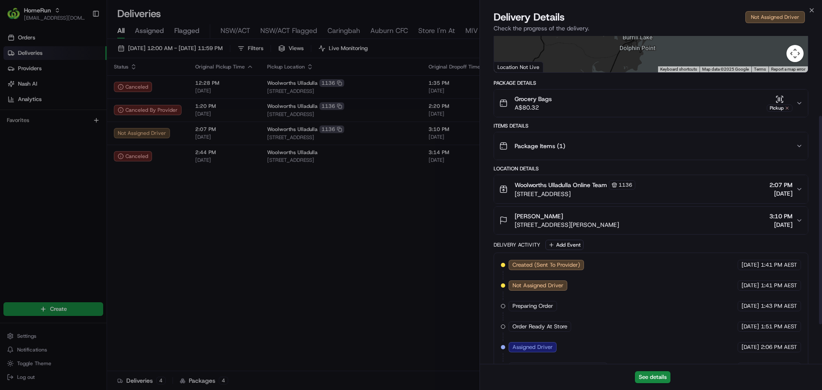
scroll to position [125, 0]
click at [740, 193] on div "Woolworths Ulladulla Online Team 1136 116 Princes Highway, Ulladulla, NSW 2539,…" at bounding box center [647, 189] width 297 height 18
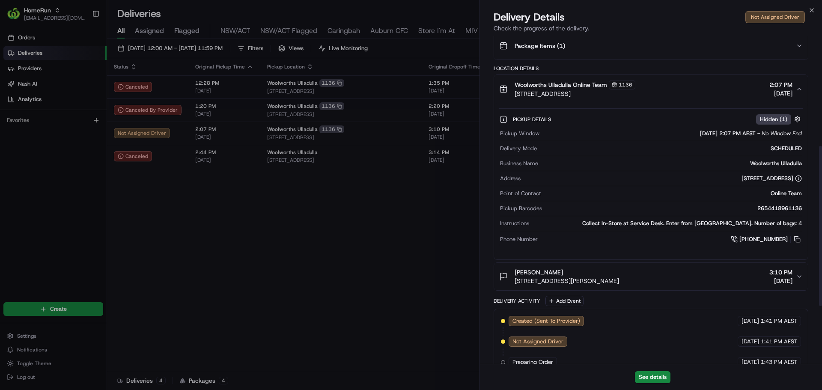
scroll to position [226, 0]
drag, startPoint x: 547, startPoint y: 271, endPoint x: 507, endPoint y: 269, distance: 40.3
click at [507, 269] on div "Joan Butler 9A Colden Pl, Ulladulla, NSW 2539, AU" at bounding box center [559, 276] width 120 height 17
copy span "Joan Butler"
drag, startPoint x: 627, startPoint y: 280, endPoint x: 513, endPoint y: 283, distance: 113.5
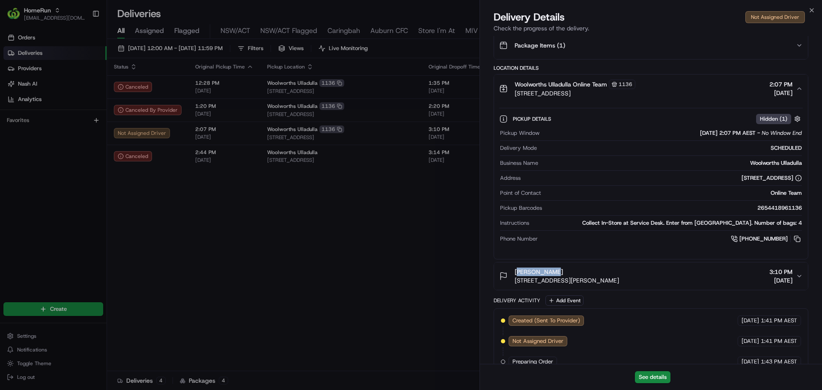
click at [513, 283] on div "Joan Butler 9A Colden Pl, Ulladulla, NSW 2539, AU 3:10 PM 20/08/2025" at bounding box center [647, 276] width 297 height 17
copy span "9A Colden Pl, Ulladulla, NSW 2539, AU"
click at [796, 237] on button at bounding box center [796, 238] width 9 height 9
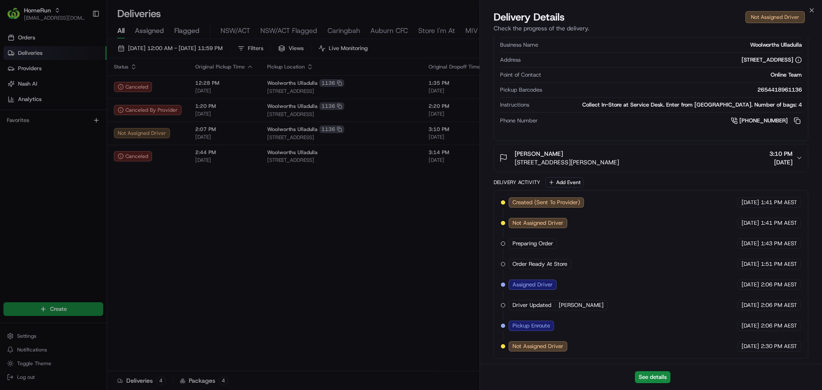
click at [797, 155] on icon "button" at bounding box center [799, 158] width 7 height 7
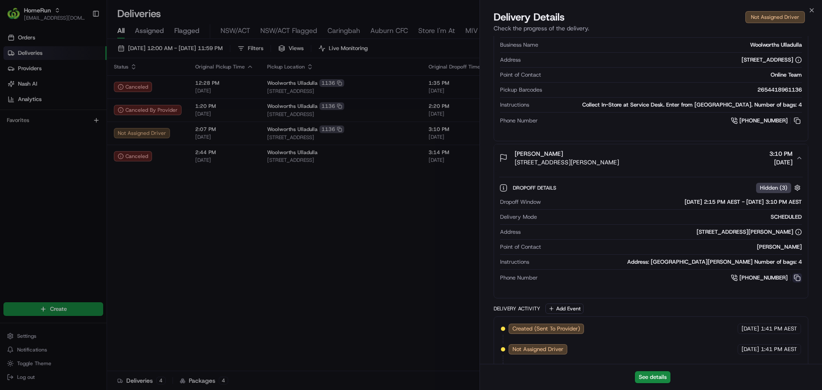
click at [798, 277] on button at bounding box center [796, 277] width 9 height 9
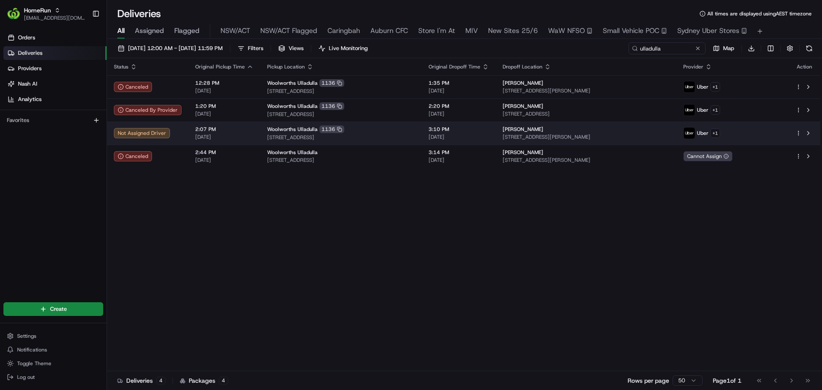
click at [797, 132] on html "HomeRun kjones6@woolworths.com.au Toggle Sidebar Orders Deliveries Providers Na…" at bounding box center [411, 195] width 822 height 390
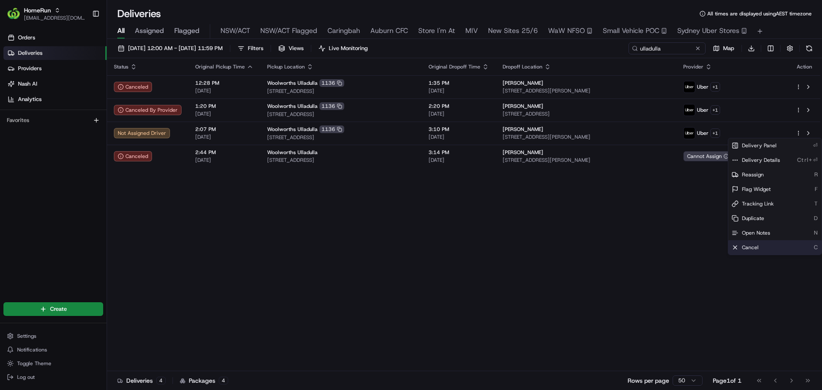
click at [756, 245] on span "Cancel" at bounding box center [750, 247] width 17 height 7
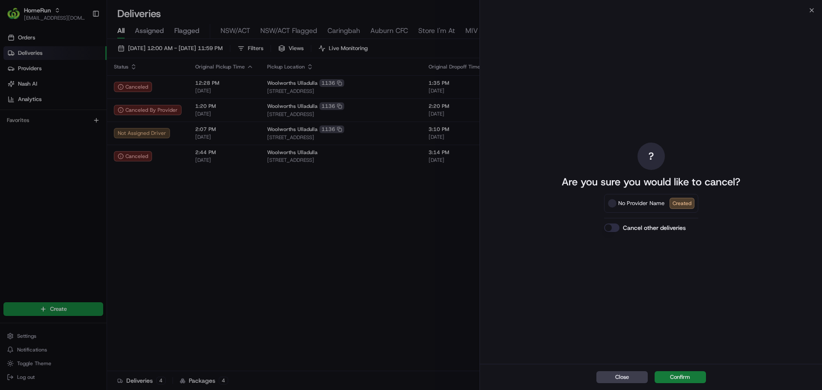
click at [685, 375] on button "Confirm" at bounding box center [680, 377] width 51 height 12
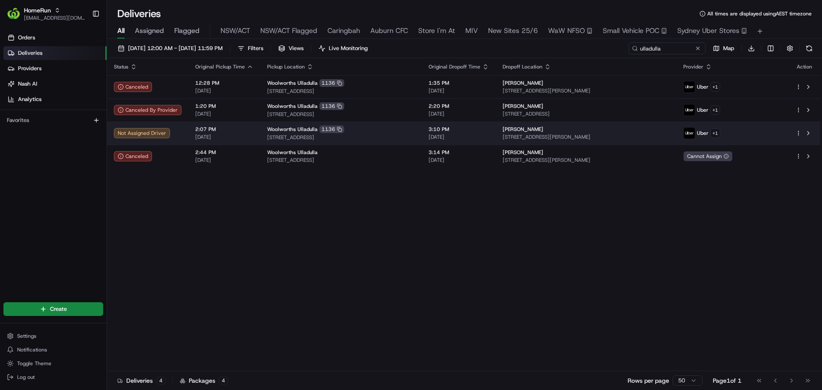
click at [797, 131] on html "HomeRun kjones6@woolworths.com.au Toggle Sidebar Orders Deliveries Providers Na…" at bounding box center [411, 195] width 822 height 390
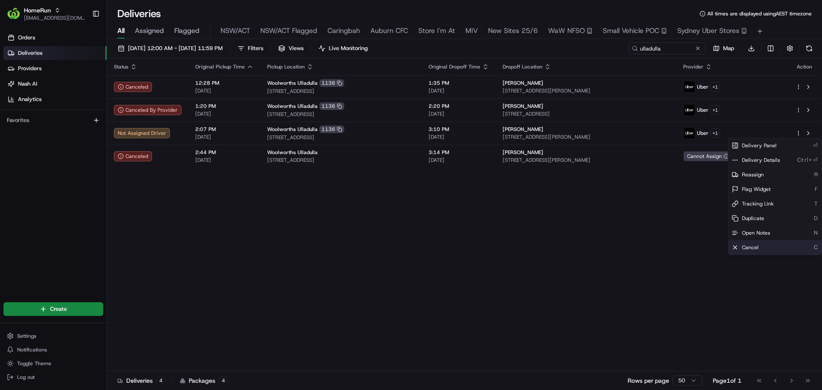
click at [762, 247] on div "Cancel C" at bounding box center [774, 247] width 93 height 15
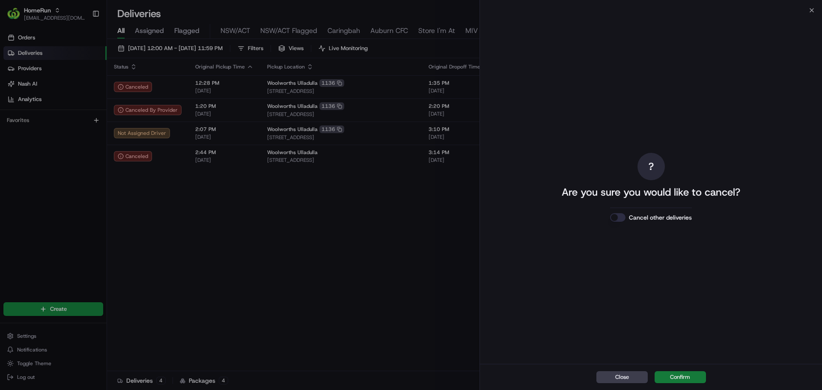
click at [698, 373] on button "Confirm" at bounding box center [680, 377] width 51 height 12
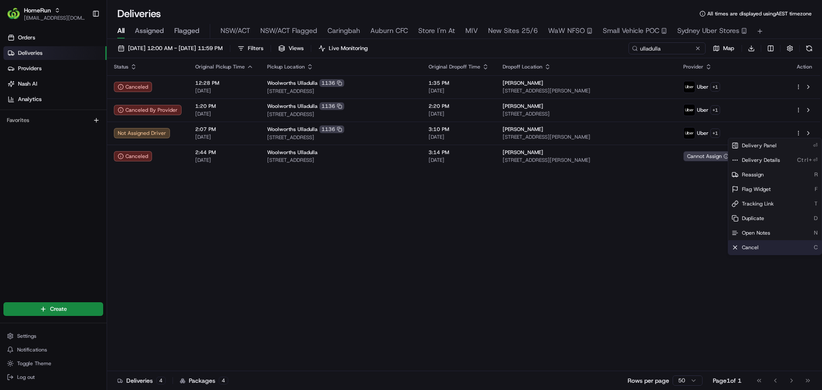
click at [740, 247] on div "Cancel C" at bounding box center [774, 247] width 93 height 15
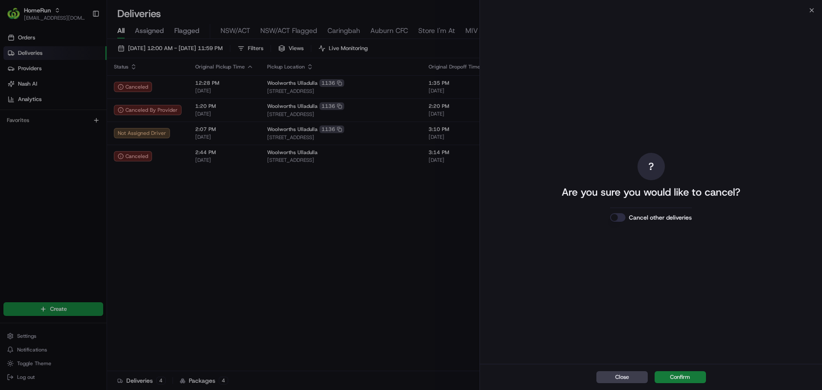
click at [677, 376] on button "Confirm" at bounding box center [680, 377] width 51 height 12
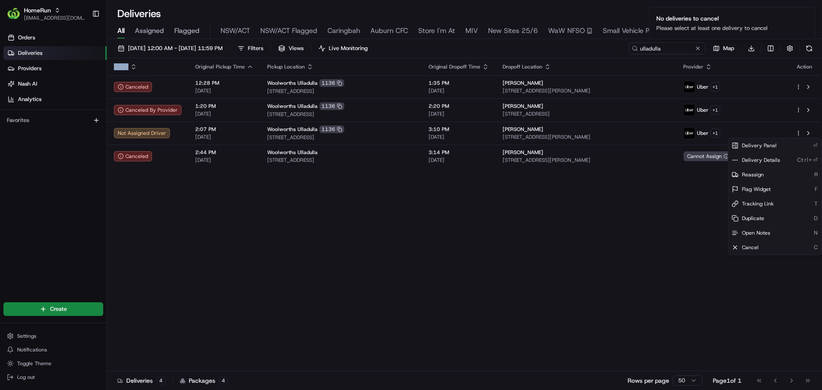
click at [360, 253] on div "Status Original Pickup Time Pickup Location Original Dropoff Time Dropoff Locat…" at bounding box center [463, 214] width 713 height 313
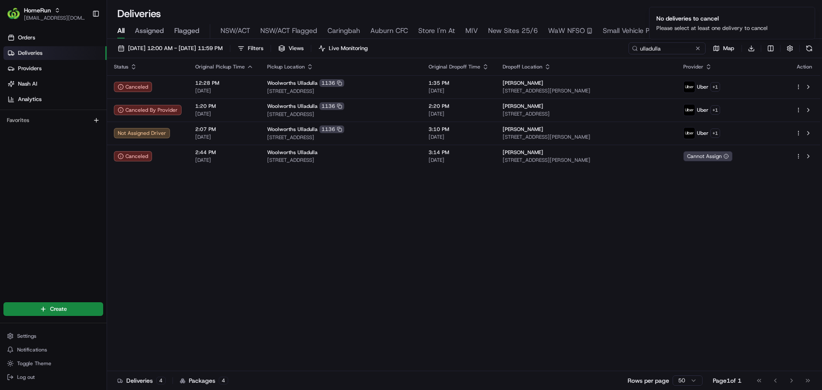
click at [809, 45] on ol "No deliveries to cancel Please select at least one delivery to cancel" at bounding box center [732, 23] width 180 height 46
click at [806, 49] on button at bounding box center [809, 48] width 12 height 12
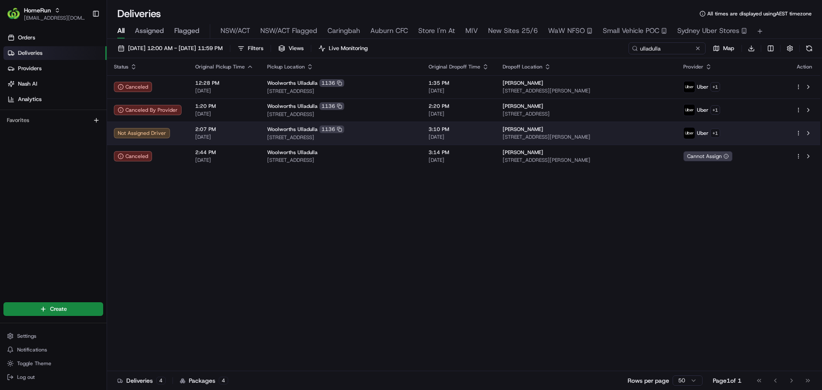
click at [797, 136] on html "HomeRun kjones6@woolworths.com.au Toggle Sidebar Orders Deliveries Providers Na…" at bounding box center [411, 195] width 822 height 390
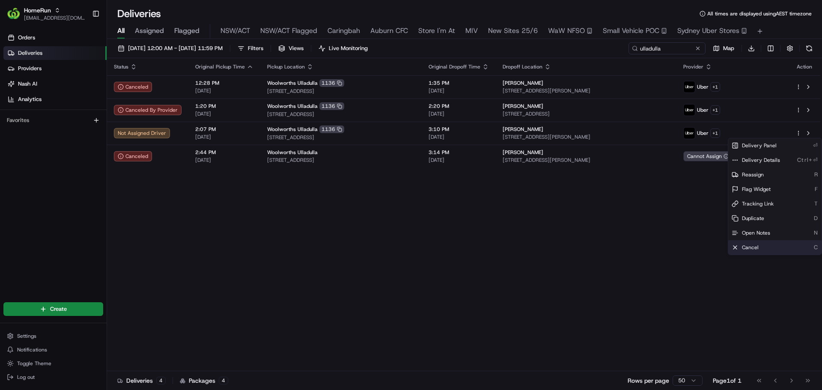
click at [754, 250] on span "Cancel" at bounding box center [750, 247] width 17 height 7
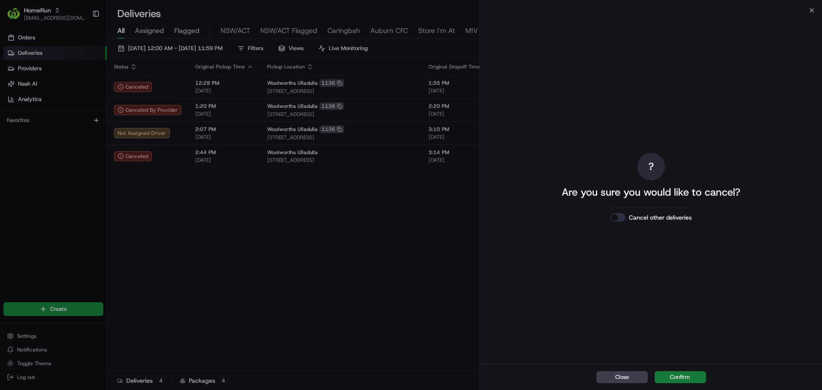
click at [678, 376] on button "Confirm" at bounding box center [680, 377] width 51 height 12
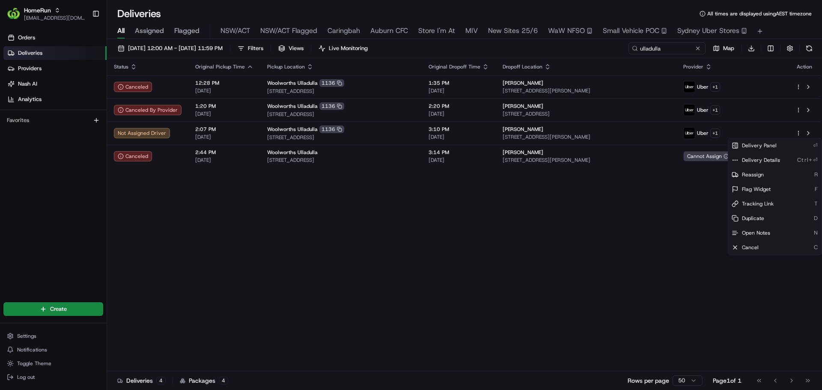
click at [491, 245] on div "Status Original Pickup Time Pickup Location Original Dropoff Time Dropoff Locat…" at bounding box center [463, 214] width 713 height 313
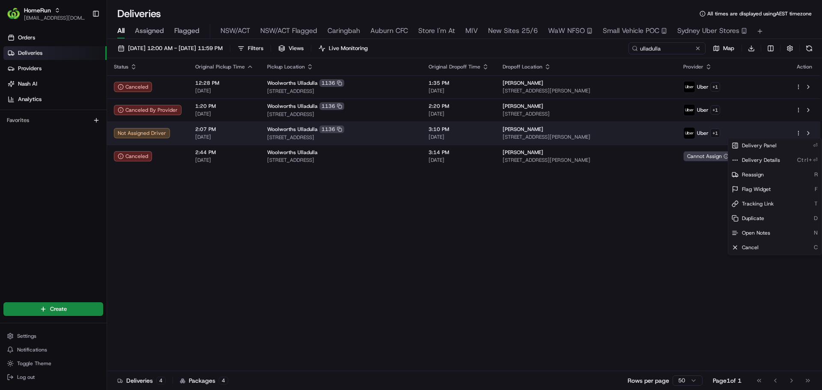
click at [797, 131] on html "HomeRun kjones6@woolworths.com.au Toggle Sidebar Orders Deliveries Providers Na…" at bounding box center [411, 195] width 822 height 390
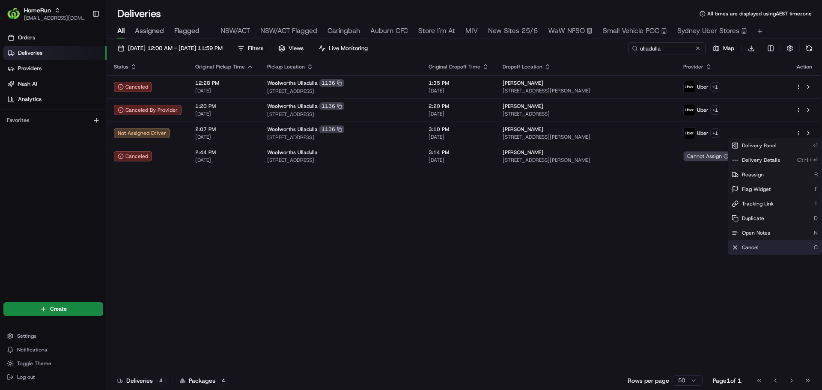
click at [742, 250] on div "Cancel C" at bounding box center [774, 247] width 93 height 15
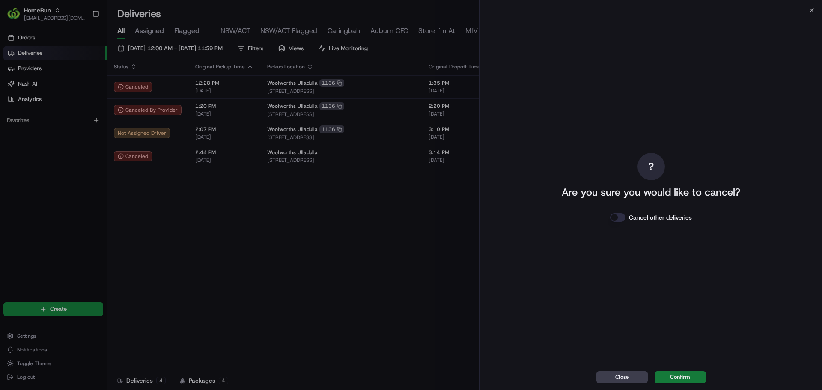
click at [686, 380] on button "Confirm" at bounding box center [680, 377] width 51 height 12
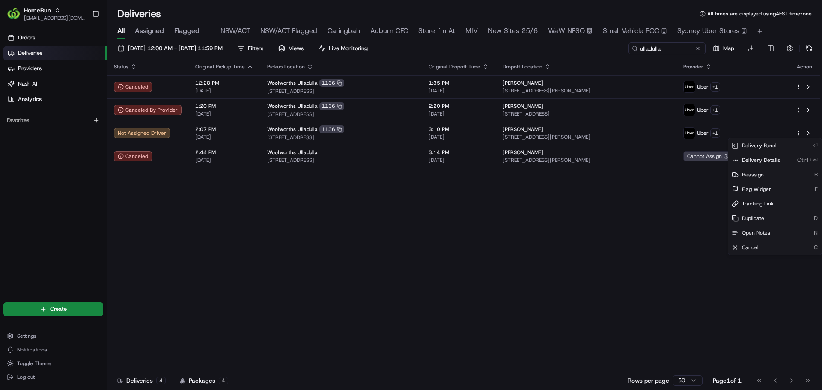
click at [726, 175] on div "Status Original Pickup Time Pickup Location Original Dropoff Time Dropoff Locat…" at bounding box center [463, 214] width 713 height 313
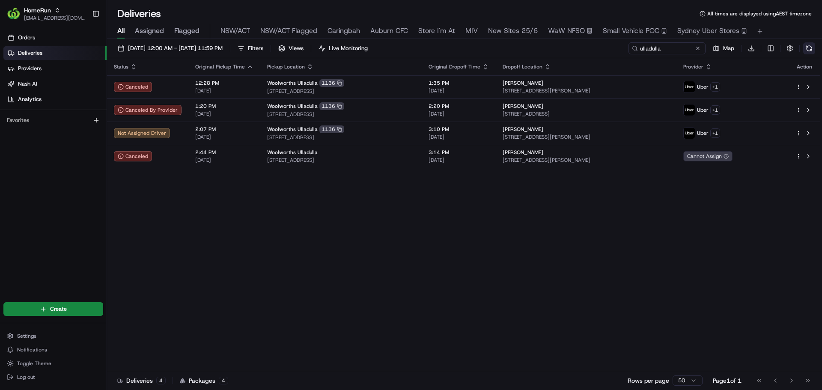
click at [807, 48] on button at bounding box center [809, 48] width 12 height 12
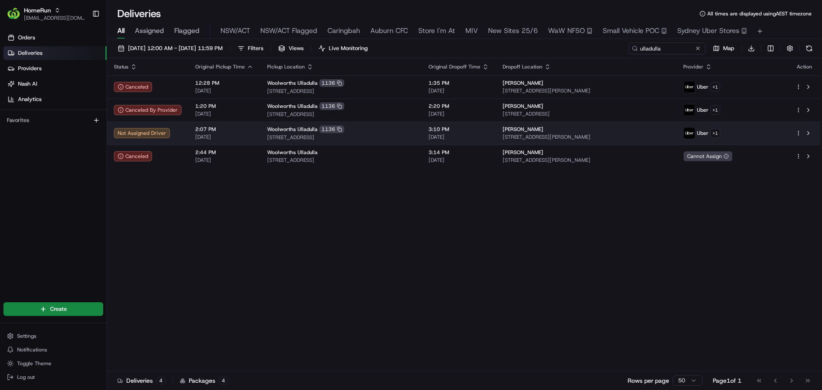
click at [772, 134] on div "Uber + 1" at bounding box center [732, 133] width 98 height 12
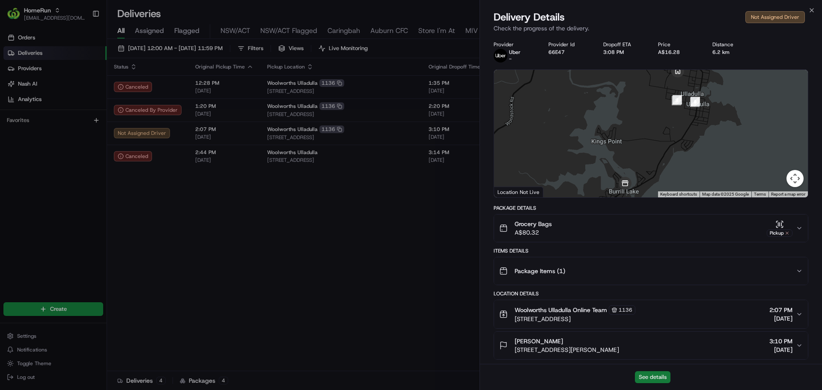
click at [650, 379] on button "See details" at bounding box center [653, 377] width 36 height 12
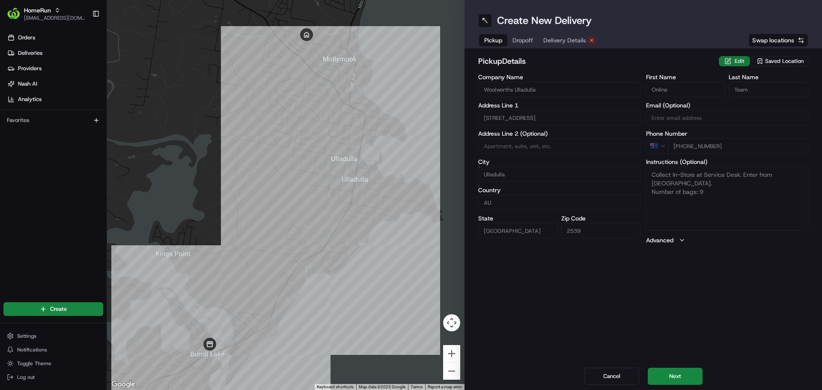
click at [727, 61] on button "Edit" at bounding box center [734, 61] width 31 height 10
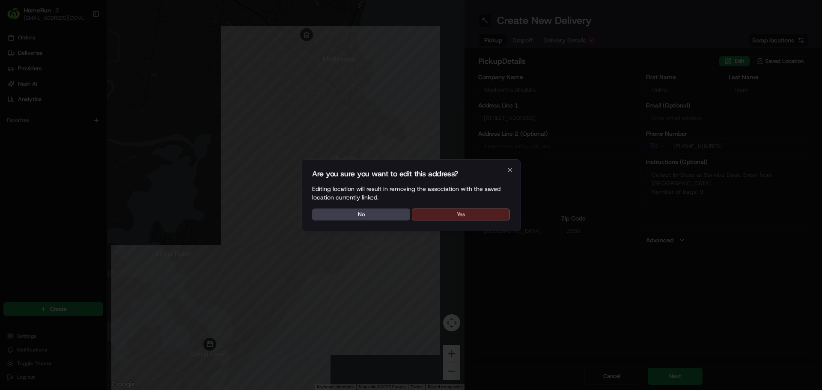
click at [434, 208] on button "Yes" at bounding box center [461, 214] width 98 height 12
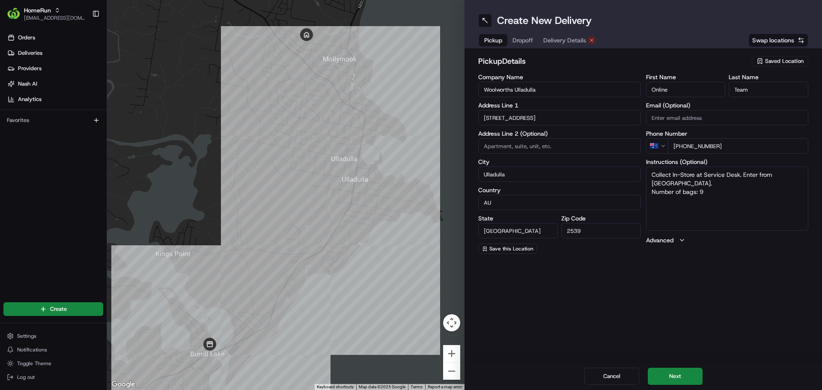
type textarea "Collect In-Store at Service Desk. Enter from [GEOGRAPHIC_DATA]. Number of bags:…"
click at [660, 236] on label "Advanced" at bounding box center [659, 240] width 27 height 9
click at [659, 240] on label "Advanced" at bounding box center [659, 240] width 27 height 9
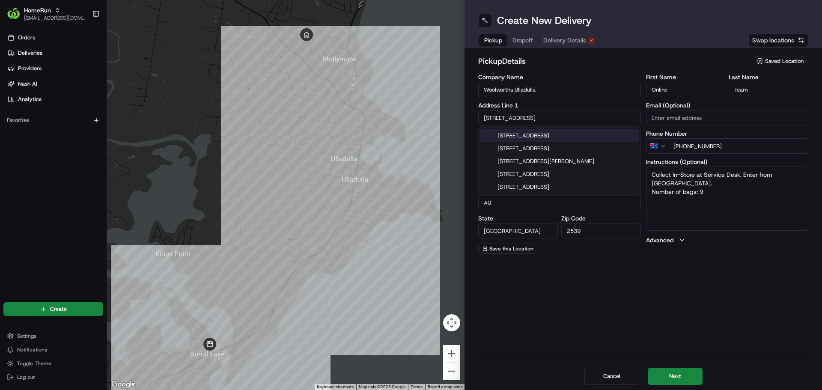
drag, startPoint x: 543, startPoint y: 114, endPoint x: 432, endPoint y: 94, distance: 113.1
click at [432, 94] on div "← Move left → Move right ↑ Move up ↓ Move down + Zoom in - Zoom out Home Jump l…" at bounding box center [464, 195] width 715 height 390
paste input "U119B Princes Hwy, Ulladulla NSW 2539"
type input "U119B Princes Hwy, Ulladulla NSW 2539"
type textarea "Collect In-Store at Service Desk. Enter from [GEOGRAPHIC_DATA]. Number of bags:…"
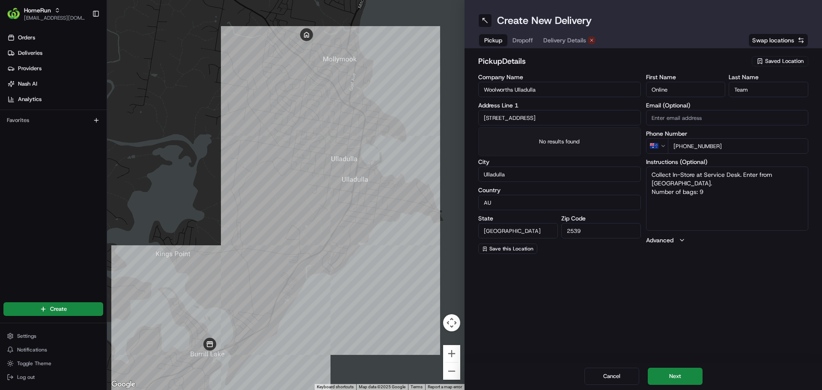
drag, startPoint x: 598, startPoint y: 119, endPoint x: 537, endPoint y: 110, distance: 61.4
click at [537, 110] on input "U119B Princes Hwy, Ulladulla NSW 2539" at bounding box center [559, 117] width 163 height 15
type input "U119B Princes Hwy"
click at [590, 277] on div "Create New Delivery Pickup Dropoff Delivery Details Swap locations pickup Detai…" at bounding box center [643, 195] width 357 height 390
click at [547, 89] on input "Woolworths Ulladulla" at bounding box center [559, 89] width 163 height 15
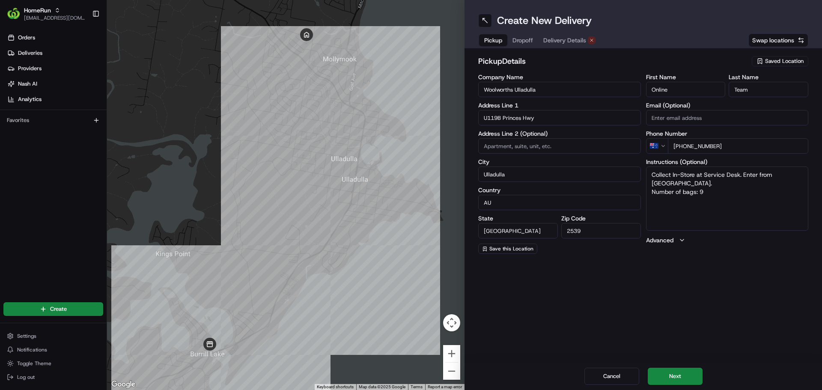
type textarea "Collect In-Store at Service Desk. Enter from [GEOGRAPHIC_DATA]. Number of bags:…"
click at [538, 117] on input "U119B Princes Hwy" at bounding box center [559, 117] width 163 height 15
click at [616, 295] on div "Create New Delivery Pickup Dropoff Delivery Details Swap locations pickup Detai…" at bounding box center [643, 195] width 357 height 390
click at [209, 347] on img at bounding box center [209, 344] width 13 height 13
click at [770, 42] on span "Swap locations" at bounding box center [773, 40] width 42 height 9
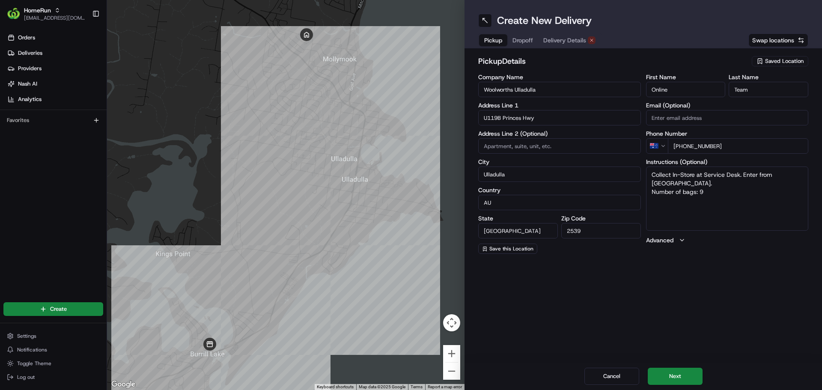
type input "5 Molloy St"
type input "Mollymook"
type input "Michele"
type input "Haigh"
type input "+61 423 820 530"
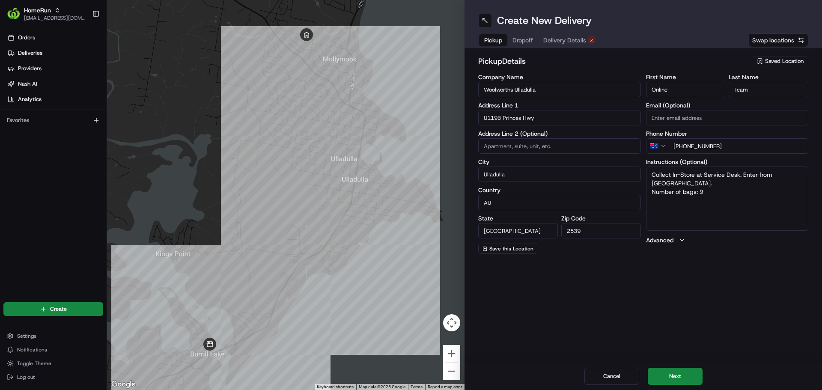
type textarea "Address: 5 Molloy St MOLLYMOOK NSW Number of bags: 9"
click at [770, 42] on span "Swap locations" at bounding box center [773, 40] width 42 height 9
type input "Woolworths Ulladulla"
type input "U119B Princes Hwy"
type input "Ulladulla"
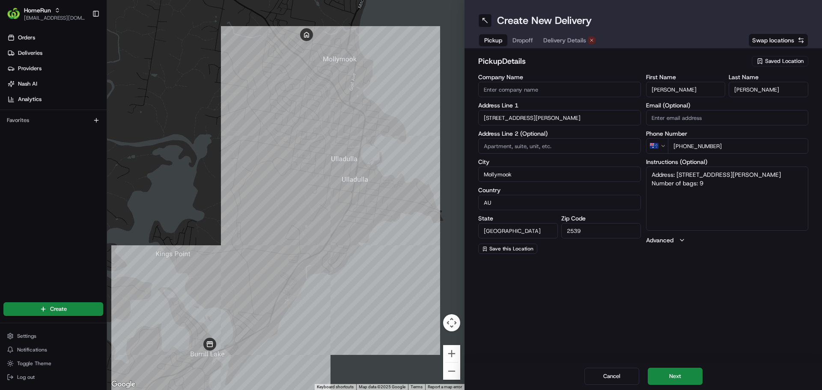
type input "Online"
type input "Team"
type input "+61 400 000 000"
type textarea "Collect In-Store at Service Desk. Enter from Princes Hwy. Number of bags: 9"
click at [770, 42] on span "Swap locations" at bounding box center [773, 40] width 42 height 9
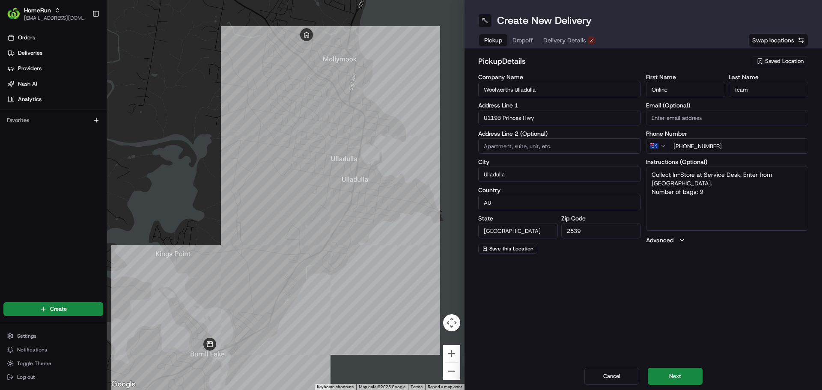
type input "5 Molloy St"
type input "Mollymook"
type input "Michele"
type input "Haigh"
type input "+61 423 820 530"
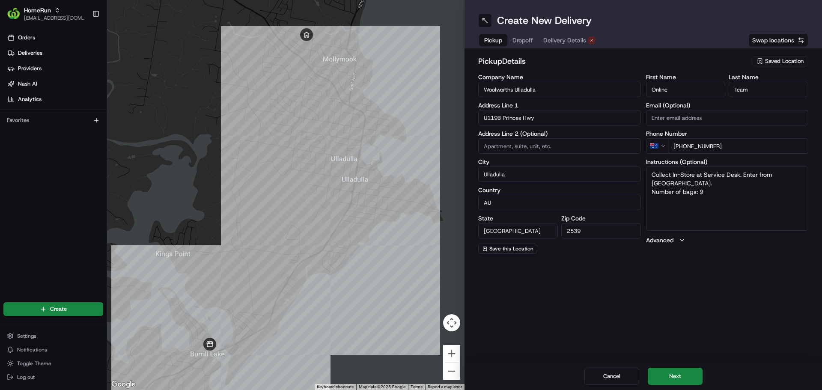
type textarea "Address: 5 Molloy St MOLLYMOOK NSW Number of bags: 9"
click at [770, 42] on span "Swap locations" at bounding box center [773, 40] width 42 height 9
type input "Woolworths Ulladulla"
type input "U119B Princes Hwy"
type input "Ulladulla"
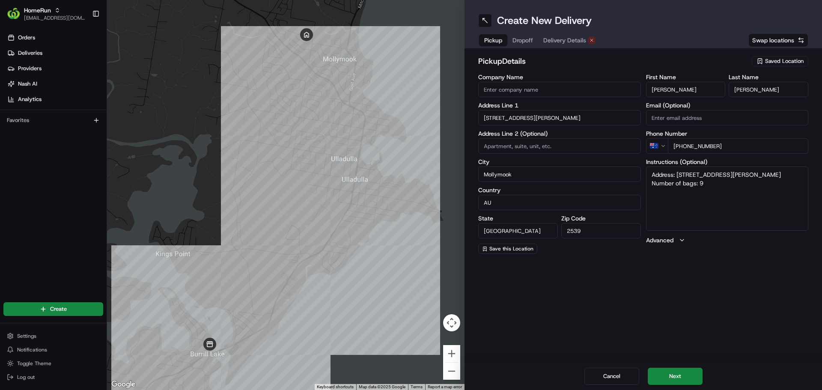
type input "Online"
type input "Team"
type input "+61 400 000 000"
type textarea "Collect In-Store at Service Desk. Enter from Princes Hwy. Number of bags: 9"
click at [770, 42] on span "Swap locations" at bounding box center [773, 40] width 42 height 9
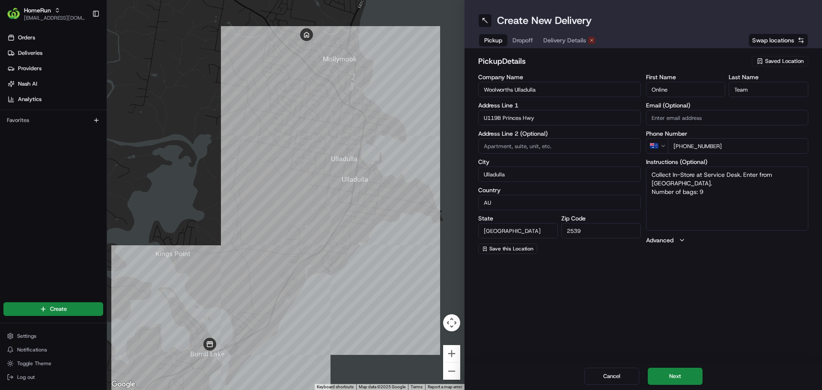
type input "5 Molloy St"
type input "Mollymook"
type input "Michele"
type input "Haigh"
type input "+61 423 820 530"
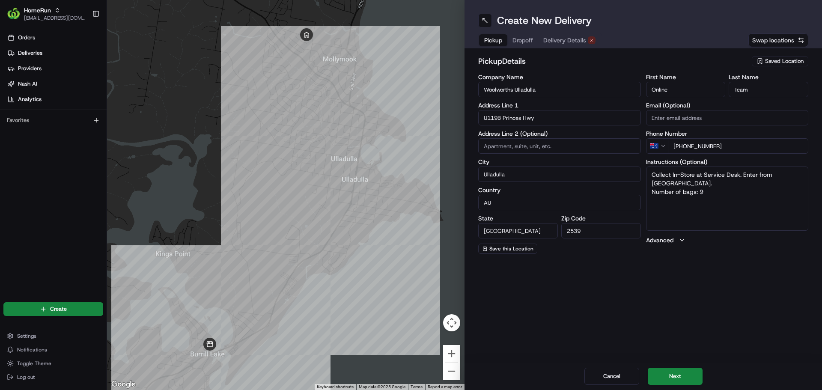
type textarea "Address: 5 Molloy St MOLLYMOOK NSW Number of bags: 9"
click at [770, 42] on span "Swap locations" at bounding box center [773, 40] width 42 height 9
type input "Woolworths Ulladulla"
type input "U119B Princes Hwy"
type input "Ulladulla"
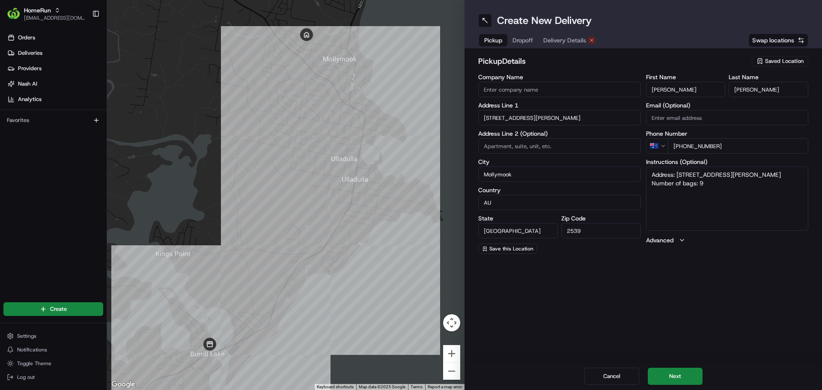
type input "Online"
type input "Team"
type input "+61 400 000 000"
type textarea "Collect In-Store at Service Desk. Enter from Princes Hwy. Number of bags: 9"
click at [665, 381] on button "Next" at bounding box center [675, 376] width 55 height 17
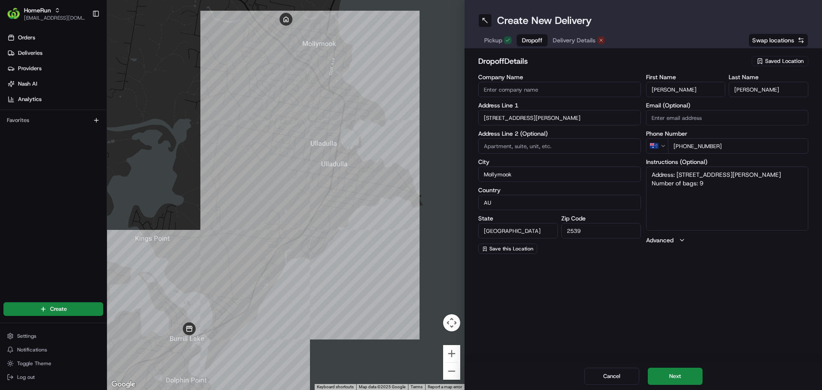
drag, startPoint x: 251, startPoint y: 337, endPoint x: 231, endPoint y: 319, distance: 27.3
click at [231, 319] on div at bounding box center [285, 195] width 357 height 390
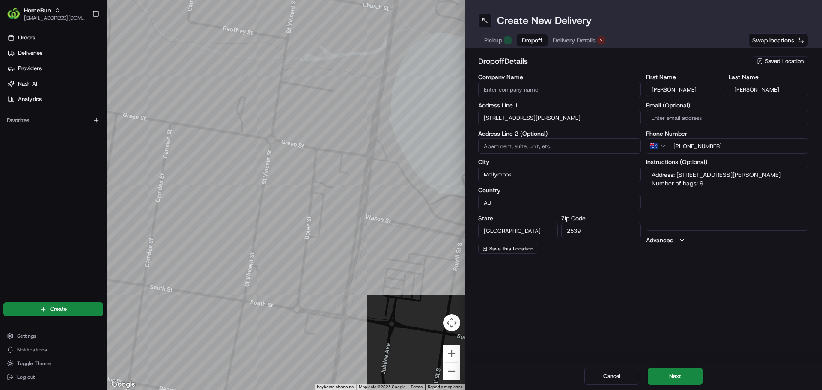
click at [308, 226] on div at bounding box center [285, 195] width 357 height 390
click at [500, 41] on span "Pickup" at bounding box center [493, 40] width 18 height 9
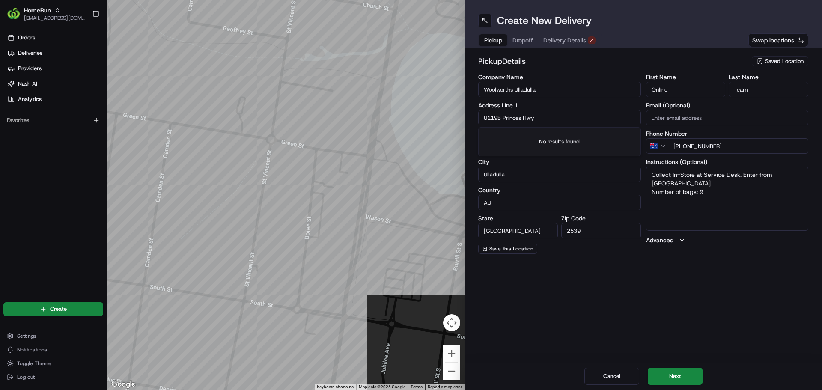
drag, startPoint x: 543, startPoint y: 119, endPoint x: 419, endPoint y: 107, distance: 124.8
click at [419, 107] on div "← Move left → Move right ↑ Move up ↓ Move down + Zoom in - Zoom out Home Jump l…" at bounding box center [464, 195] width 715 height 390
click at [587, 138] on div "73 South St, Ulladulla NSW, Australia" at bounding box center [559, 135] width 158 height 13
type input "73 South St, Ulladulla NSW 2539, Australia"
type input "Australia"
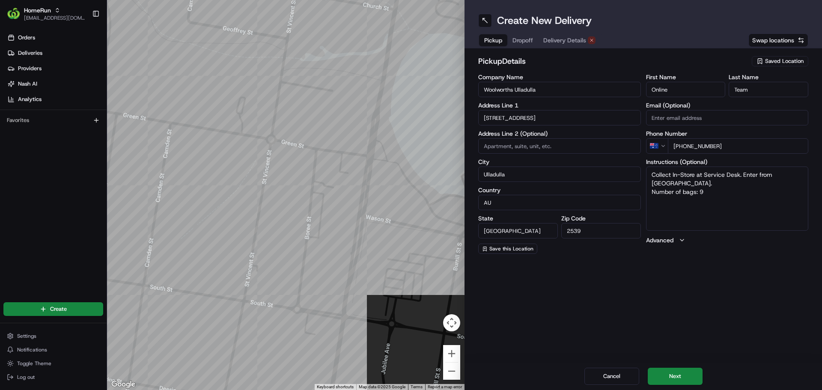
type textarea "Collect In-Store at Service Desk. Enter from Princes Hwy. Number of bags: 9"
type input "73 South Street"
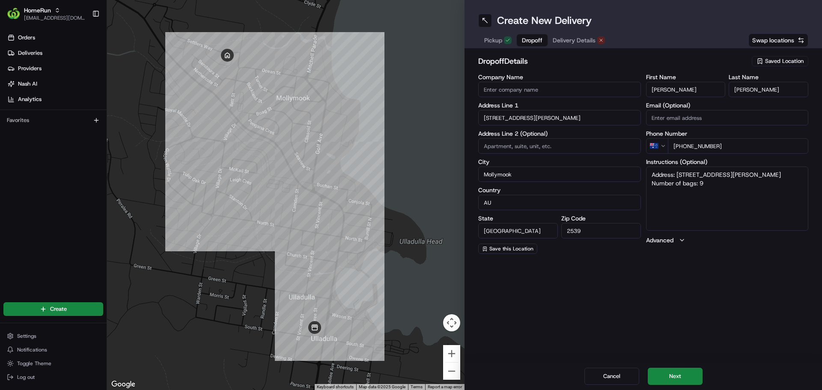
click at [523, 41] on span "Dropoff" at bounding box center [532, 40] width 21 height 9
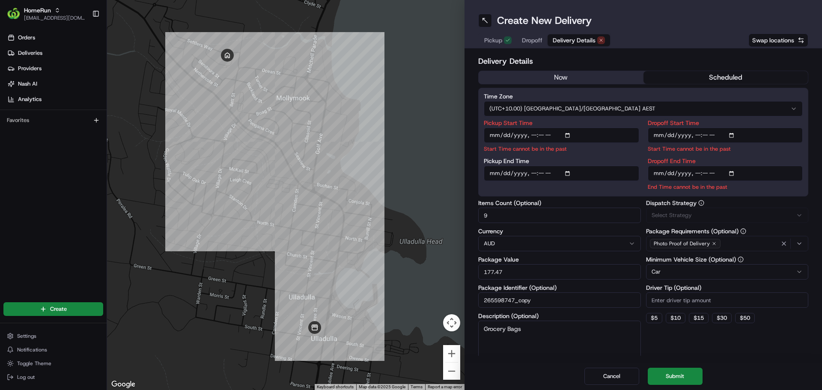
click at [593, 39] on span "Delivery Details" at bounding box center [574, 40] width 43 height 9
click at [570, 71] on button "now" at bounding box center [561, 77] width 165 height 13
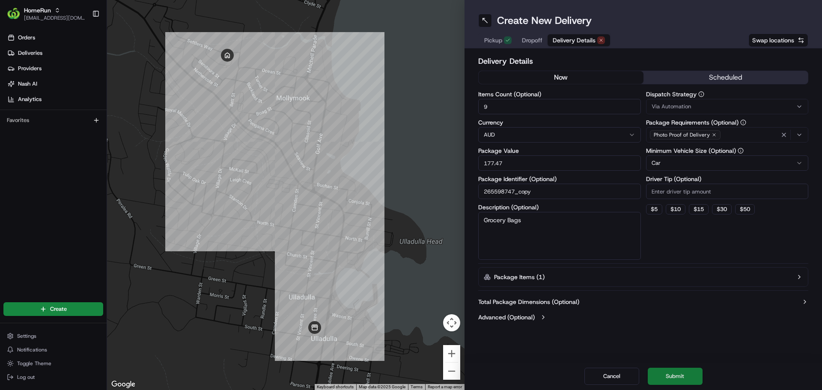
click at [666, 384] on button "Submit" at bounding box center [675, 376] width 55 height 17
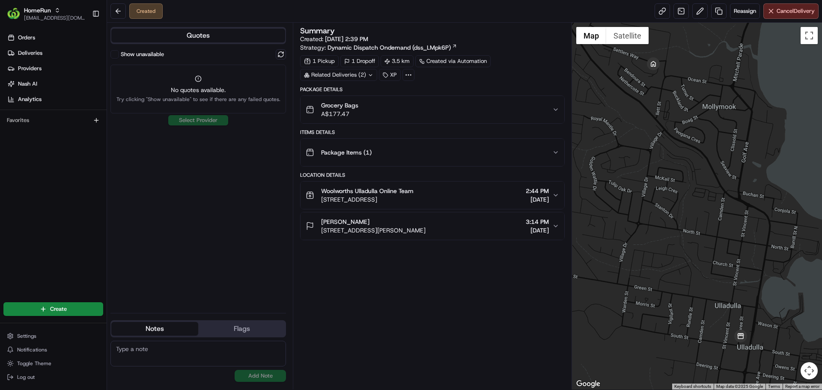
click at [287, 54] on div "Quotes Show unavailable No quotes available. Try clicking "Show unavailable" to…" at bounding box center [200, 206] width 186 height 367
click at [282, 54] on button at bounding box center [281, 54] width 10 height 10
click at [115, 51] on button "Show unavailable" at bounding box center [114, 54] width 9 height 9
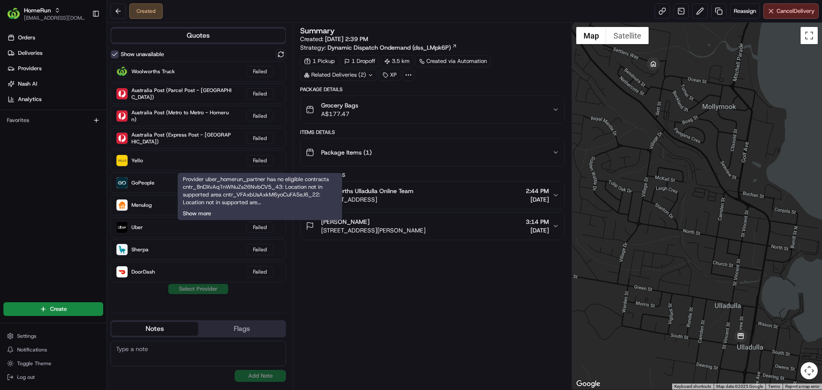
click at [202, 212] on button "Show more" at bounding box center [197, 214] width 28 height 8
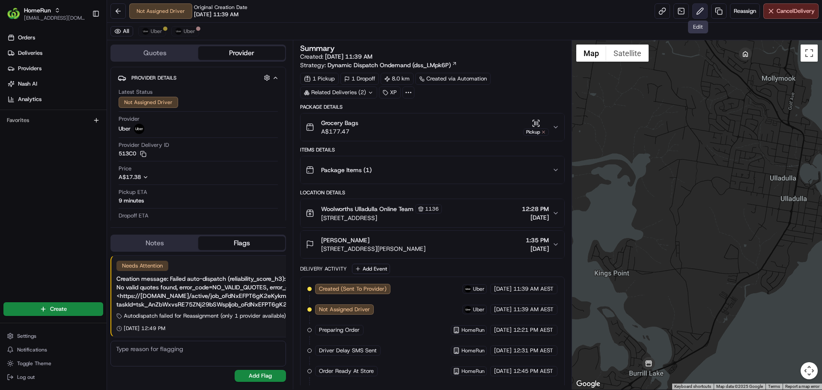
click at [696, 14] on button at bounding box center [699, 10] width 15 height 15
click at [118, 11] on button at bounding box center [117, 10] width 15 height 15
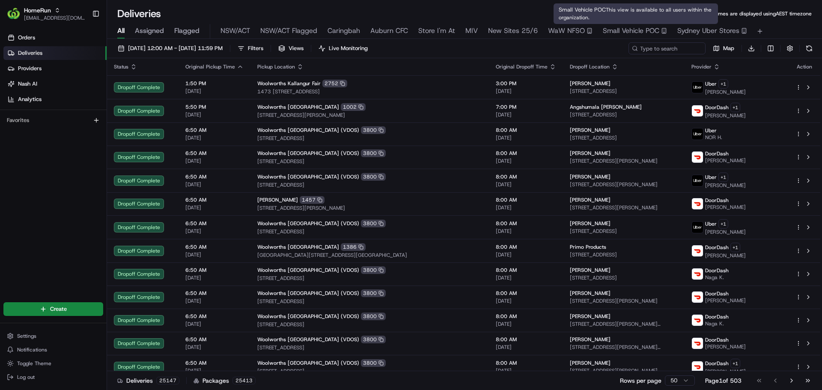
click at [620, 28] on span "Small Vehicle POC" at bounding box center [631, 31] width 57 height 10
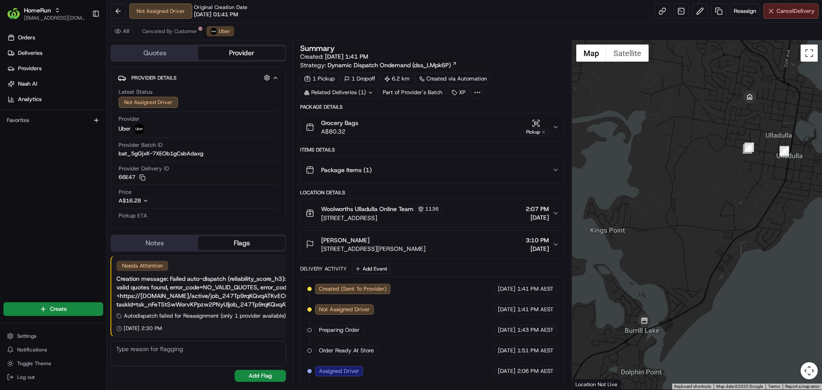
click at [788, 18] on button "Cancel Delivery" at bounding box center [790, 10] width 55 height 15
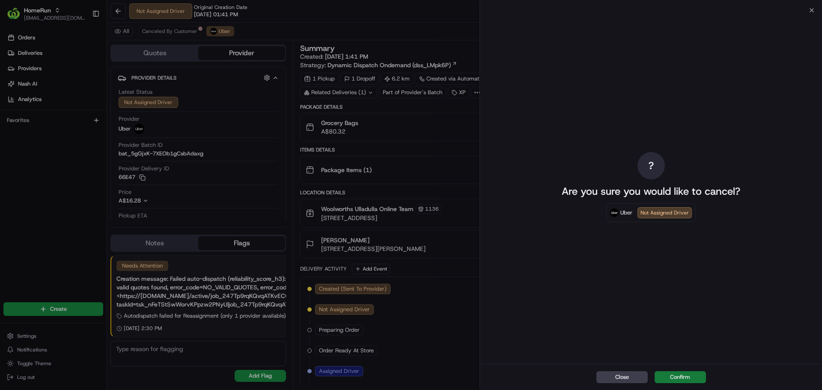
click at [664, 381] on button "Confirm" at bounding box center [680, 377] width 51 height 12
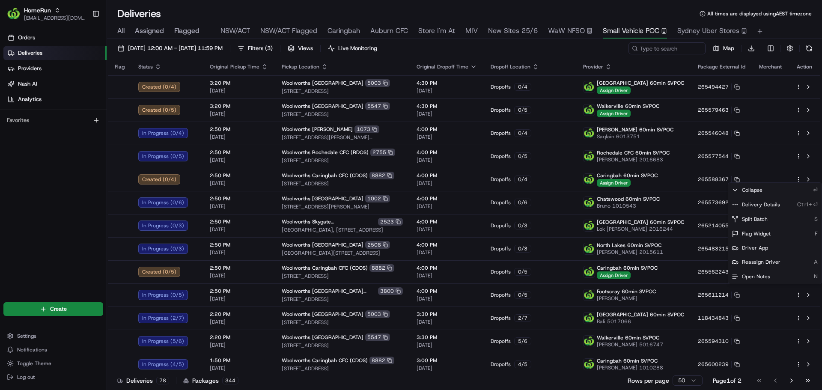
scroll to position [348, 0]
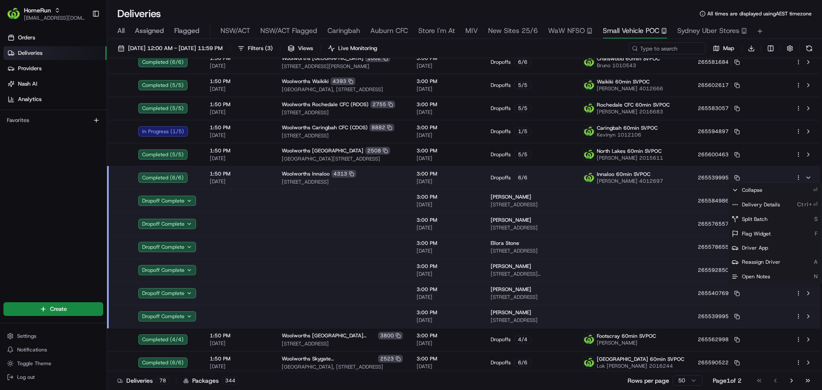
click at [119, 33] on html "HomeRun kjones6@woolworths.com.au Toggle Sidebar Orders Deliveries Providers Na…" at bounding box center [411, 195] width 822 height 390
click at [119, 33] on span "All" at bounding box center [120, 31] width 7 height 10
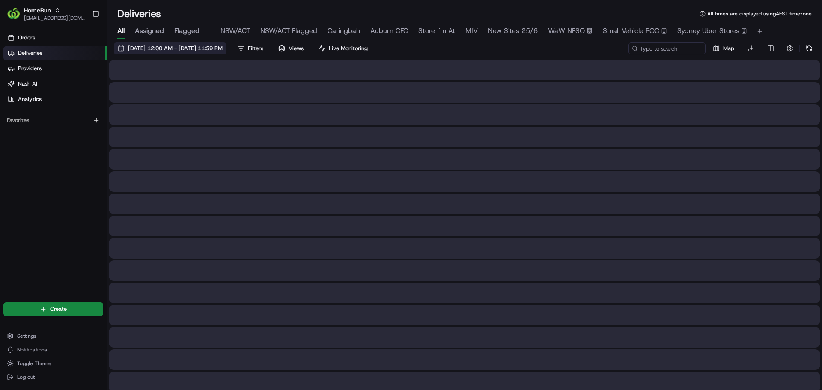
click at [159, 49] on span "[DATE] 12:00 AM - [DATE] 11:59 PM" at bounding box center [175, 49] width 95 height 8
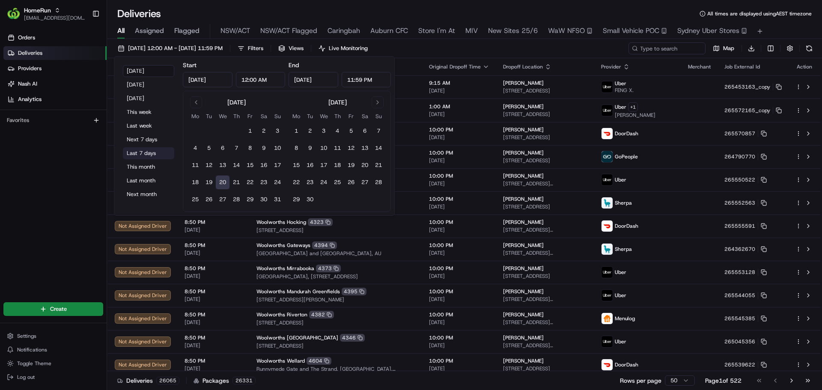
click at [143, 156] on button "Last 7 days" at bounding box center [148, 153] width 51 height 12
type input "Aug 13, 2025"
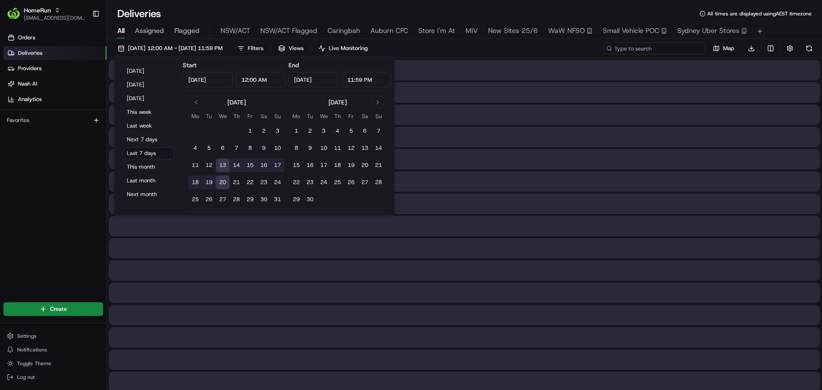
click at [650, 49] on input at bounding box center [654, 48] width 103 height 12
paste input "263702833"
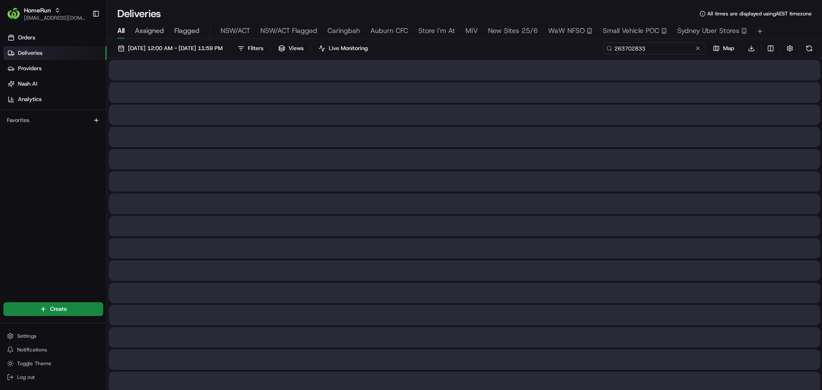
type input "263702833"
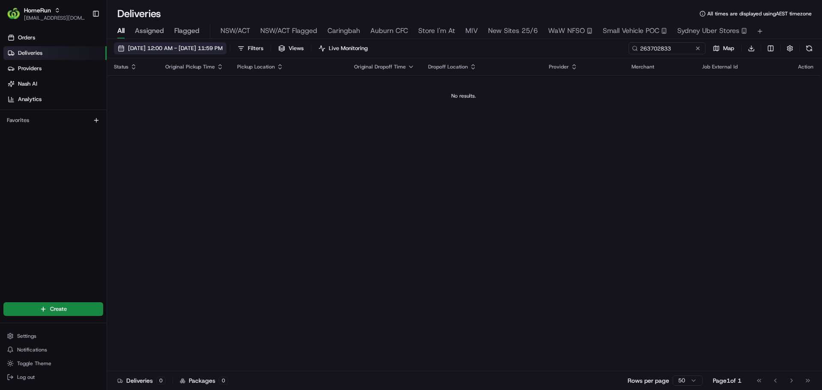
click at [209, 49] on span "13/08/2025 12:00 AM - 20/08/2025 11:59 PM" at bounding box center [175, 49] width 95 height 8
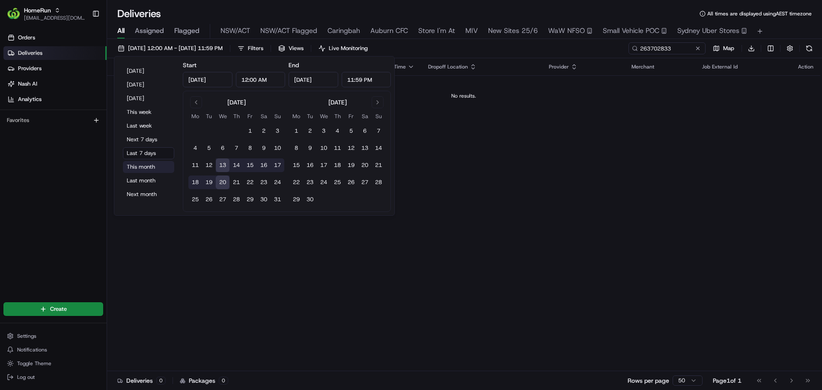
click at [137, 169] on button "This month" at bounding box center [148, 167] width 51 height 12
type input "Aug 1, 2025"
type input "Aug 31, 2025"
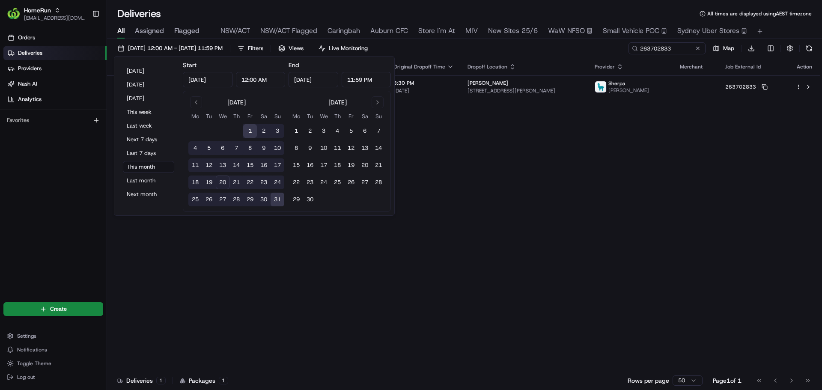
click at [479, 165] on div "Status Original Pickup Time Pickup Location Original Dropoff Time Dropoff Locat…" at bounding box center [463, 214] width 713 height 313
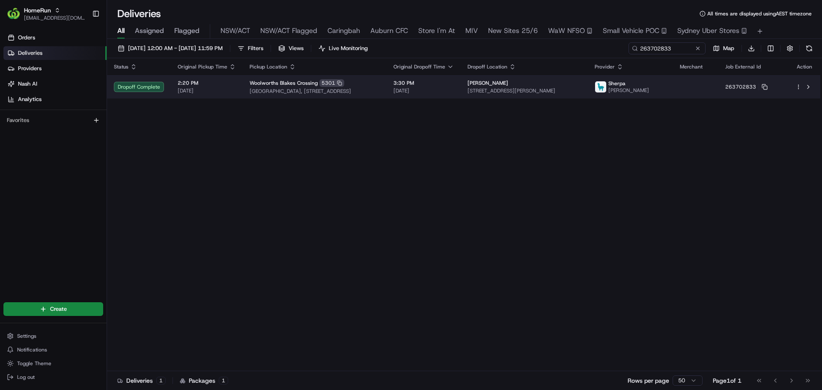
click at [380, 91] on span "Blakes Crossing Town Centre, Main Tce, Blakeview, SA 5114, AU" at bounding box center [315, 91] width 130 height 7
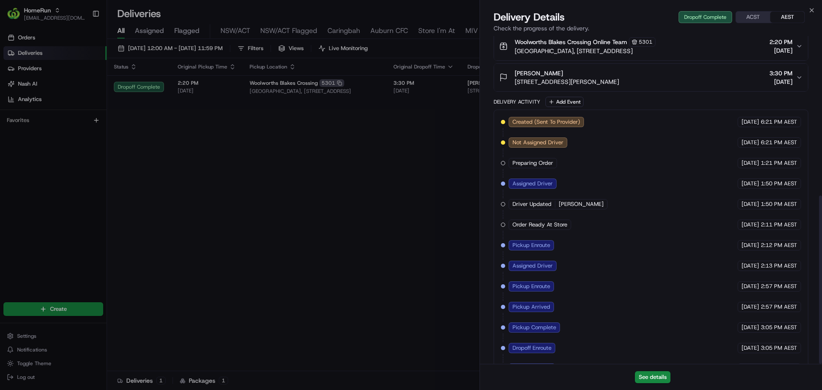
scroll to position [311, 0]
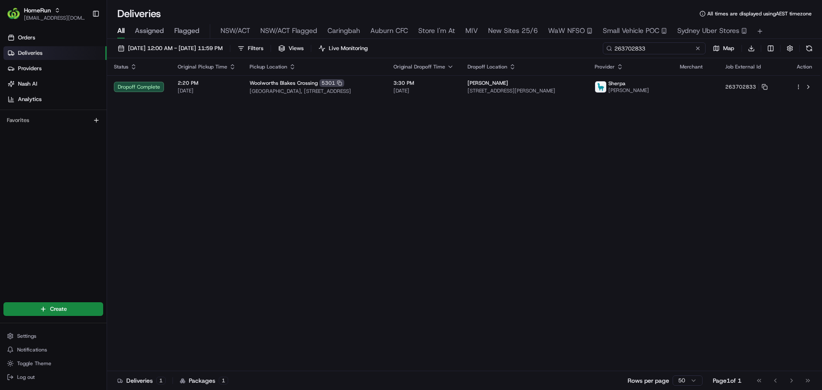
click at [665, 48] on input "263702833" at bounding box center [654, 48] width 103 height 12
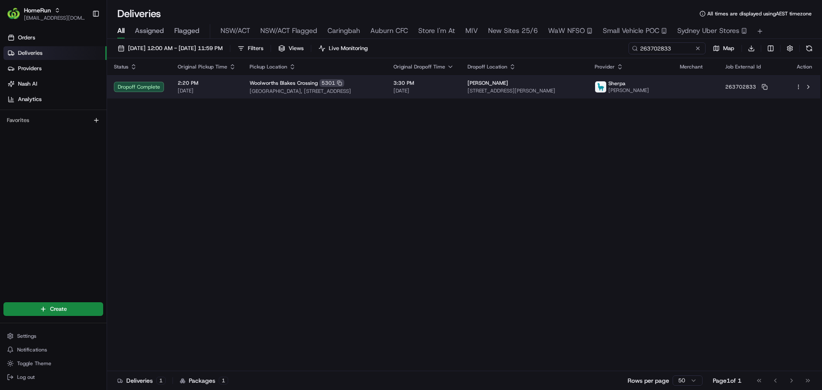
click at [232, 89] on span "08/08/2025" at bounding box center [207, 90] width 58 height 7
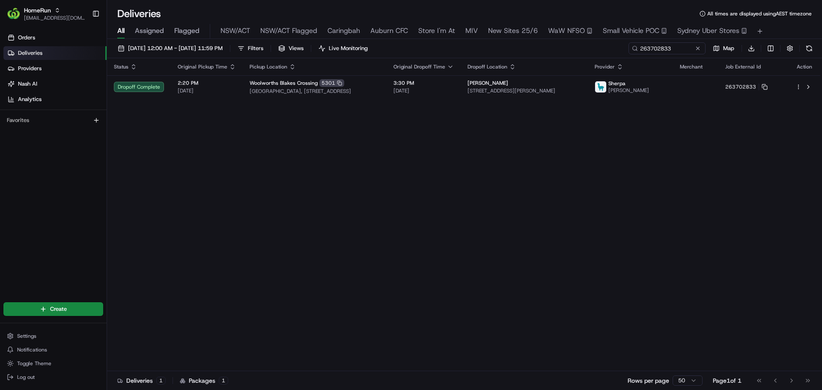
click at [634, 25] on button "Small Vehicle POC" at bounding box center [635, 31] width 64 height 15
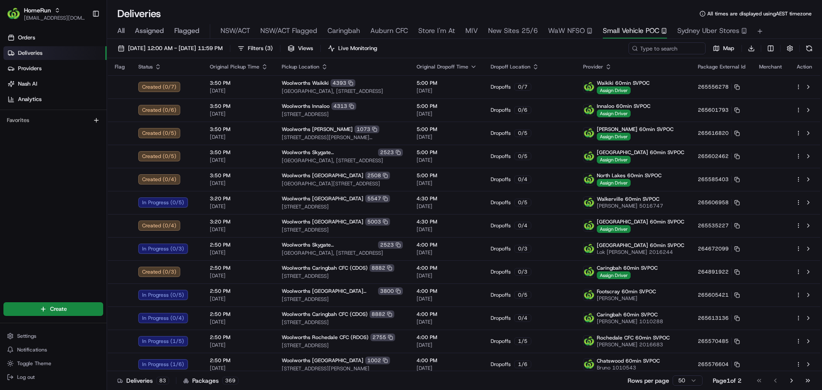
click at [122, 32] on span "All" at bounding box center [120, 31] width 7 height 10
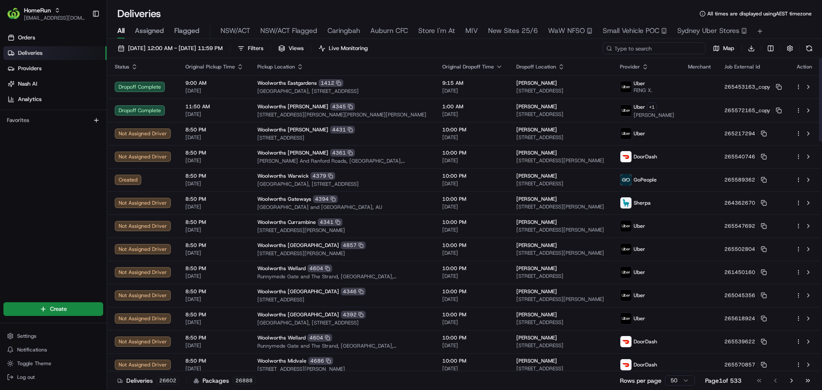
click at [656, 48] on input at bounding box center [654, 48] width 103 height 12
paste input "265551021"
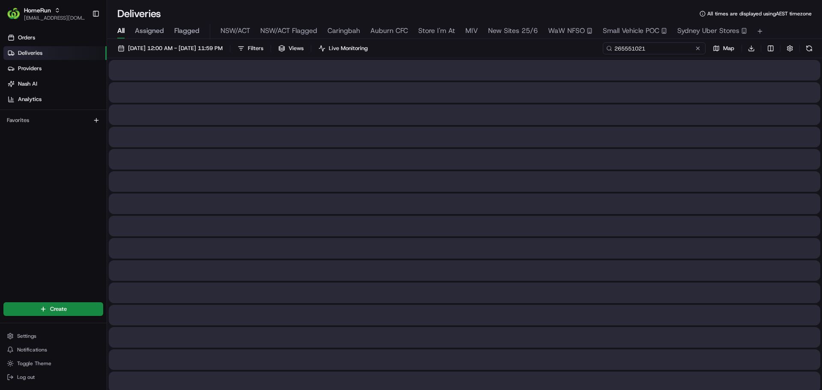
type input "265551021"
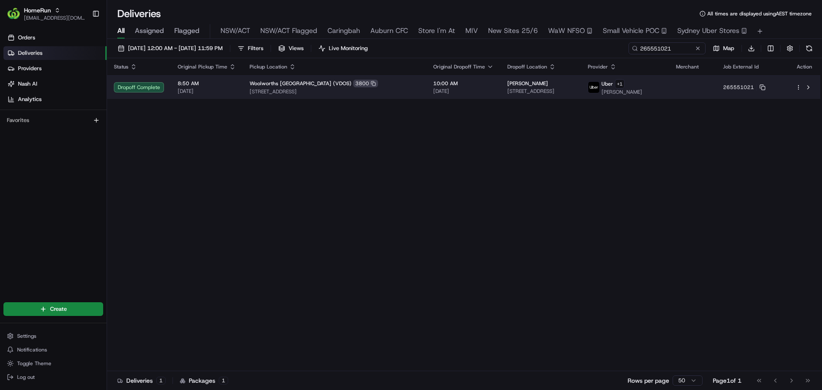
click at [540, 80] on div "nathan mcintosh" at bounding box center [540, 83] width 67 height 7
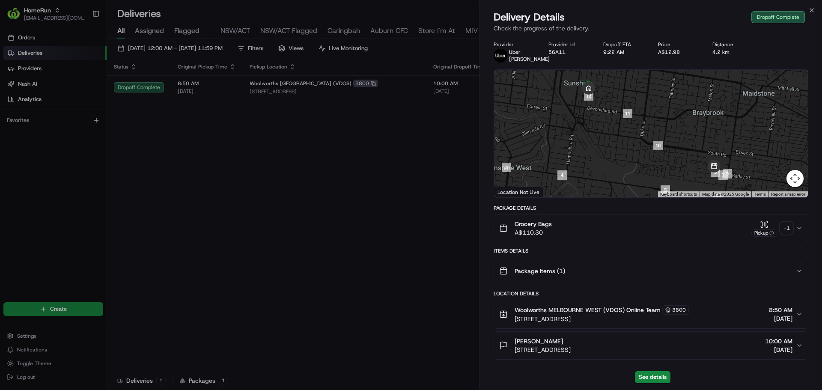
scroll to position [277, 0]
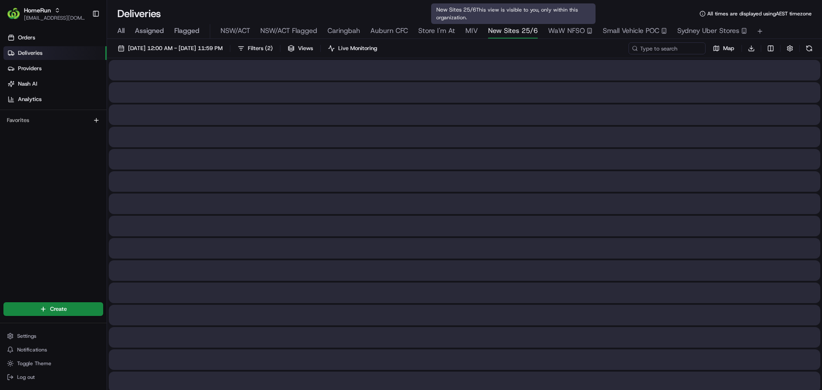
click at [500, 32] on span "New Sites 25/6" at bounding box center [513, 31] width 50 height 10
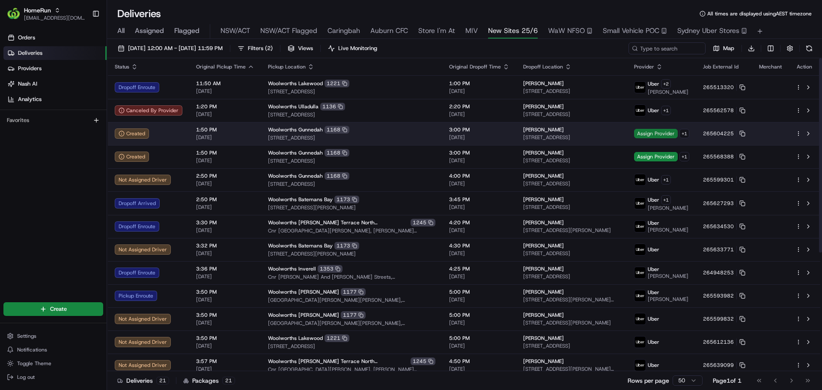
click at [666, 131] on span "Assign Provider" at bounding box center [656, 133] width 44 height 9
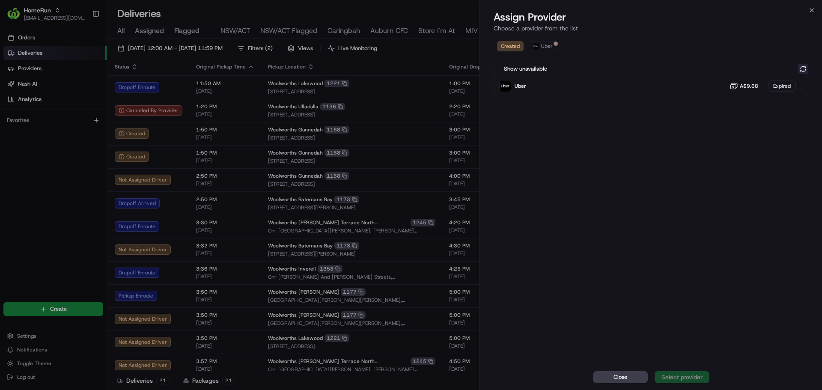
click at [803, 70] on button at bounding box center [803, 69] width 10 height 10
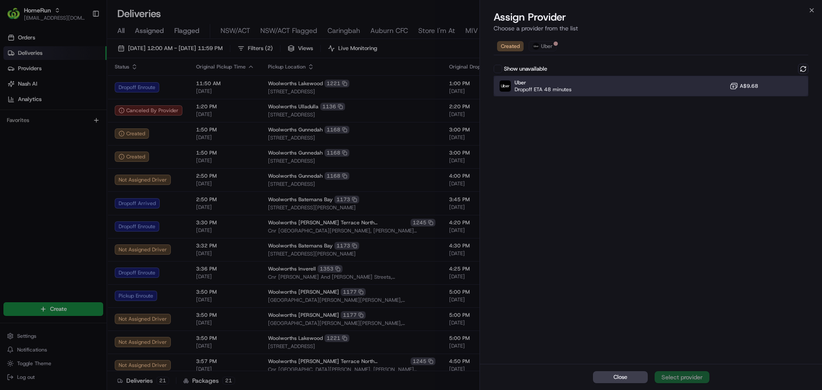
click at [684, 85] on div "Uber Dropoff ETA 48 minutes A$9.68" at bounding box center [651, 86] width 315 height 21
click at [665, 371] on button "Assign Provider" at bounding box center [682, 377] width 55 height 12
click at [617, 375] on span "Close" at bounding box center [621, 377] width 14 height 8
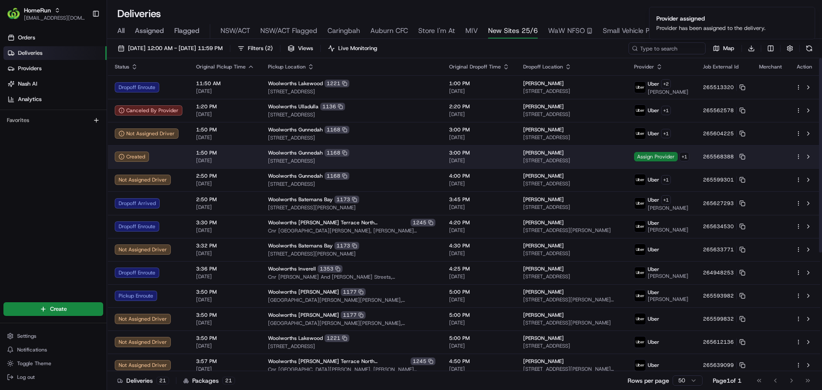
click at [661, 157] on span "Assign Provider" at bounding box center [656, 156] width 44 height 9
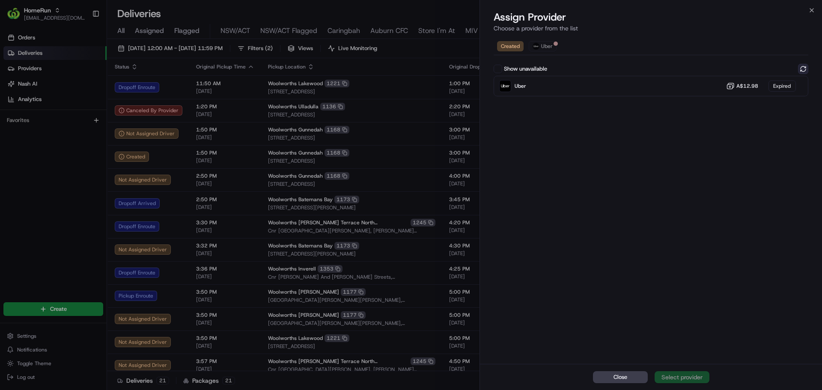
click at [805, 69] on button at bounding box center [803, 69] width 10 height 10
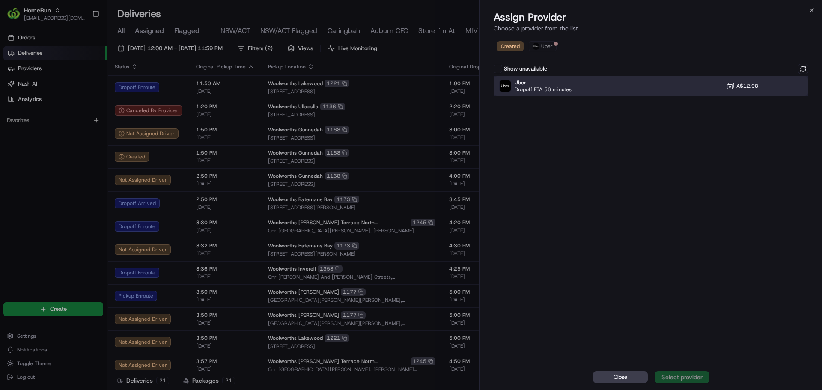
click at [644, 89] on div "Uber Dropoff ETA 56 minutes A$12.98" at bounding box center [651, 86] width 315 height 21
click at [664, 380] on div "Assign Provider" at bounding box center [682, 377] width 42 height 9
click at [632, 381] on button "Close" at bounding box center [620, 377] width 55 height 12
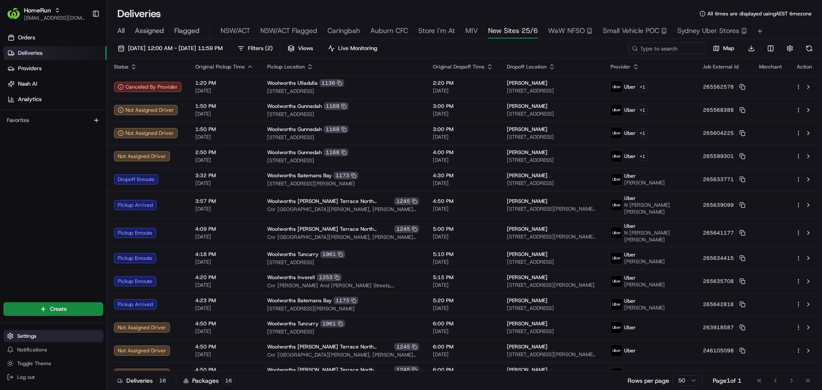
click at [17, 337] on span "Settings" at bounding box center [26, 336] width 19 height 7
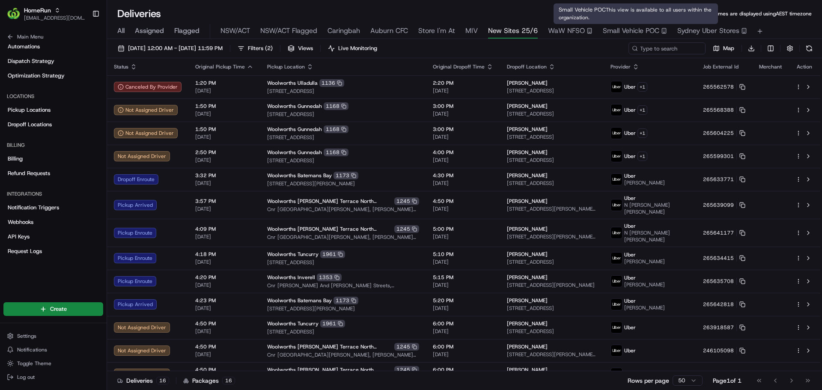
click at [617, 34] on span "Small Vehicle POC" at bounding box center [631, 31] width 57 height 10
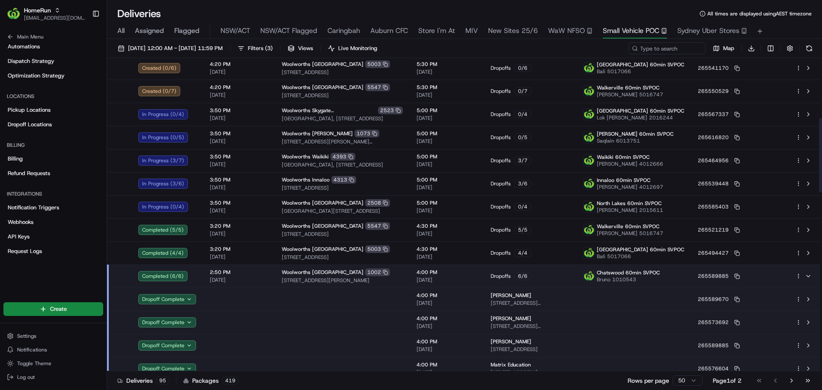
scroll to position [250, 0]
click at [262, 277] on span "[DATE]" at bounding box center [239, 279] width 58 height 7
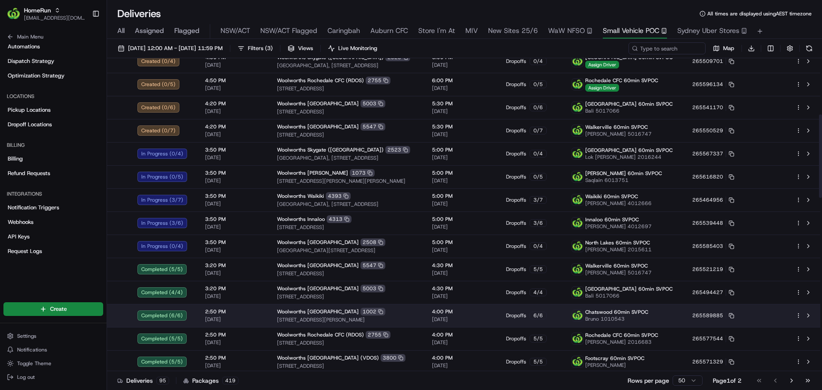
scroll to position [210, 0]
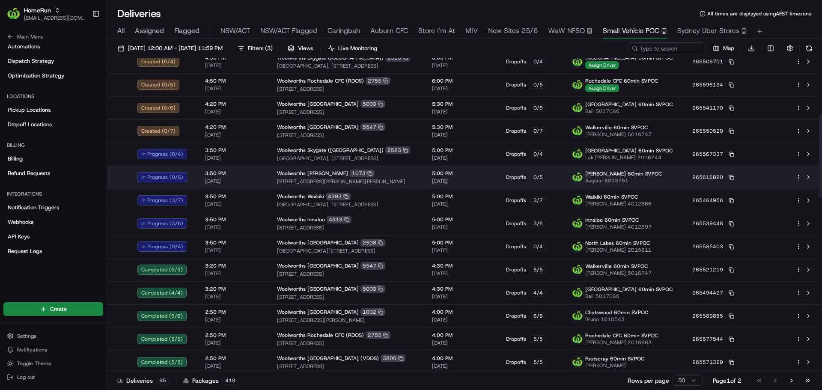
click at [261, 178] on td "3:50 PM 20/08/2025" at bounding box center [234, 177] width 72 height 23
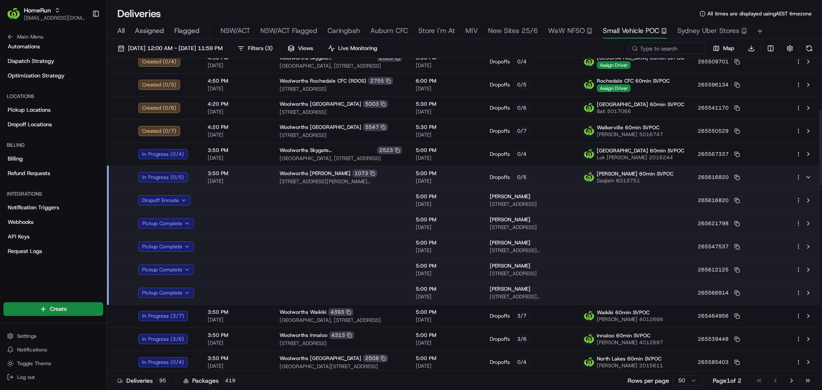
click at [257, 291] on td at bounding box center [237, 292] width 72 height 23
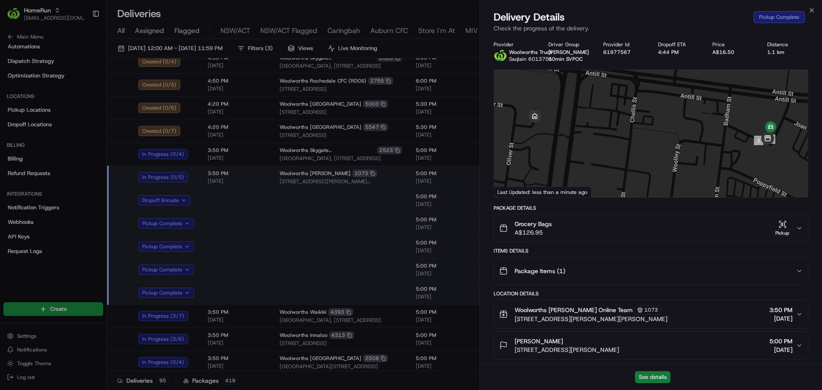
click at [641, 372] on button "See details" at bounding box center [653, 377] width 36 height 12
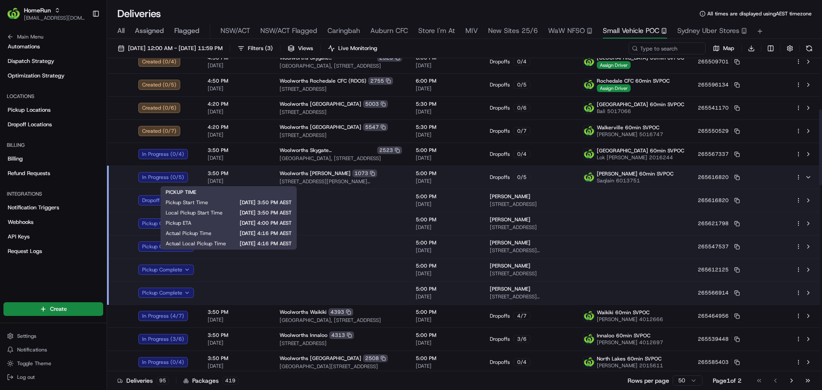
click at [250, 178] on span "[DATE]" at bounding box center [237, 181] width 58 height 7
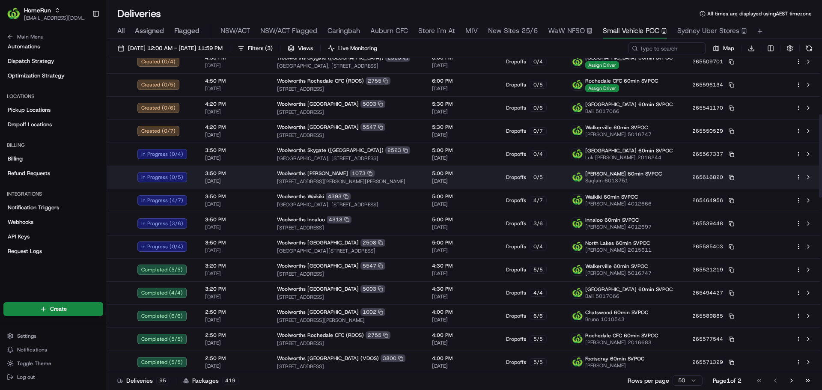
click at [263, 182] on td "3:50 PM 20/08/2025" at bounding box center [234, 177] width 72 height 23
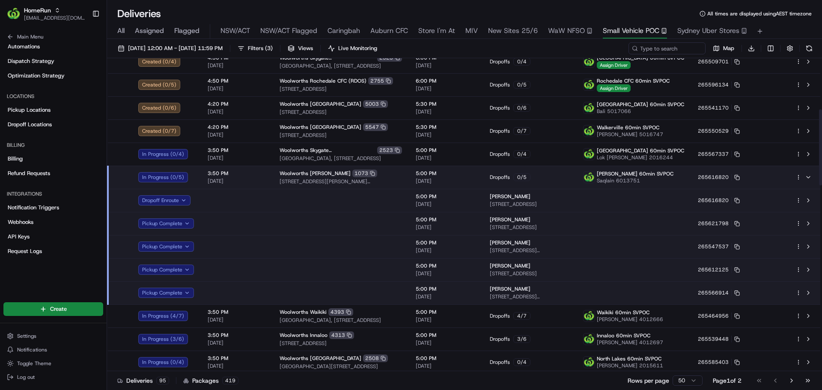
click at [255, 196] on td at bounding box center [237, 200] width 72 height 23
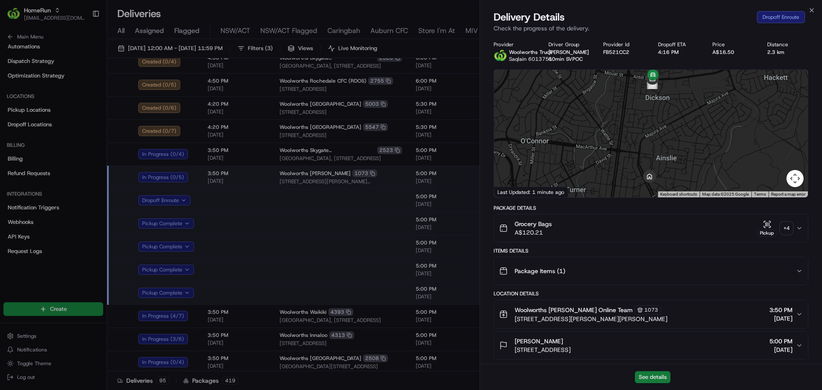
click at [640, 377] on button "See details" at bounding box center [653, 377] width 36 height 12
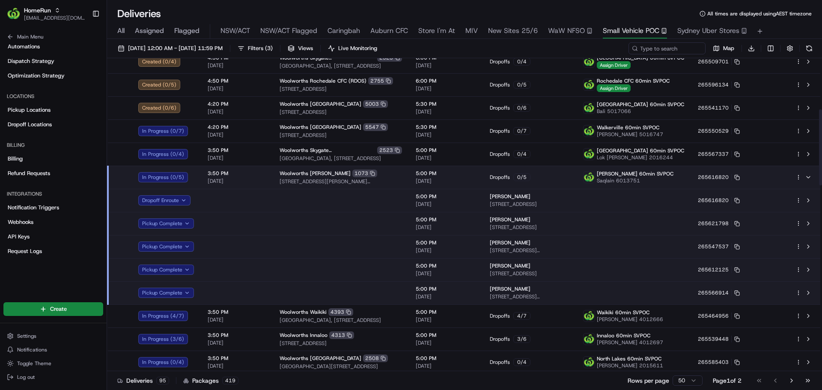
click at [247, 170] on span "3:50 PM" at bounding box center [237, 173] width 58 height 7
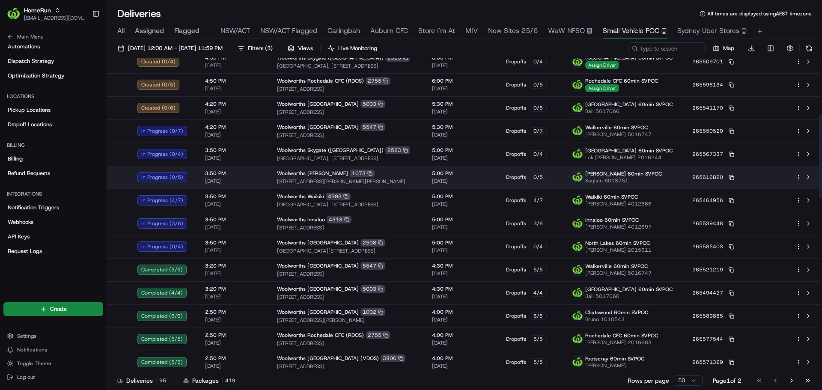
scroll to position [0, 0]
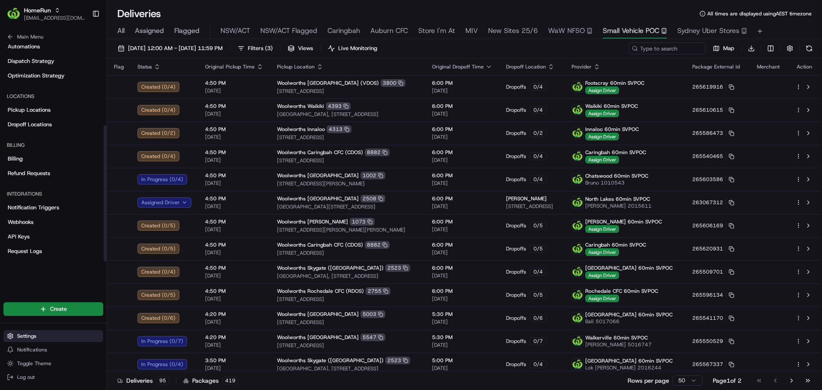
click at [25, 339] on span "Settings" at bounding box center [26, 336] width 19 height 7
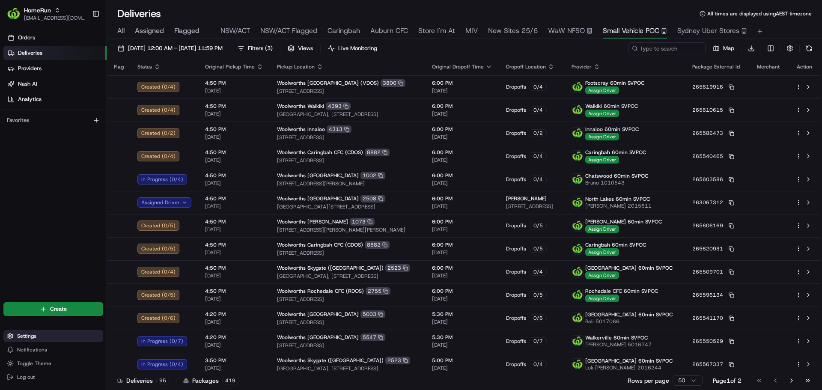
click at [28, 336] on span "Settings" at bounding box center [26, 336] width 19 height 7
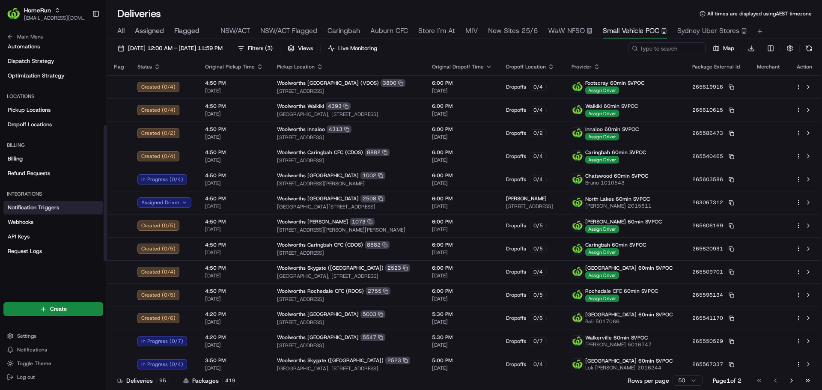
click at [39, 205] on span "Notification Triggers" at bounding box center [33, 208] width 51 height 8
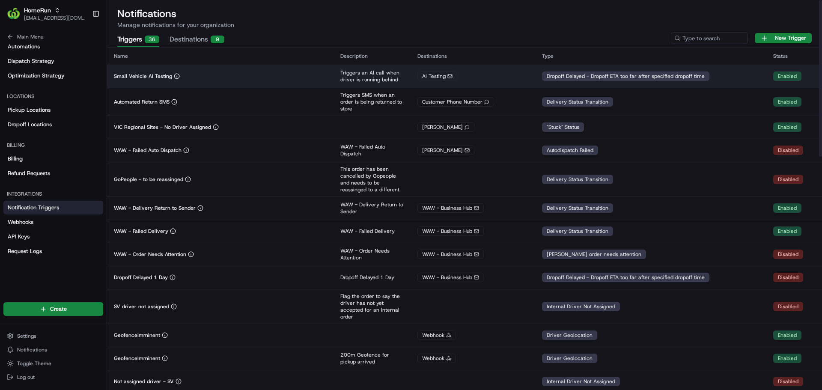
click at [206, 73] on div "Small Vehicle AI Testing" at bounding box center [220, 76] width 213 height 7
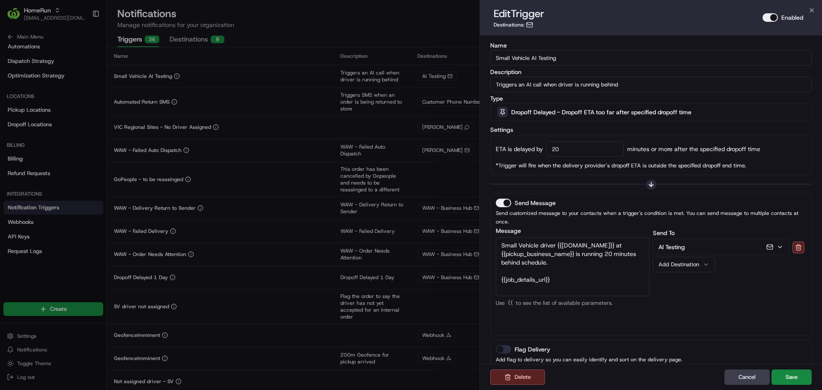
click at [573, 148] on input "20" at bounding box center [584, 148] width 77 height 15
drag, startPoint x: 573, startPoint y: 148, endPoint x: 528, endPoint y: 135, distance: 46.2
click at [528, 135] on div "Settings ETA is delayed by 20 minutes or more after the specified dropoff time …" at bounding box center [651, 150] width 322 height 51
type input "10"
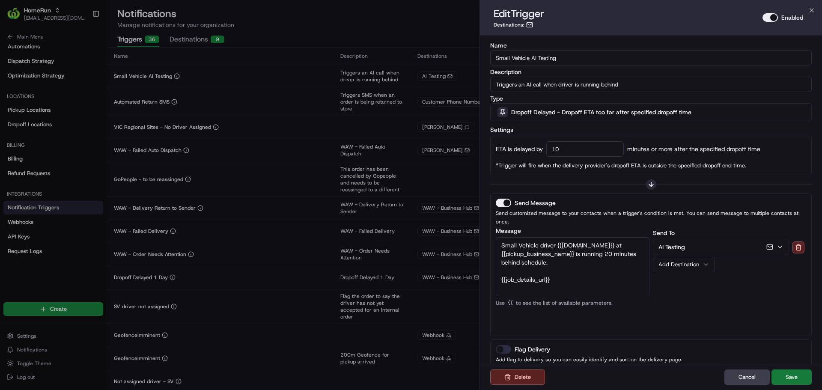
click at [788, 371] on button "Save" at bounding box center [791, 376] width 40 height 15
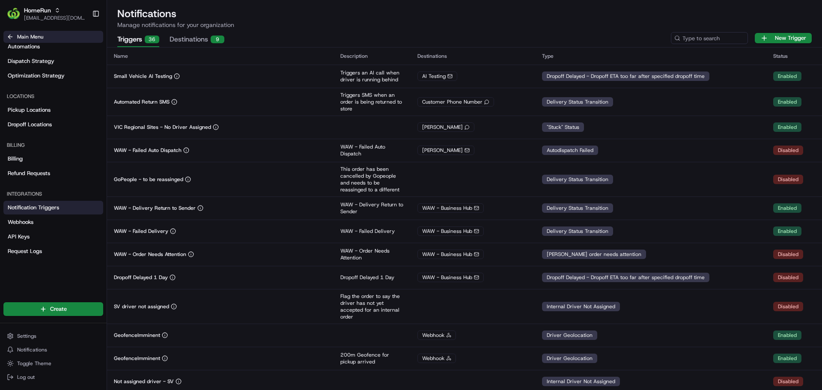
click at [9, 38] on icon at bounding box center [9, 37] width 2 height 4
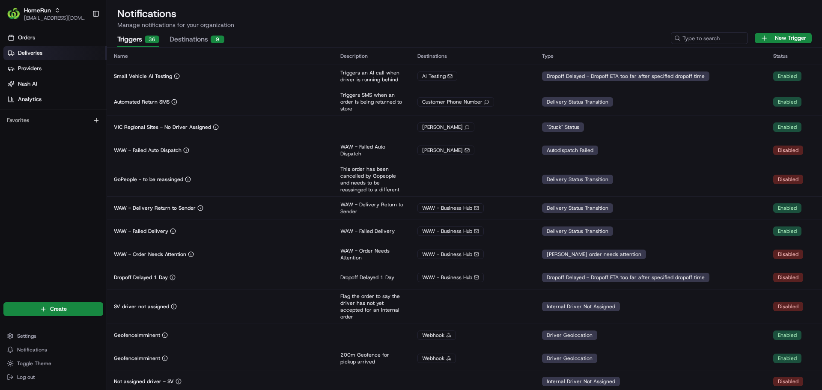
click at [19, 50] on span "Deliveries" at bounding box center [30, 53] width 24 height 8
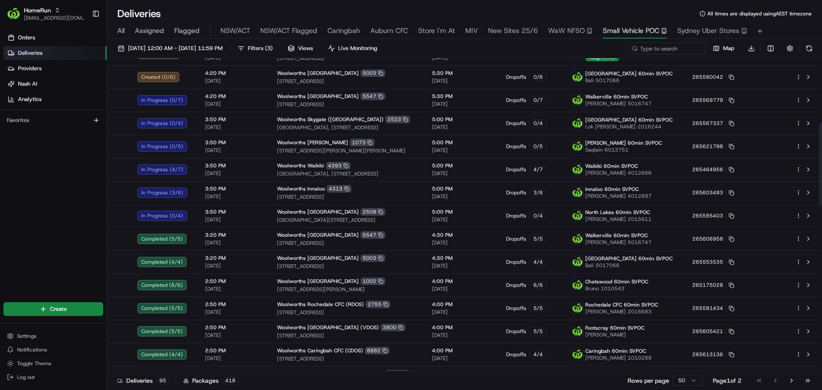
scroll to position [241, 0]
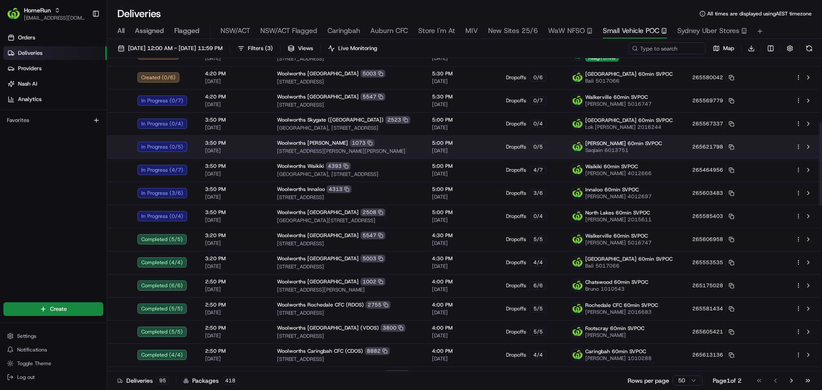
click at [260, 151] on span "[DATE]" at bounding box center [234, 150] width 58 height 7
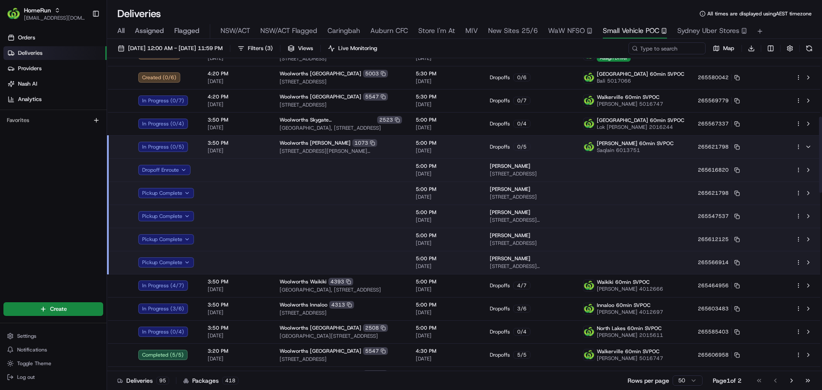
click at [256, 170] on td at bounding box center [237, 169] width 72 height 23
click at [247, 191] on td at bounding box center [237, 193] width 72 height 23
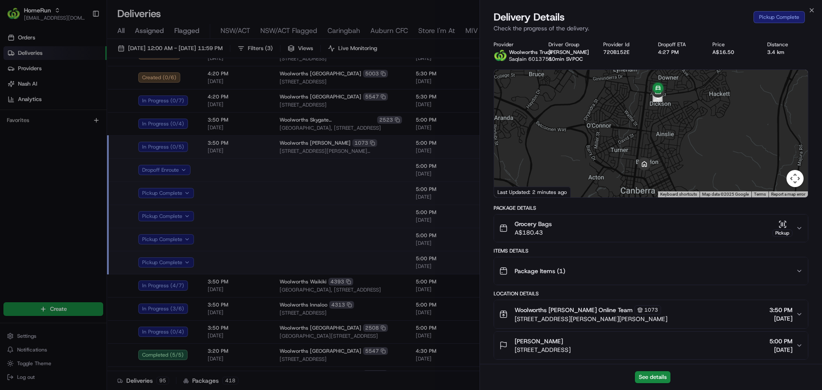
click at [634, 375] on div "See details" at bounding box center [651, 377] width 342 height 26
click at [646, 375] on button "See details" at bounding box center [653, 377] width 36 height 12
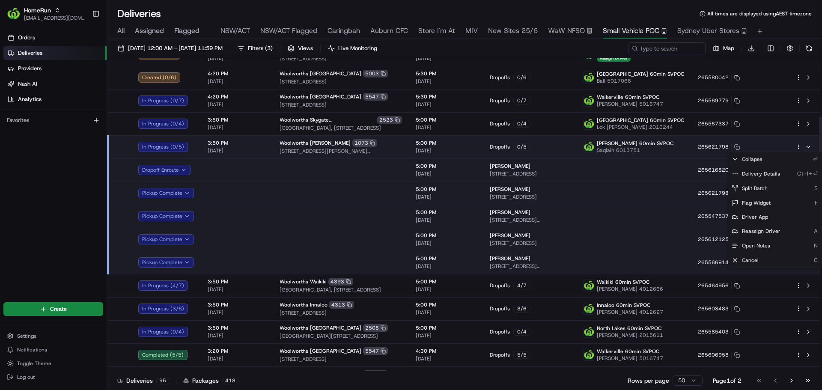
click at [799, 144] on html "HomeRun kjones6@woolworths.com.au Toggle Sidebar Orders Deliveries Providers Na…" at bounding box center [411, 195] width 822 height 390
click at [773, 177] on span "Delivery Details" at bounding box center [761, 173] width 38 height 7
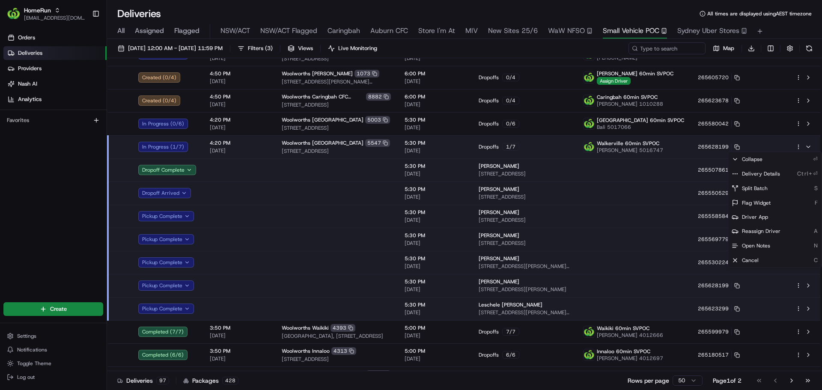
click at [266, 144] on html "HomeRun kjones6@woolworths.com.au Toggle Sidebar Orders Deliveries Providers Na…" at bounding box center [411, 195] width 822 height 390
click at [266, 144] on span "4:20 PM" at bounding box center [239, 143] width 58 height 7
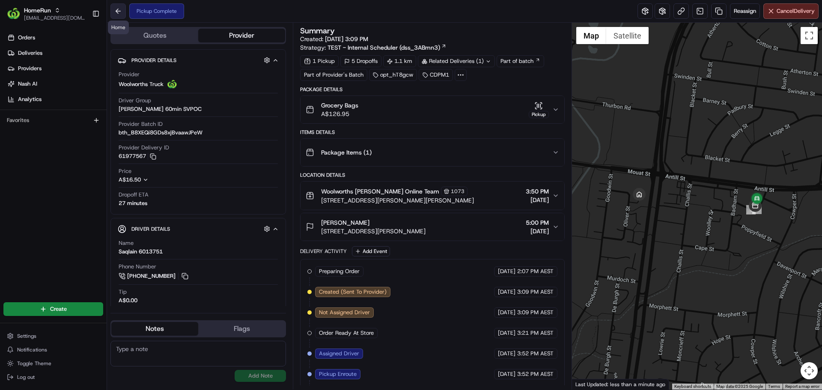
click at [118, 11] on button at bounding box center [117, 10] width 15 height 15
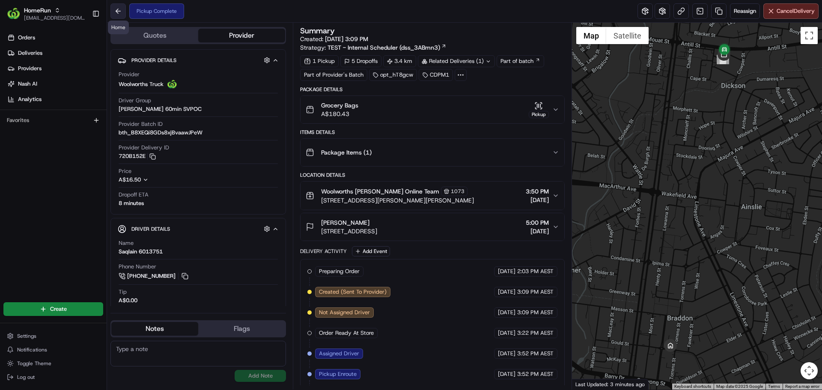
click at [121, 9] on button at bounding box center [117, 10] width 15 height 15
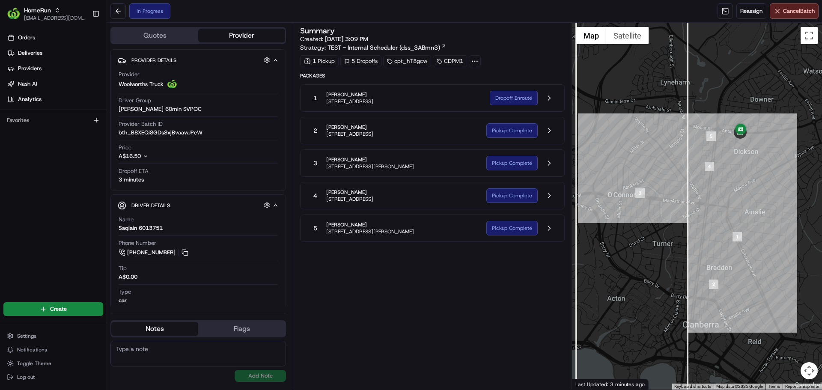
click at [346, 122] on div "2 [PERSON_NAME] [STREET_ADDRESS] Pickup Complete" at bounding box center [432, 130] width 264 height 27
click at [546, 131] on button at bounding box center [549, 130] width 16 height 16
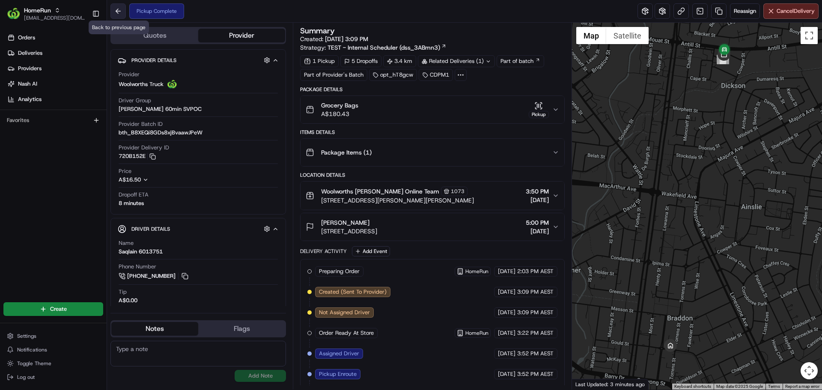
click at [120, 11] on button at bounding box center [117, 10] width 15 height 15
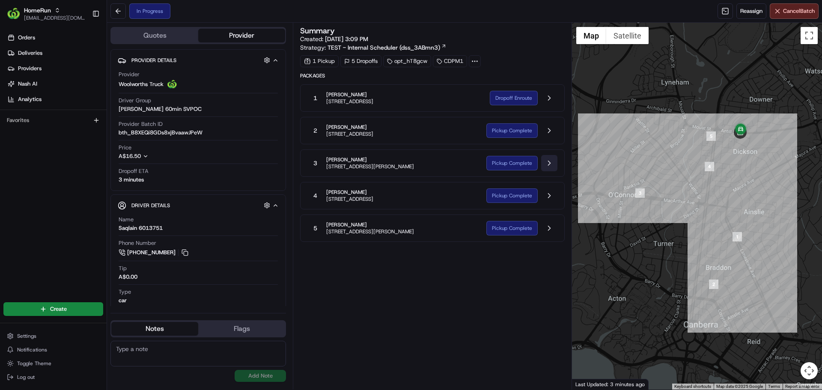
click at [555, 170] on button at bounding box center [549, 163] width 16 height 16
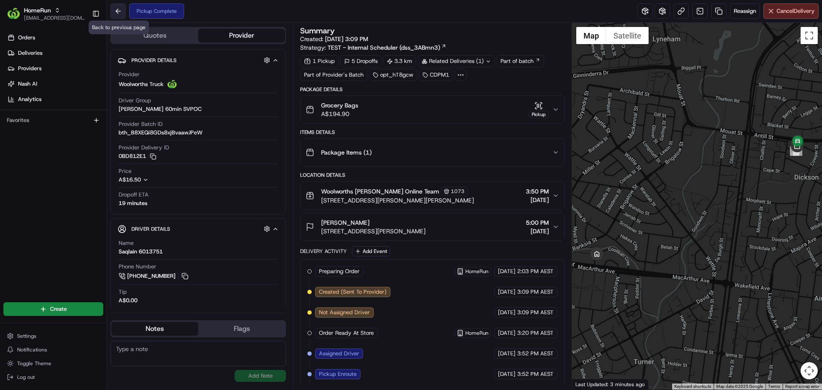
click at [117, 9] on button at bounding box center [117, 10] width 15 height 15
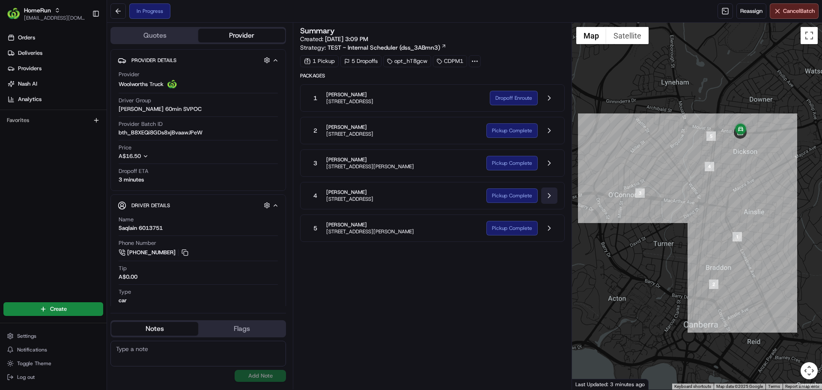
click at [547, 198] on button at bounding box center [549, 196] width 16 height 16
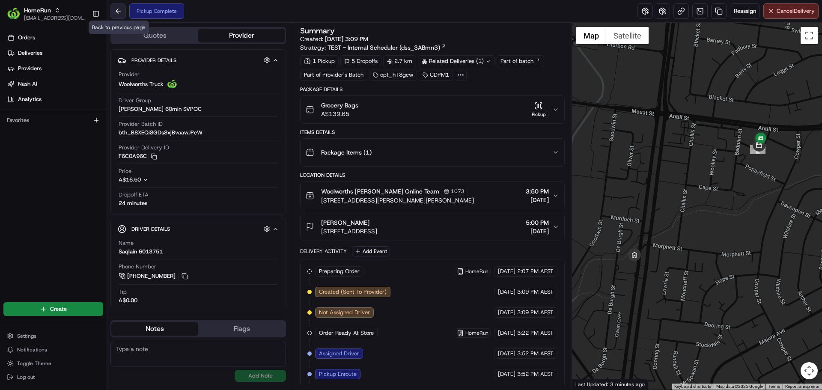
click at [115, 16] on button at bounding box center [117, 10] width 15 height 15
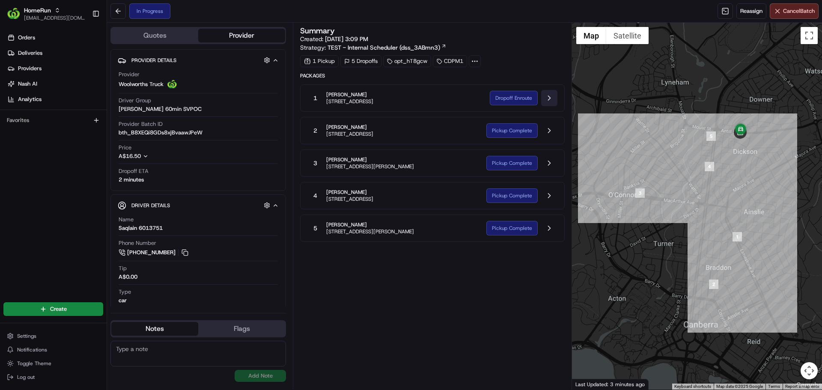
click at [547, 96] on button at bounding box center [549, 98] width 16 height 16
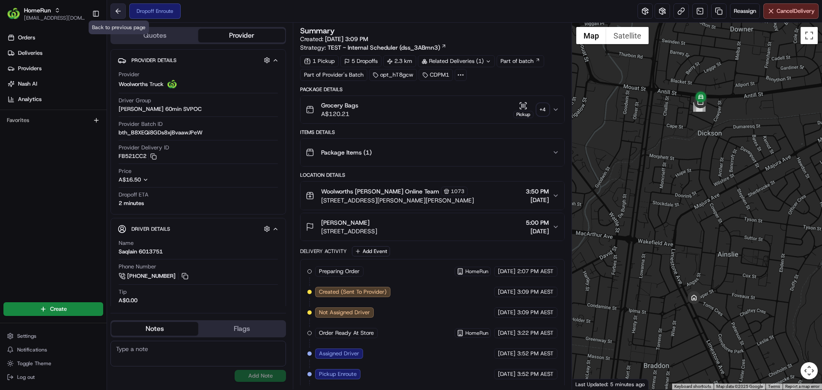
click at [114, 6] on button at bounding box center [117, 10] width 15 height 15
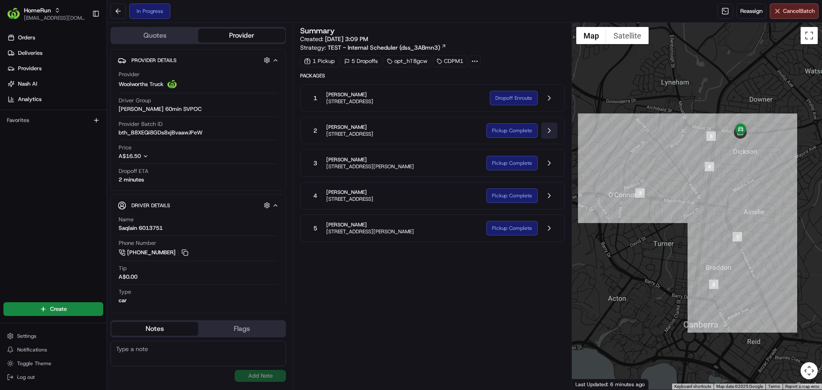
click at [551, 134] on button at bounding box center [549, 130] width 16 height 16
